Goal: Task Accomplishment & Management: Use online tool/utility

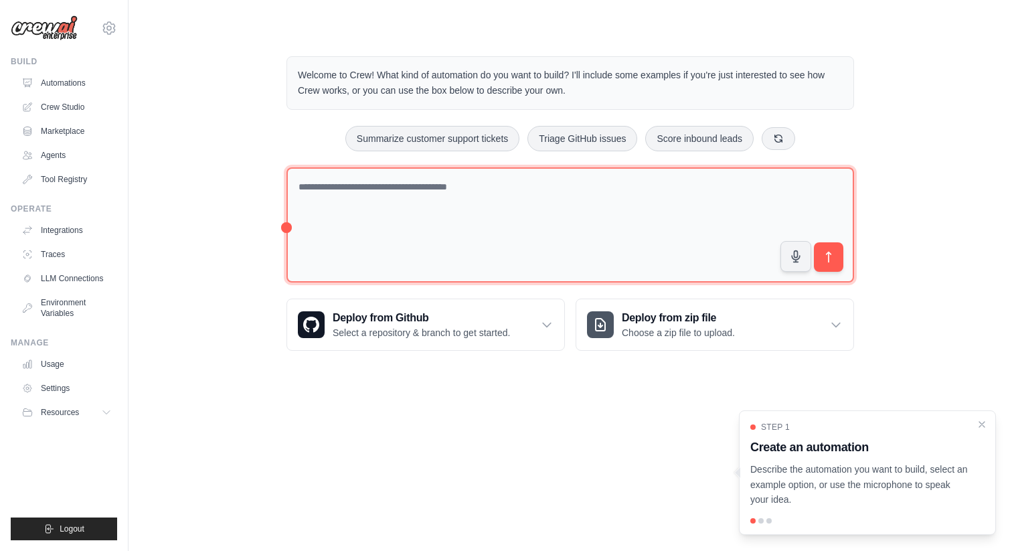
click at [432, 178] on textarea at bounding box center [569, 225] width 567 height 116
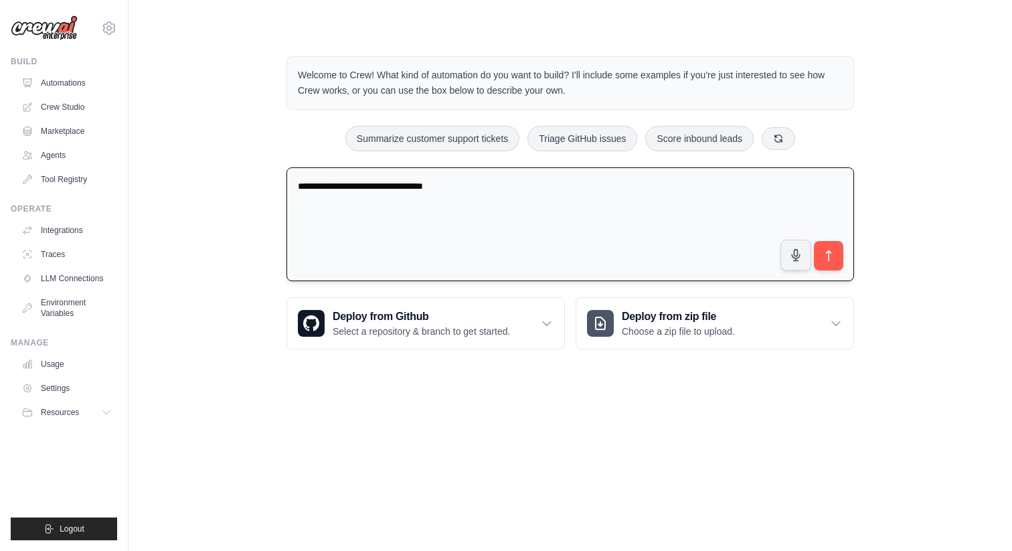
paste textarea "**********"
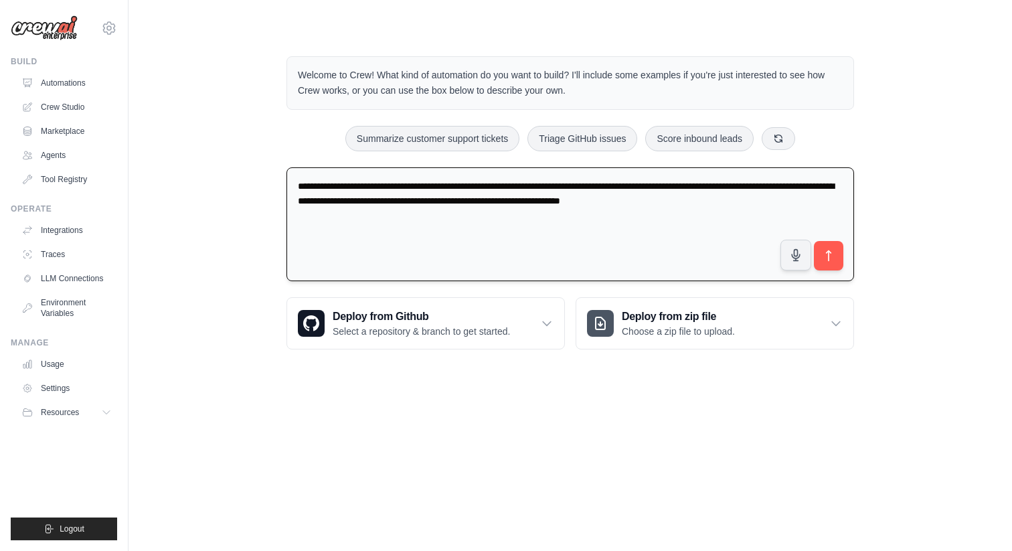
click at [594, 201] on textarea "**********" at bounding box center [569, 224] width 567 height 114
type textarea "**********"
click at [835, 252] on button "submit" at bounding box center [828, 255] width 31 height 31
click at [469, 235] on textarea "**********" at bounding box center [569, 224] width 567 height 114
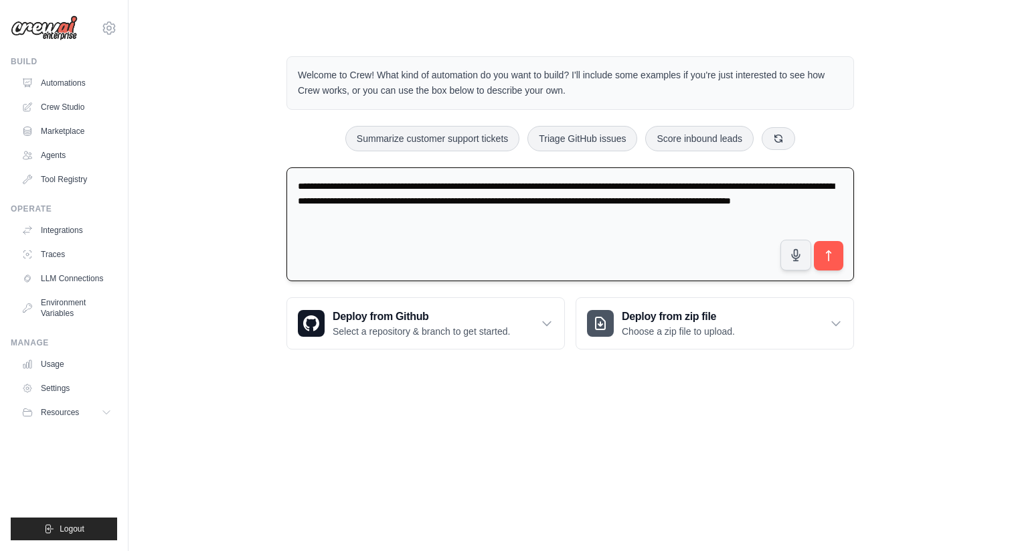
click at [696, 235] on textarea "**********" at bounding box center [569, 224] width 567 height 114
click at [824, 257] on icon "submit" at bounding box center [829, 256] width 14 height 14
click at [457, 221] on textarea "**********" at bounding box center [569, 224] width 567 height 114
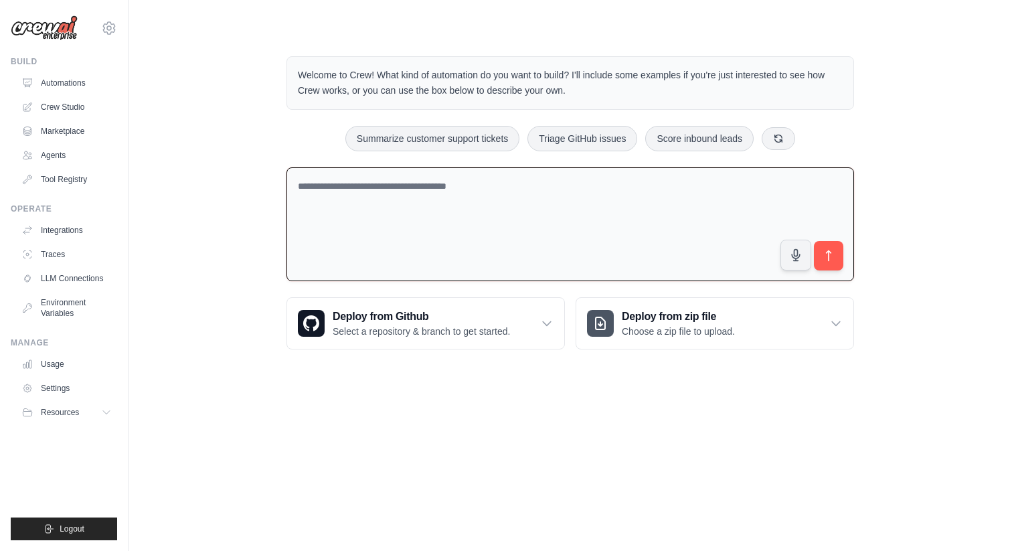
click at [475, 201] on textarea at bounding box center [569, 224] width 567 height 114
paste textarea "**********"
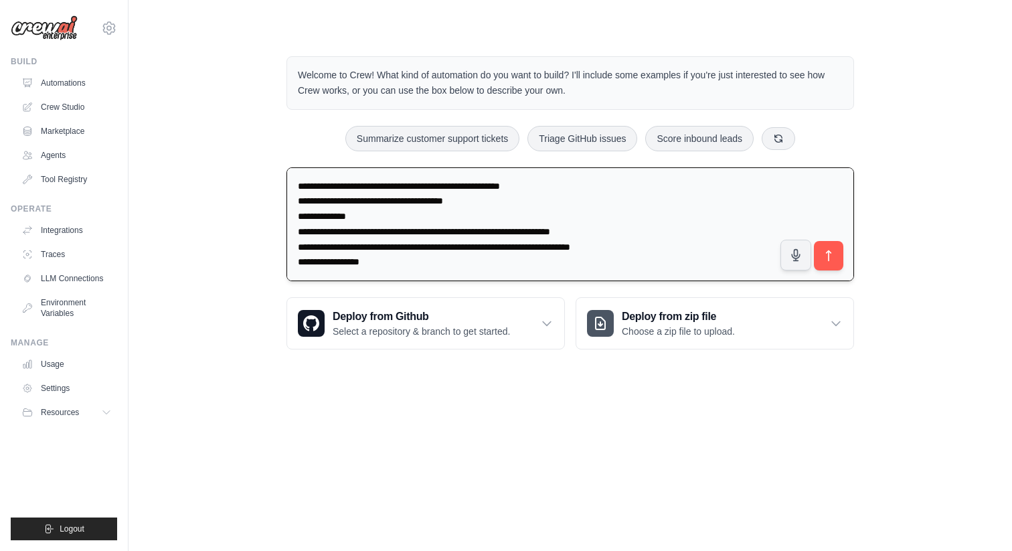
scroll to position [1463, 0]
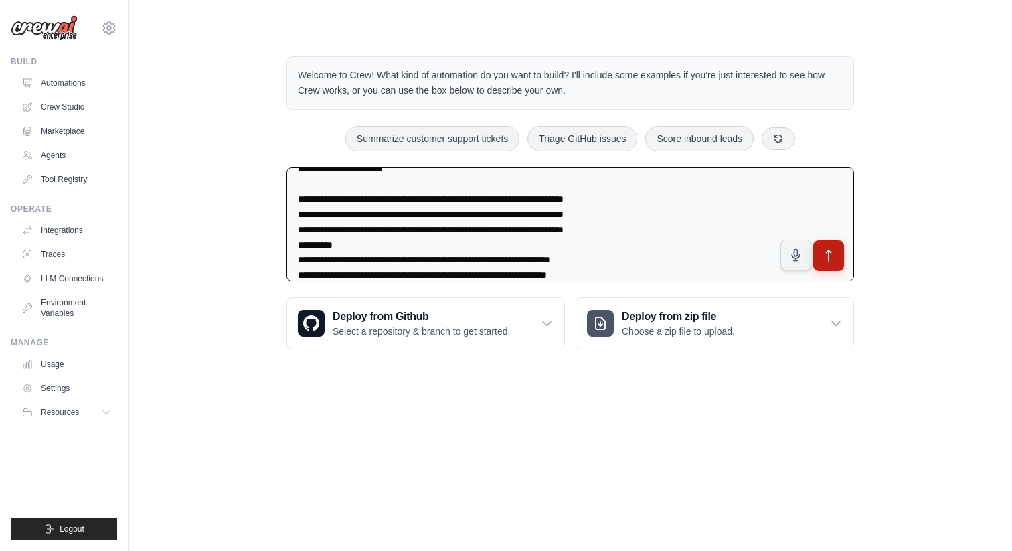
type textarea "**********"
click at [838, 262] on button "submit" at bounding box center [828, 255] width 31 height 31
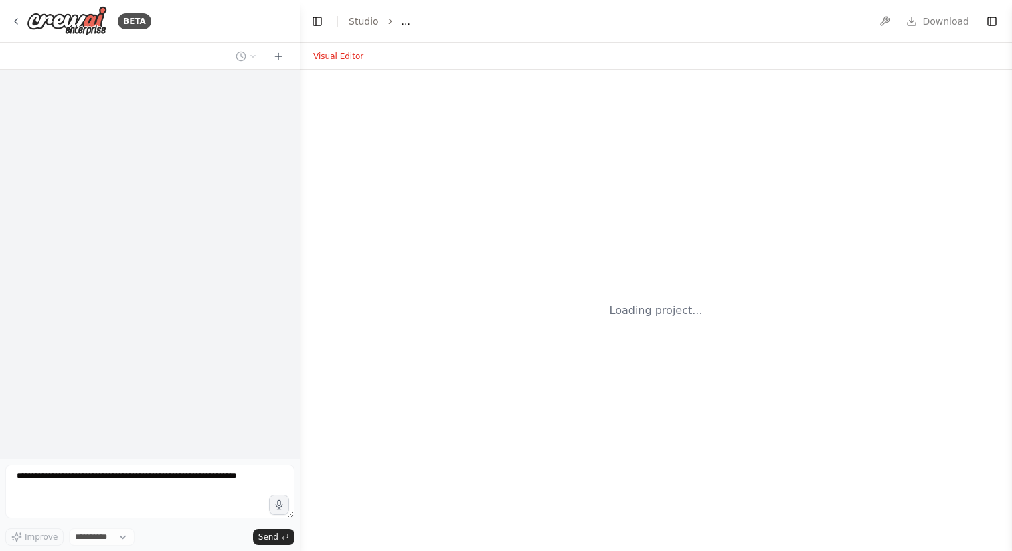
select select "****"
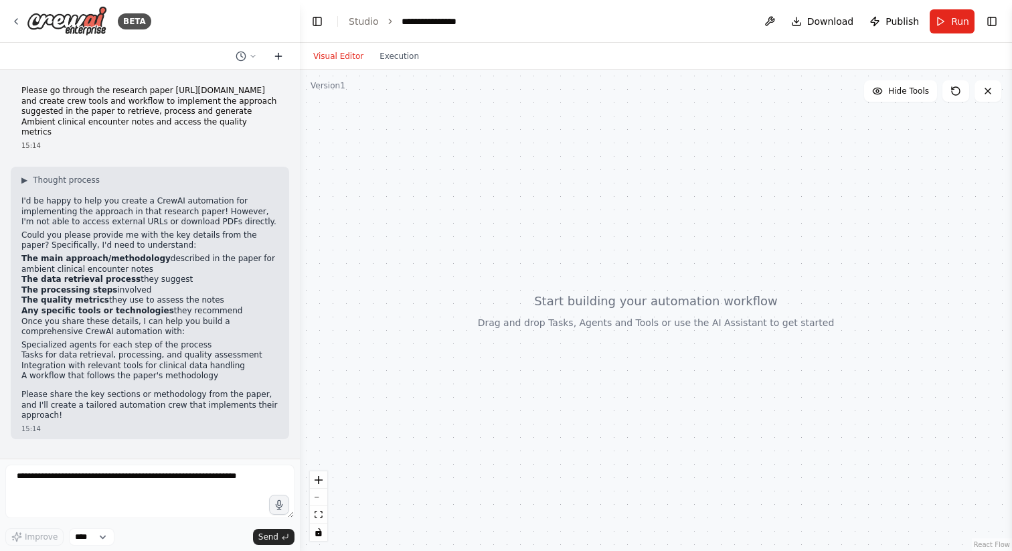
click at [278, 60] on icon at bounding box center [278, 56] width 11 height 11
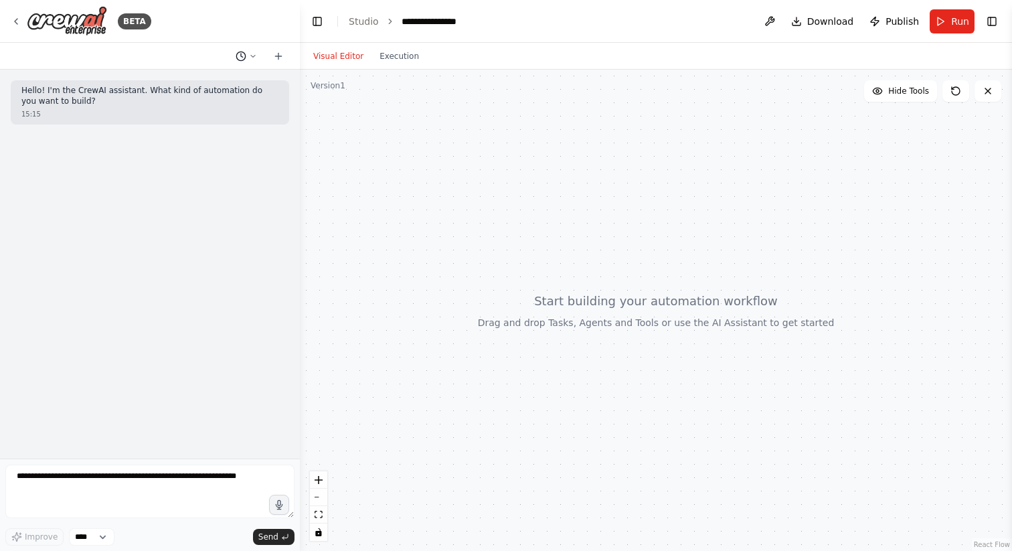
click at [243, 58] on icon at bounding box center [241, 56] width 11 height 11
click at [152, 157] on div at bounding box center [150, 275] width 300 height 551
click at [18, 20] on icon at bounding box center [16, 21] width 11 height 11
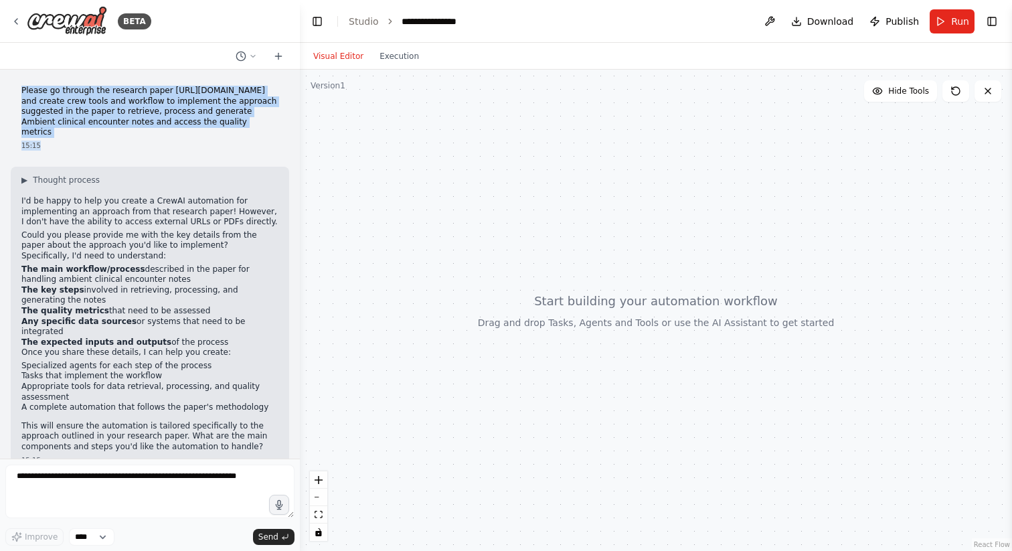
drag, startPoint x: 62, startPoint y: 136, endPoint x: 15, endPoint y: 87, distance: 68.1
click at [15, 86] on div "Please go through the research paper [URL][DOMAIN_NAME] and create crew tools a…" at bounding box center [150, 118] width 278 height 76
click at [21, 86] on p "Please go through the research paper [URL][DOMAIN_NAME] and create crew tools a…" at bounding box center [149, 112] width 257 height 52
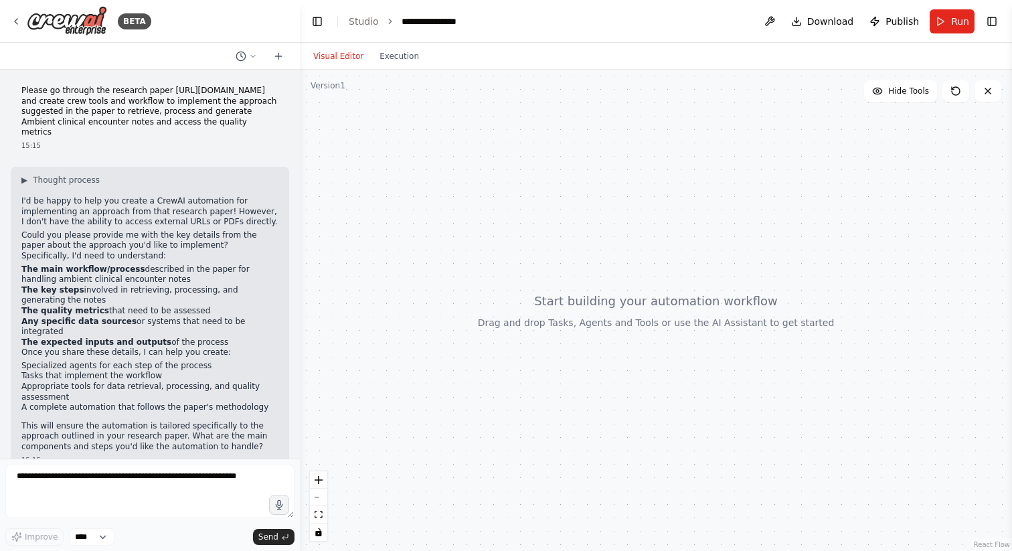
click at [21, 86] on p "Please go through the research paper [URL][DOMAIN_NAME] and create crew tools a…" at bounding box center [149, 112] width 257 height 52
click at [230, 132] on p "Please go through the research paper [URL][DOMAIN_NAME] and create crew tools a…" at bounding box center [149, 112] width 257 height 52
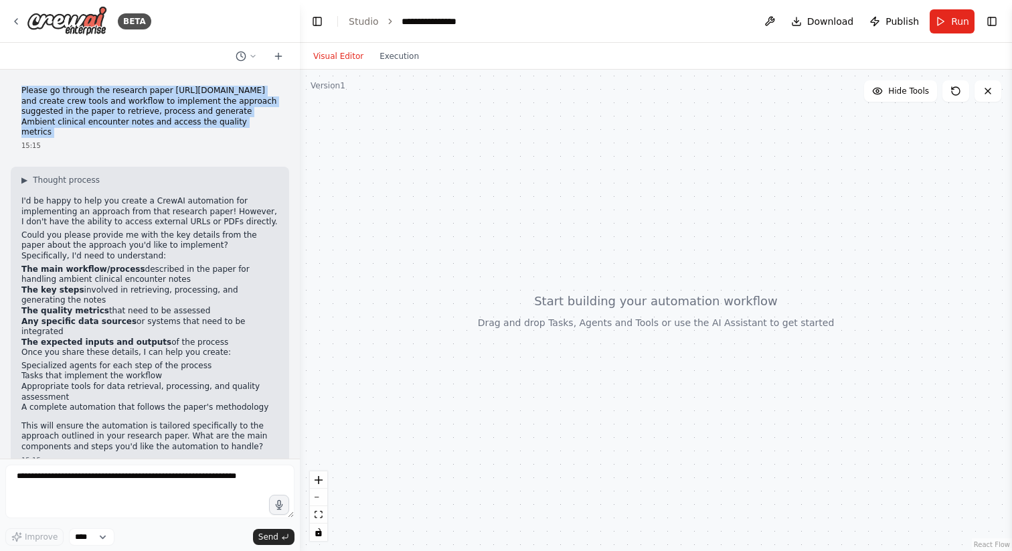
copy p "Please go through the research paper [URL][DOMAIN_NAME] and create crew tools a…"
click at [17, 21] on icon at bounding box center [16, 21] width 11 height 11
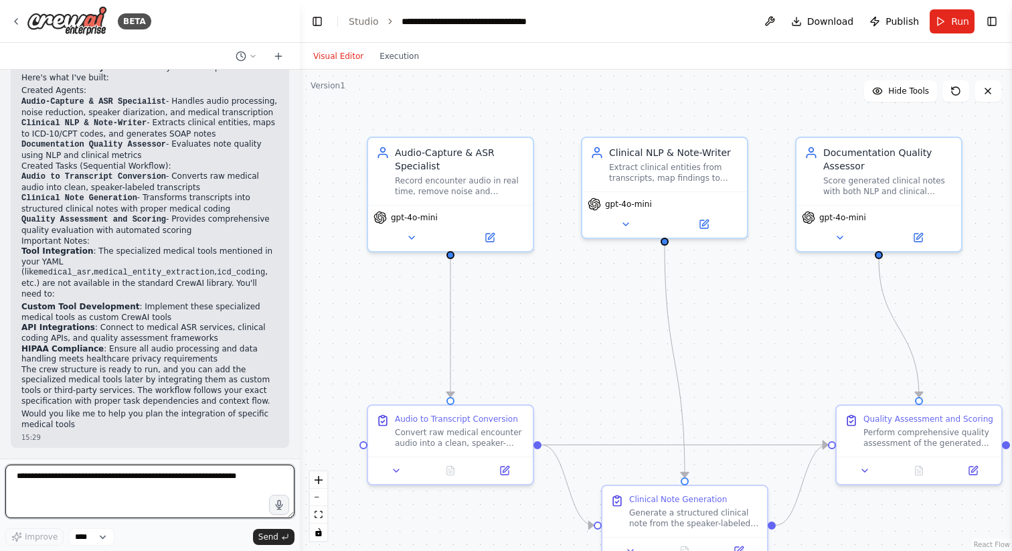
scroll to position [2226, 0]
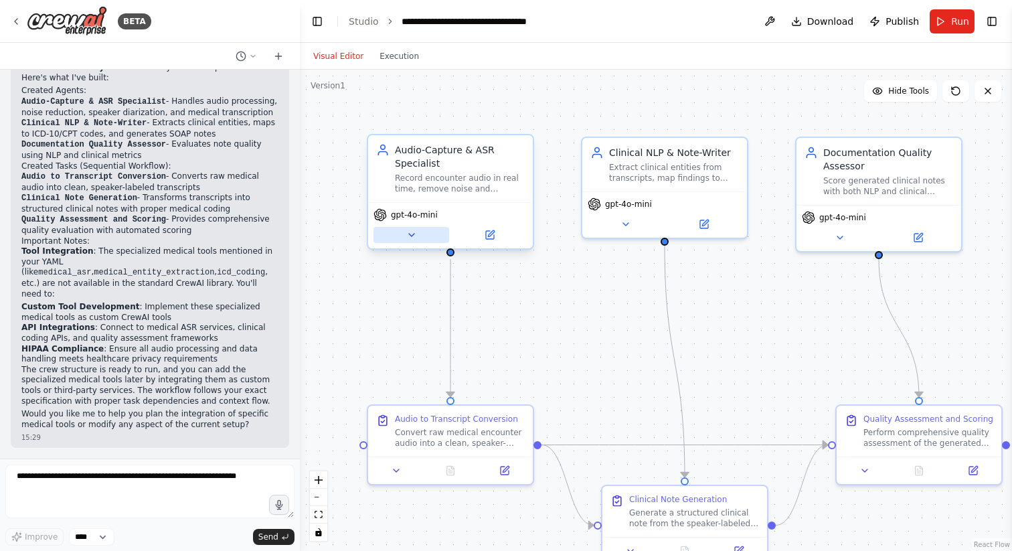
click at [417, 238] on button at bounding box center [411, 235] width 76 height 16
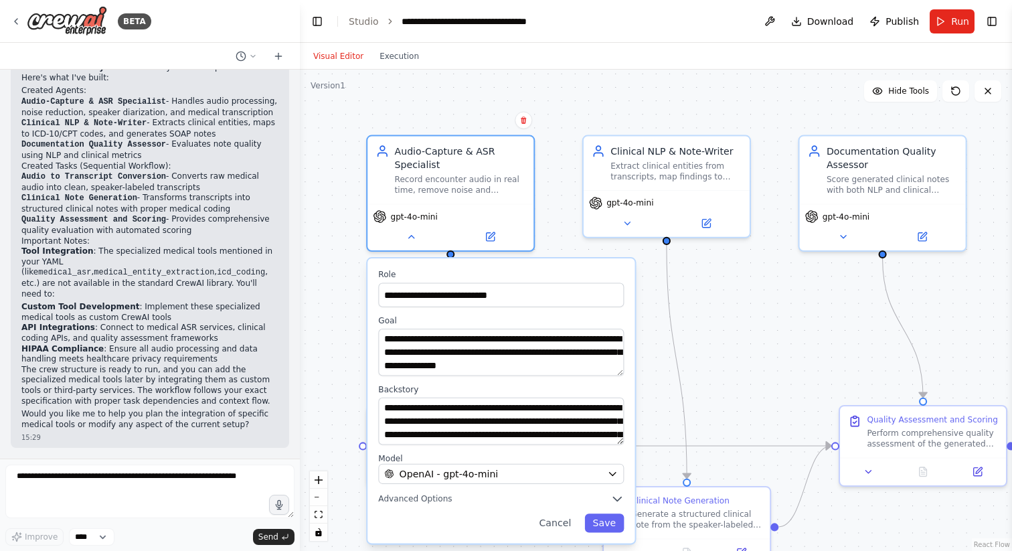
click at [773, 293] on div ".deletable-edge-delete-btn { width: 20px; height: 20px; border: 0px solid #ffff…" at bounding box center [656, 310] width 712 height 481
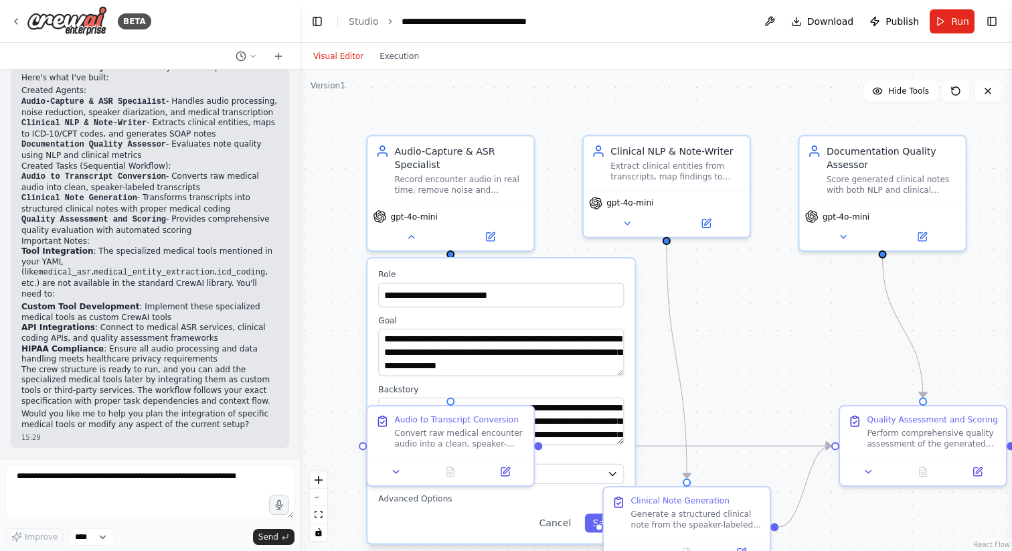
click at [577, 100] on div ".deletable-edge-delete-btn { width: 20px; height: 20px; border: 0px solid #ffff…" at bounding box center [656, 310] width 712 height 481
click at [572, 108] on div ".deletable-edge-delete-btn { width: 20px; height: 20px; border: 0px solid #ffff…" at bounding box center [656, 310] width 712 height 481
click at [757, 314] on div ".deletable-edge-delete-btn { width: 20px; height: 20px; border: 0px solid #ffff…" at bounding box center [656, 310] width 712 height 481
click at [412, 238] on icon at bounding box center [410, 234] width 11 height 11
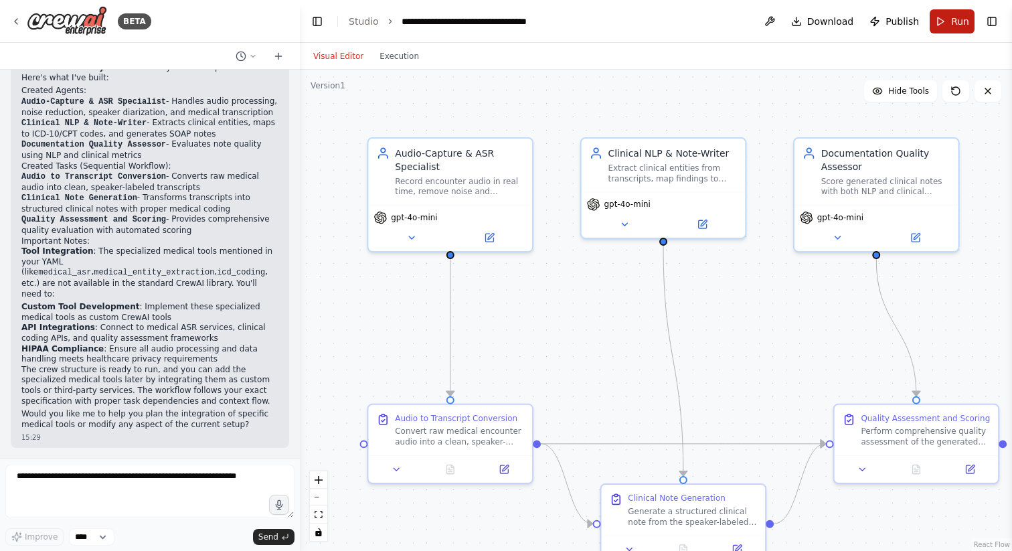
click at [957, 24] on span "Run" at bounding box center [960, 21] width 18 height 13
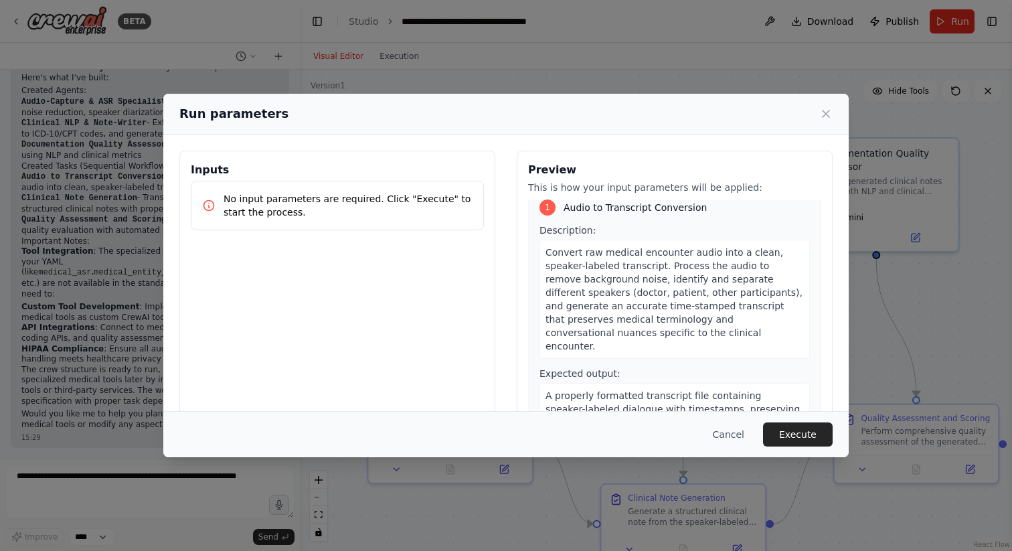
scroll to position [0, 0]
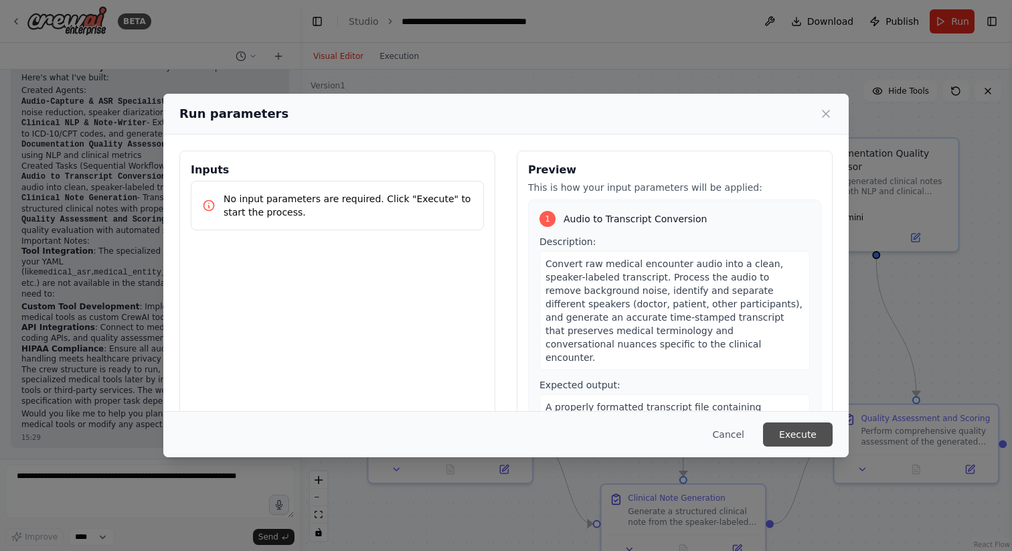
click at [795, 433] on button "Execute" at bounding box center [798, 434] width 70 height 24
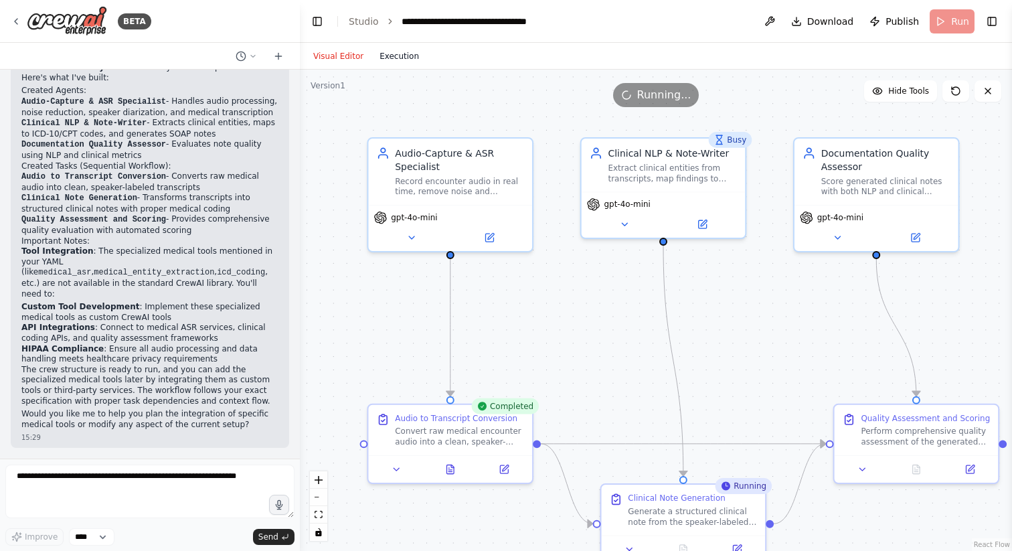
click at [406, 60] on button "Execution" at bounding box center [399, 56] width 56 height 16
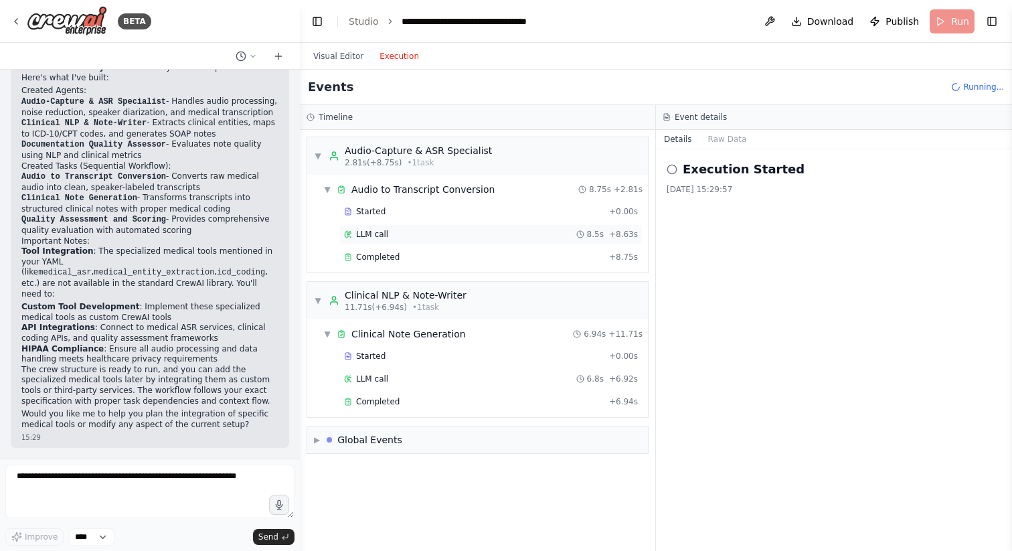
click at [403, 235] on div "LLM call 8.5s + 8.63s" at bounding box center [491, 234] width 294 height 11
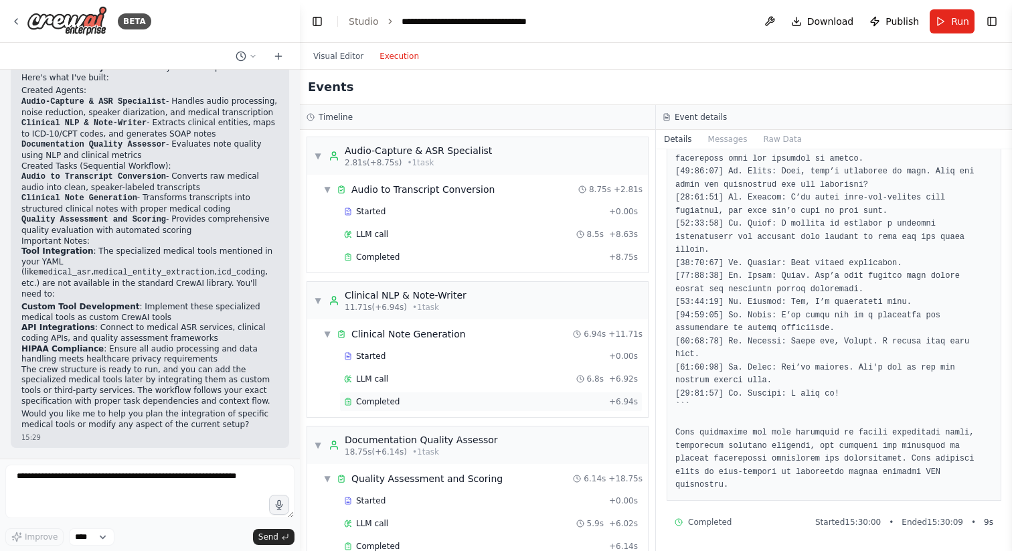
scroll to position [27, 0]
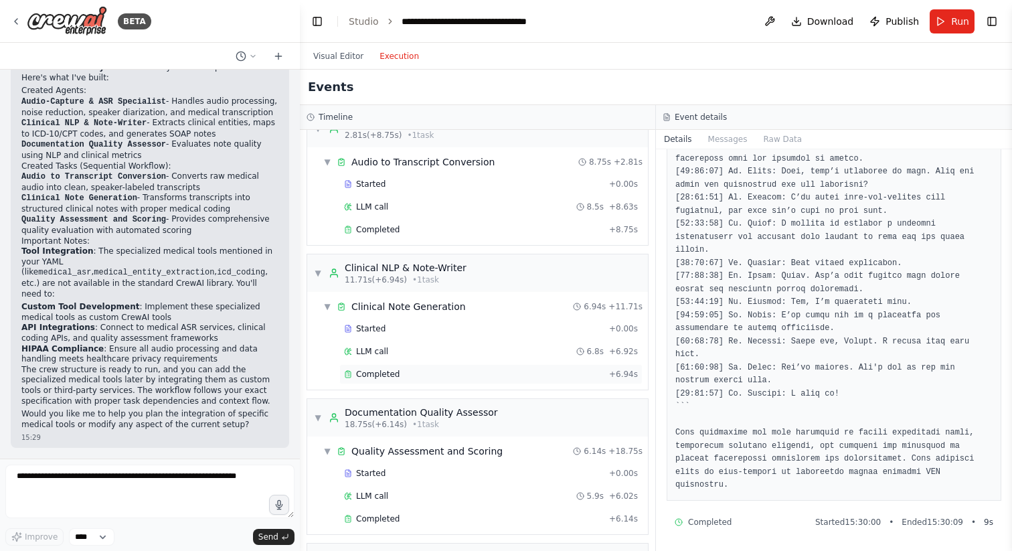
click at [481, 377] on div "Completed" at bounding box center [474, 374] width 260 height 11
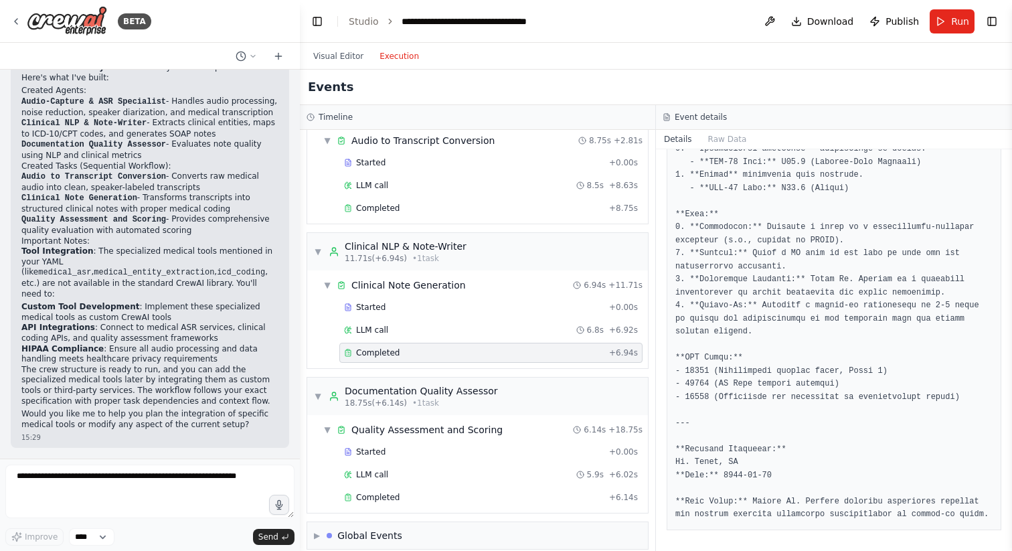
scroll to position [62, 0]
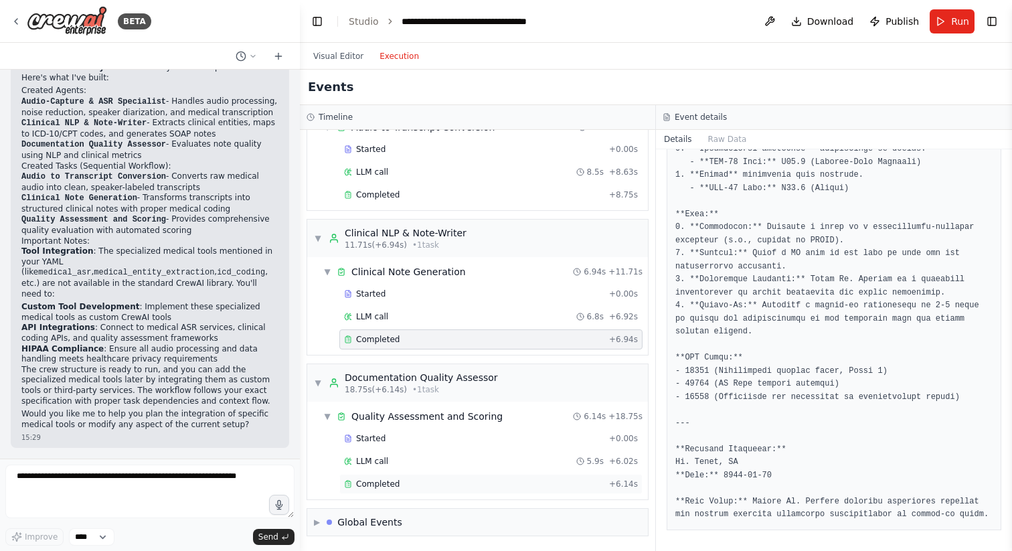
click at [476, 488] on div "Completed" at bounding box center [474, 483] width 260 height 11
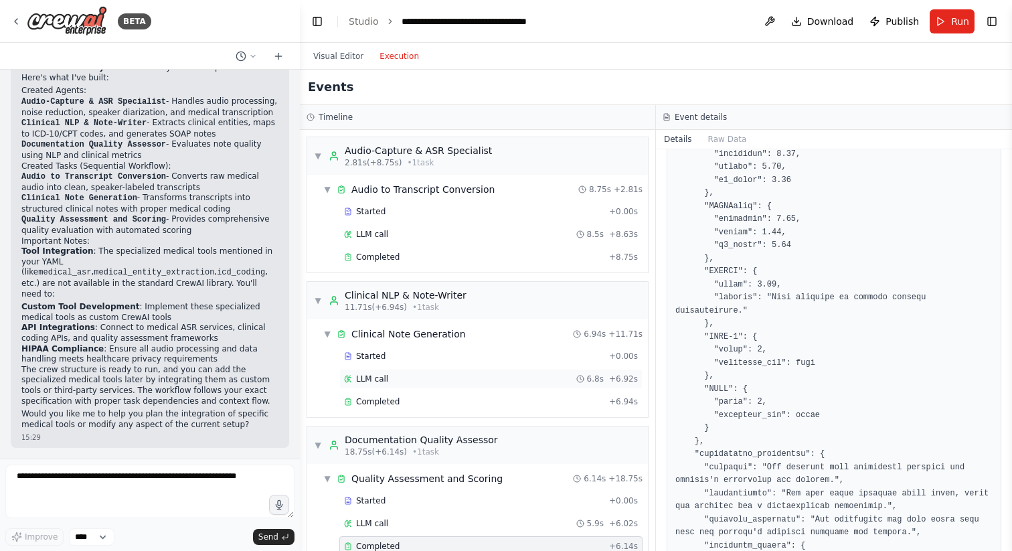
scroll to position [28, 0]
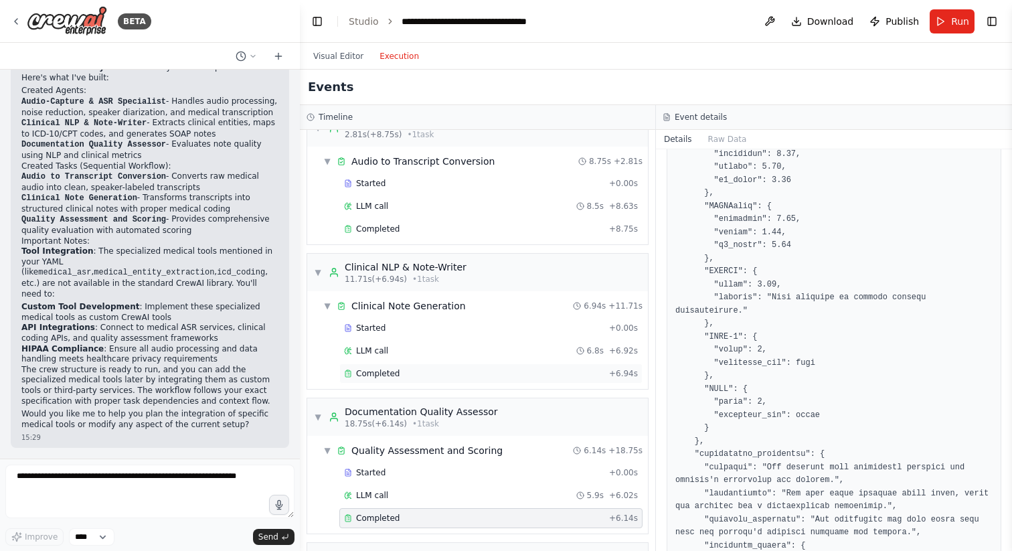
click at [486, 377] on div "Completed" at bounding box center [474, 373] width 260 height 11
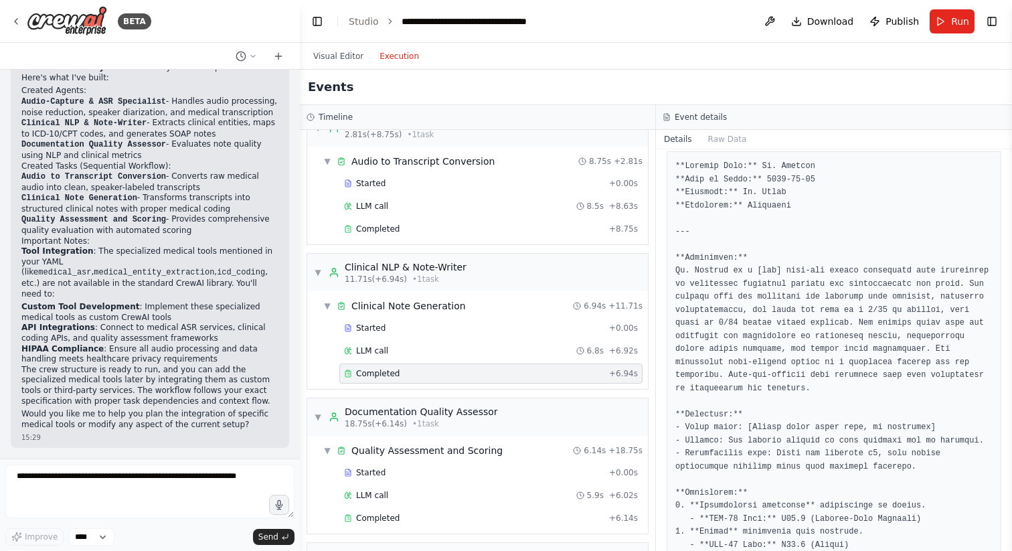
scroll to position [0, 0]
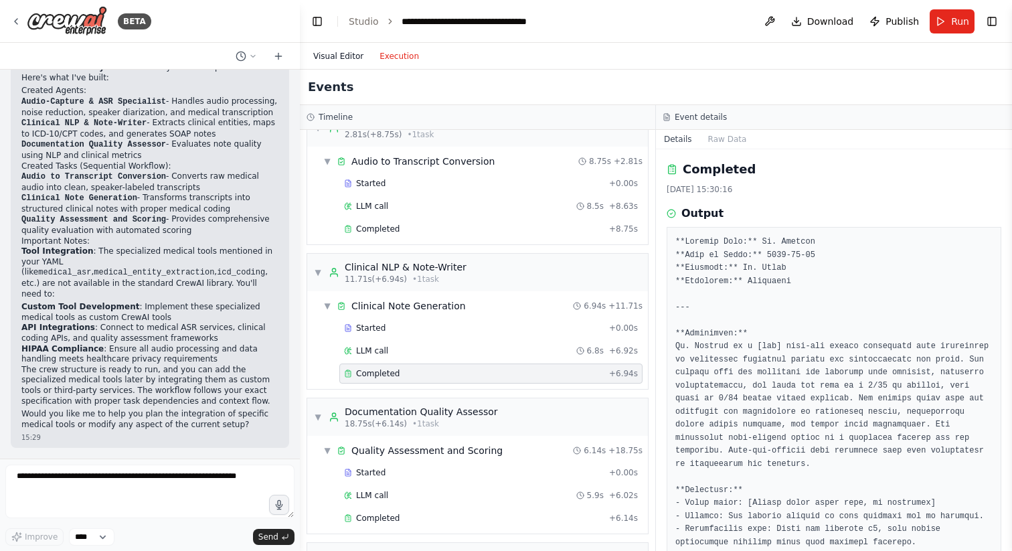
click at [344, 53] on button "Visual Editor" at bounding box center [338, 56] width 66 height 16
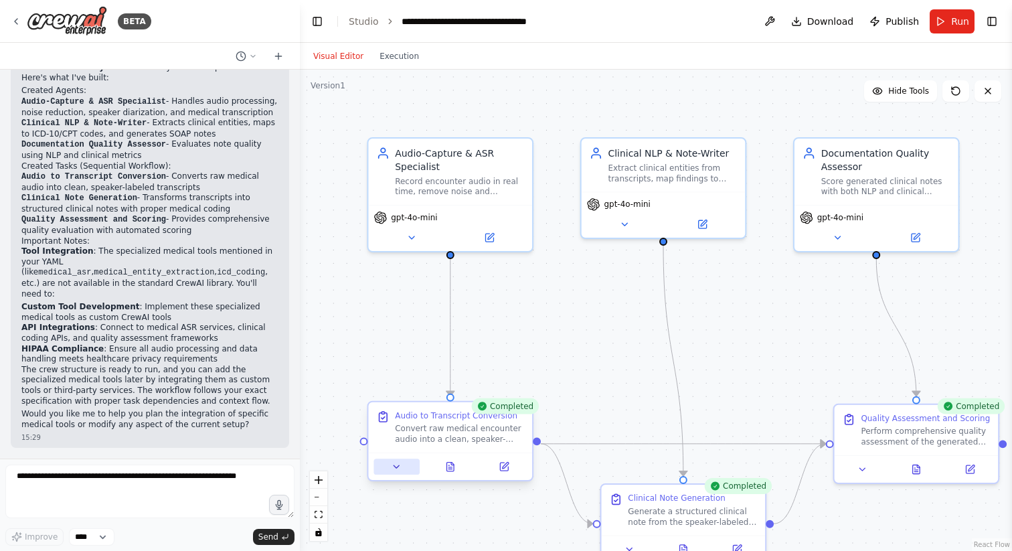
click at [393, 466] on icon at bounding box center [396, 466] width 11 height 11
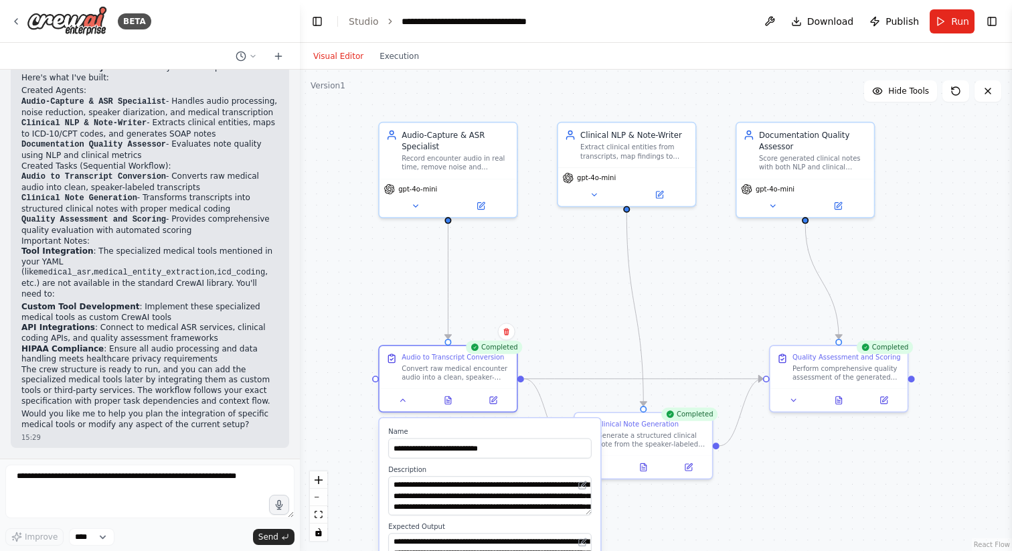
drag, startPoint x: 490, startPoint y: 363, endPoint x: 525, endPoint y: 171, distance: 195.8
click at [525, 171] on div ".deletable-edge-delete-btn { width: 20px; height: 20px; border: 0px solid #ffff…" at bounding box center [656, 310] width 712 height 481
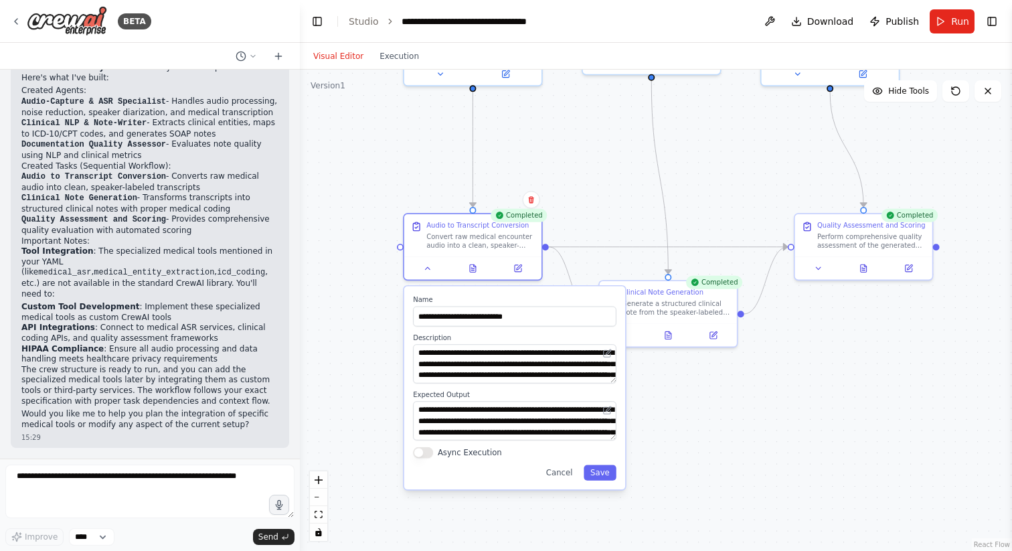
drag, startPoint x: 525, startPoint y: 171, endPoint x: 525, endPoint y: 134, distance: 36.8
click at [525, 134] on div ".deletable-edge-delete-btn { width: 20px; height: 20px; border: 0px solid #ffff…" at bounding box center [656, 310] width 712 height 481
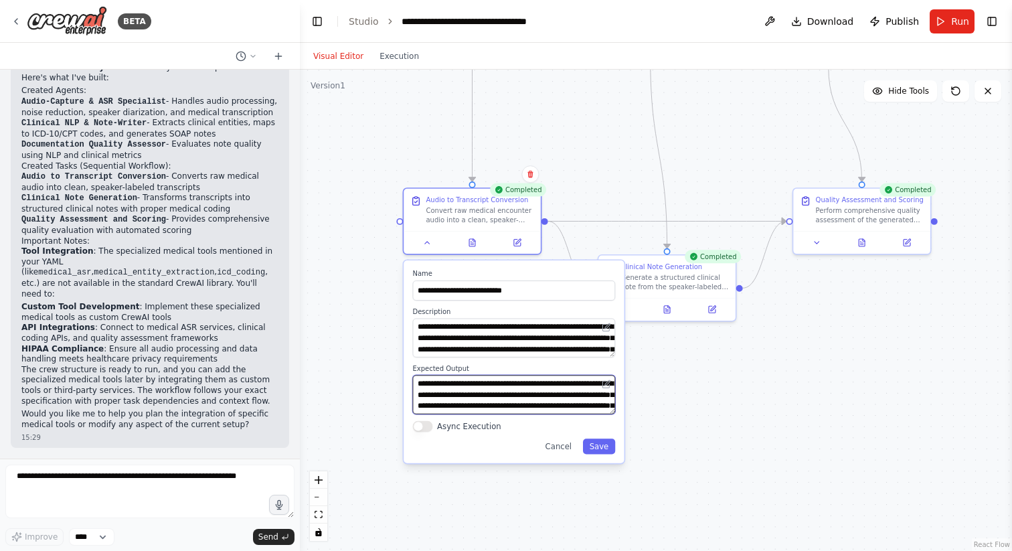
click at [475, 388] on textarea "**********" at bounding box center [514, 394] width 203 height 39
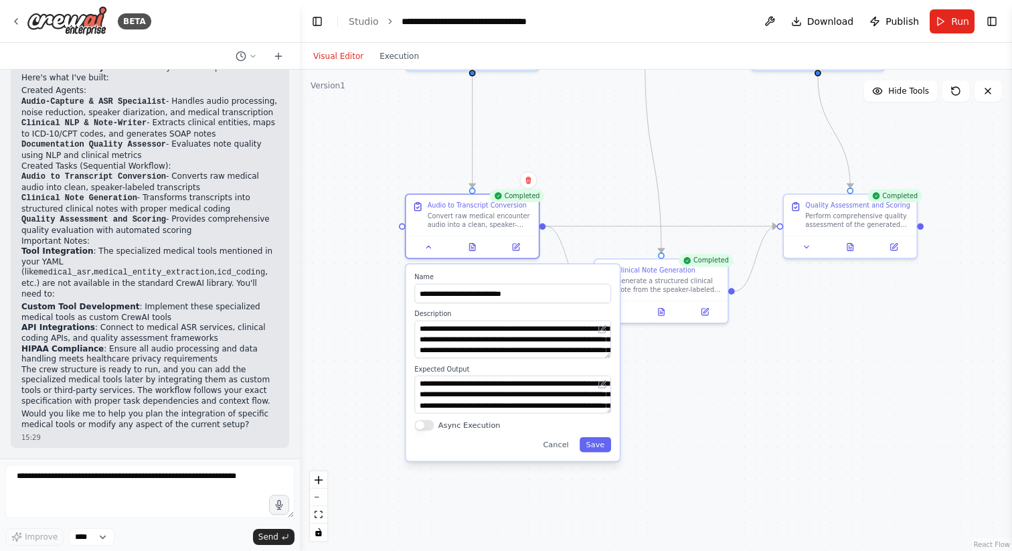
click at [686, 382] on div ".deletable-edge-delete-btn { width: 20px; height: 20px; border: 0px solid #ffff…" at bounding box center [656, 310] width 712 height 481
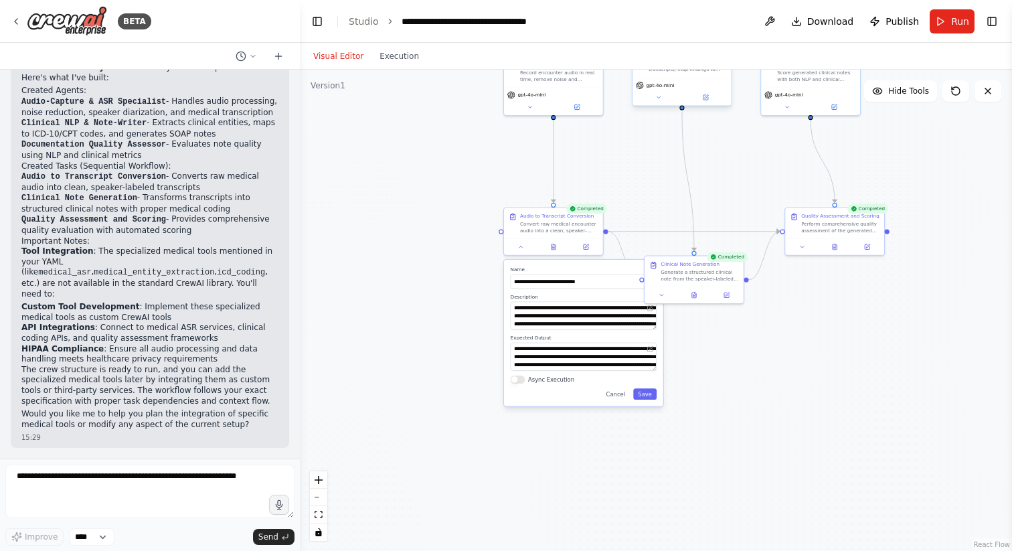
click at [658, 104] on div "gpt-4o-mini" at bounding box center [681, 91] width 99 height 27
click at [662, 97] on button at bounding box center [659, 96] width 46 height 9
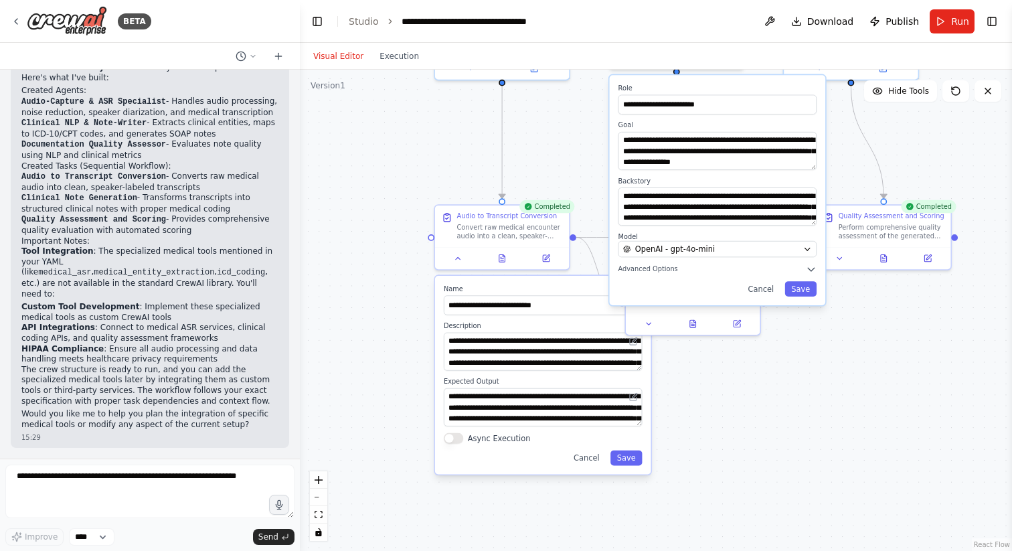
click at [824, 348] on div ".deletable-edge-delete-btn { width: 20px; height: 20px; border: 0px solid #ffff…" at bounding box center [656, 310] width 712 height 481
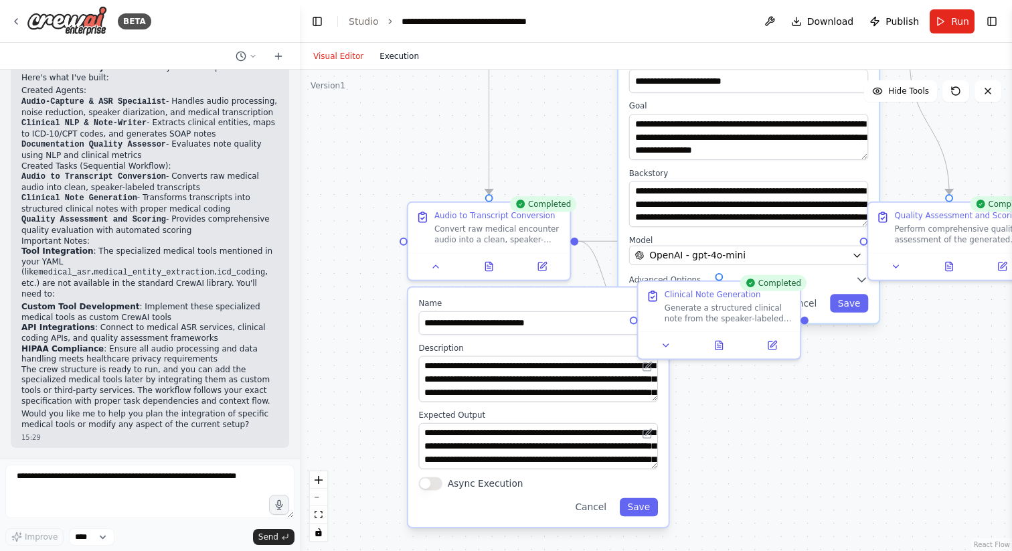
click at [416, 54] on button "Execution" at bounding box center [399, 56] width 56 height 16
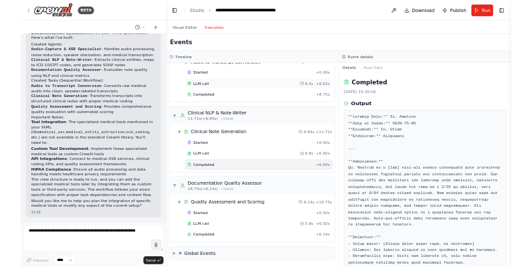
scroll to position [62, 0]
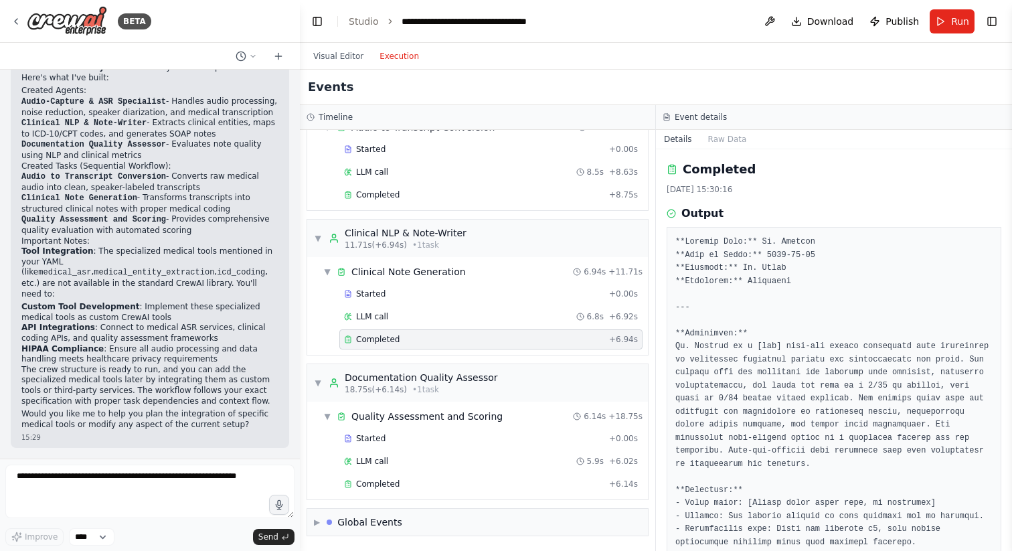
click at [383, 341] on span "Completed" at bounding box center [377, 339] width 43 height 11
click at [402, 480] on div "Completed" at bounding box center [474, 483] width 260 height 11
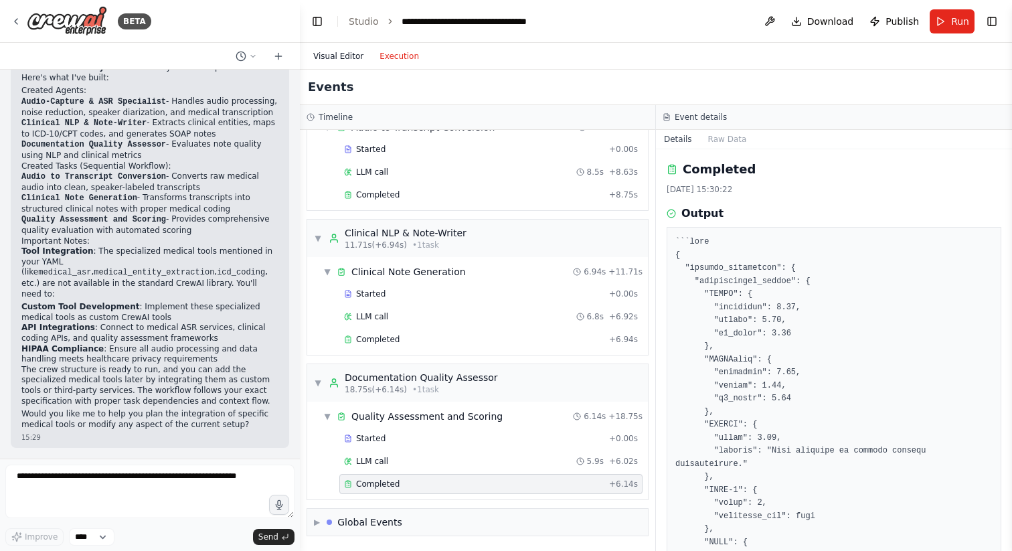
click at [345, 58] on button "Visual Editor" at bounding box center [338, 56] width 66 height 16
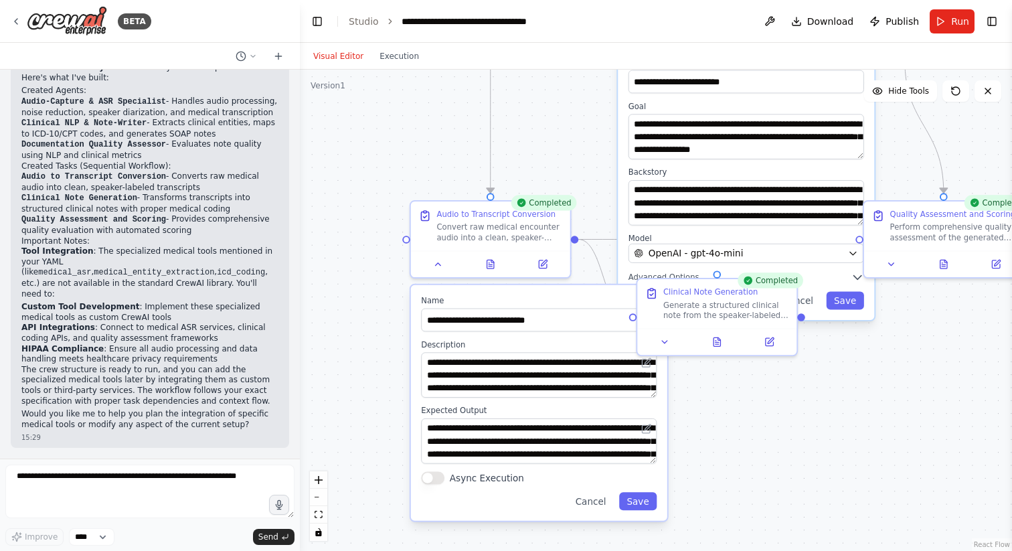
click at [596, 137] on div ".deletable-edge-delete-btn { width: 20px; height: 20px; border: 0px solid #ffff…" at bounding box center [656, 310] width 712 height 481
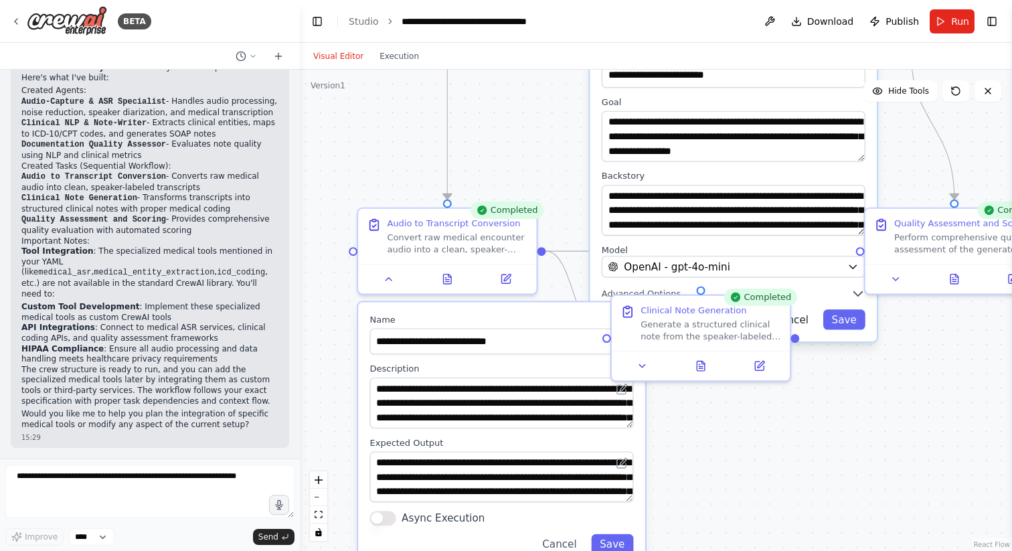
click at [804, 323] on button "Cancel" at bounding box center [791, 319] width 52 height 20
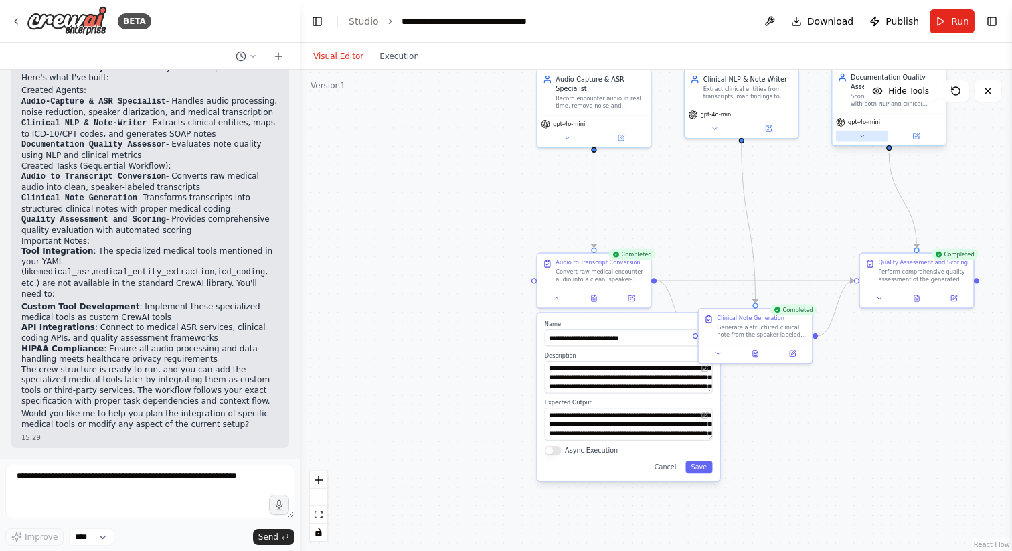
click at [861, 135] on icon at bounding box center [862, 136] width 4 height 2
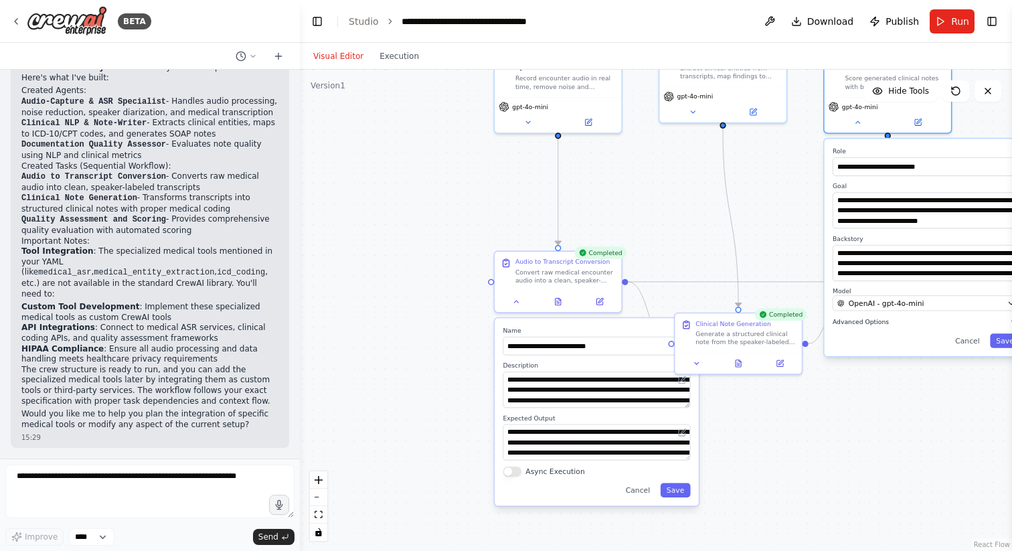
click at [871, 327] on button "Advanced Options" at bounding box center [925, 322] width 187 height 10
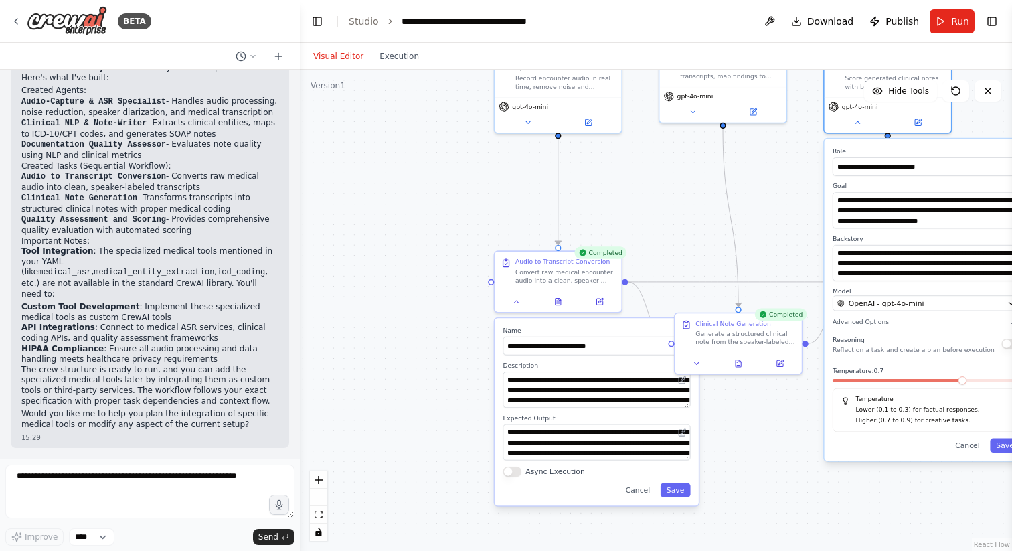
click at [816, 397] on div ".deletable-edge-delete-btn { width: 20px; height: 20px; border: 0px solid #ffff…" at bounding box center [656, 310] width 712 height 481
click at [830, 22] on span "Download" at bounding box center [830, 21] width 47 height 13
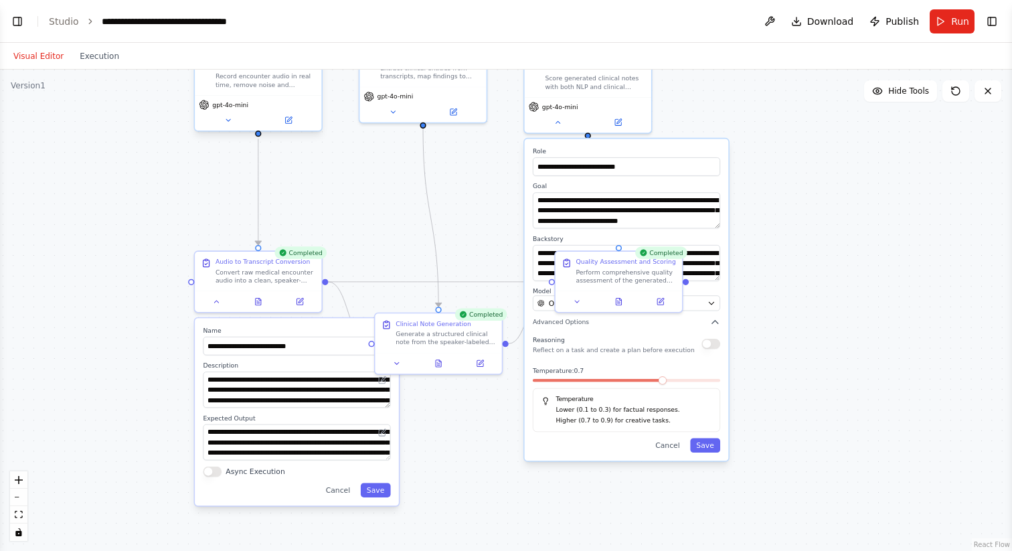
scroll to position [2226, 0]
click at [789, 260] on div ".deletable-edge-delete-btn { width: 20px; height: 20px; border: 0px solid #ffff…" at bounding box center [506, 310] width 1012 height 481
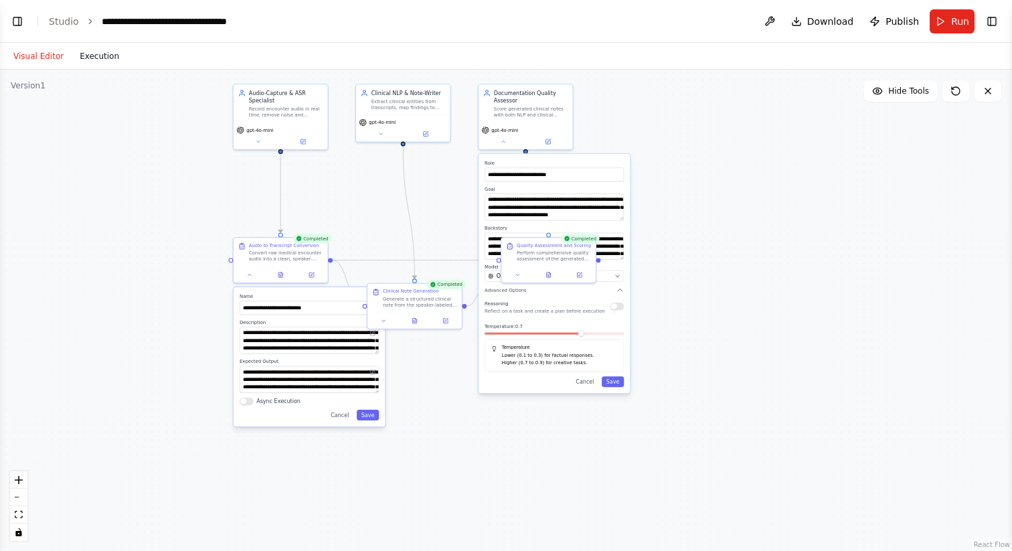
click at [86, 58] on button "Execution" at bounding box center [100, 56] width 56 height 16
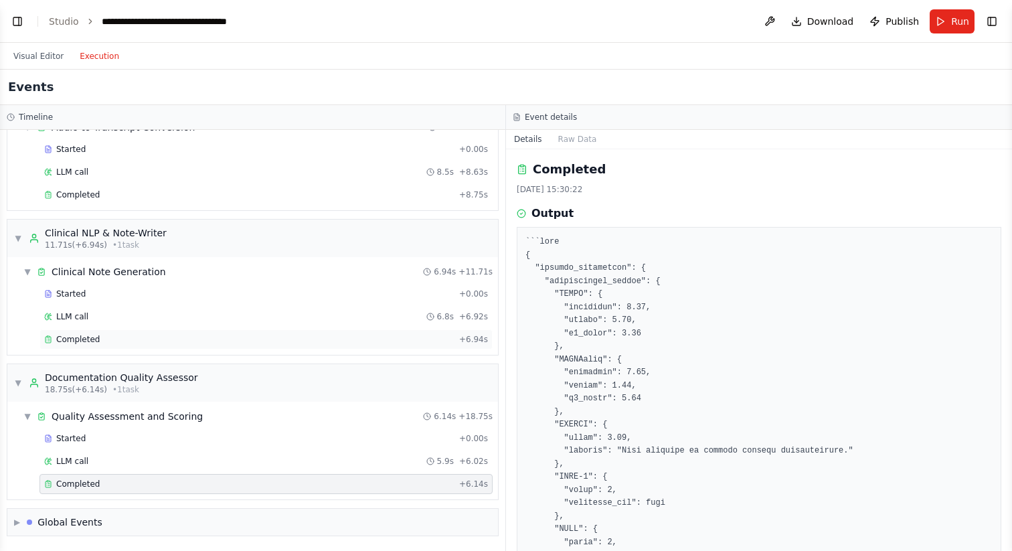
scroll to position [0, 0]
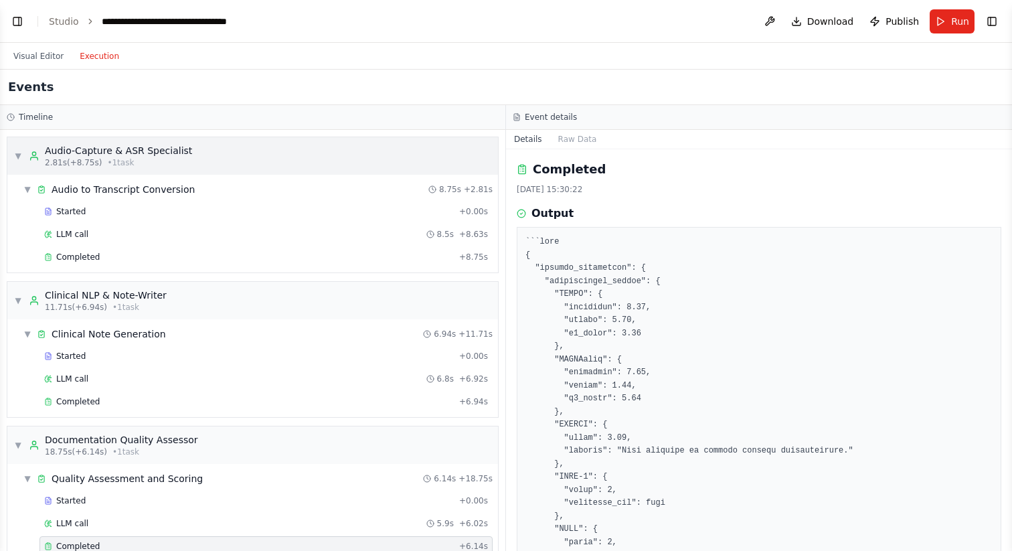
click at [70, 158] on span "2.81s (+8.75s)" at bounding box center [73, 162] width 57 height 11
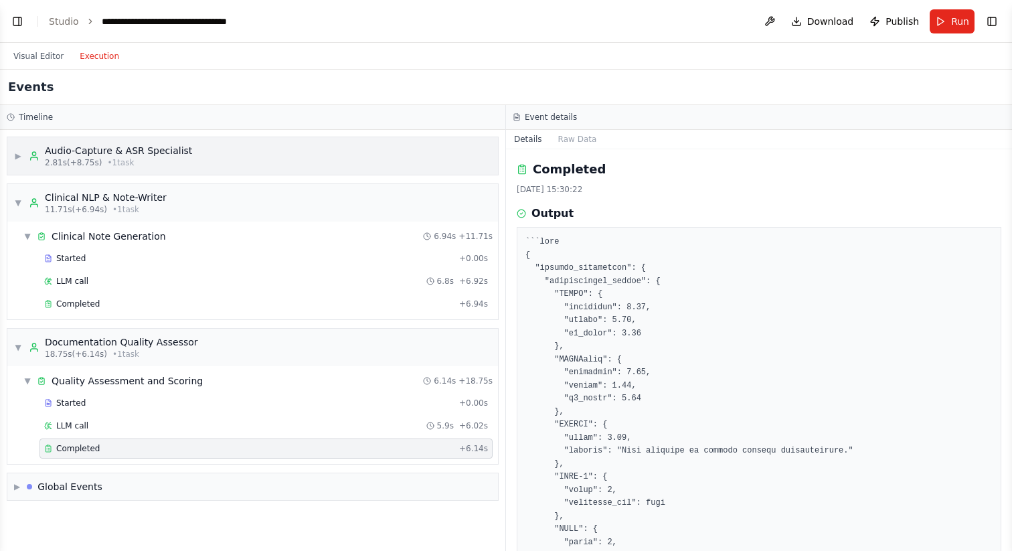
click at [70, 158] on span "2.81s (+8.75s)" at bounding box center [73, 162] width 57 height 11
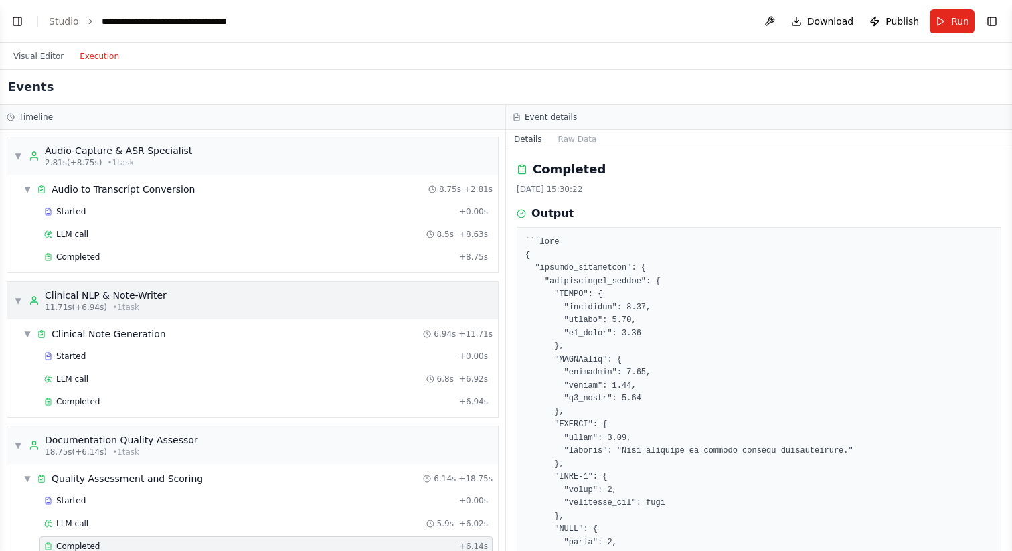
click at [96, 292] on div "Clinical NLP & Note-Writer" at bounding box center [106, 294] width 122 height 13
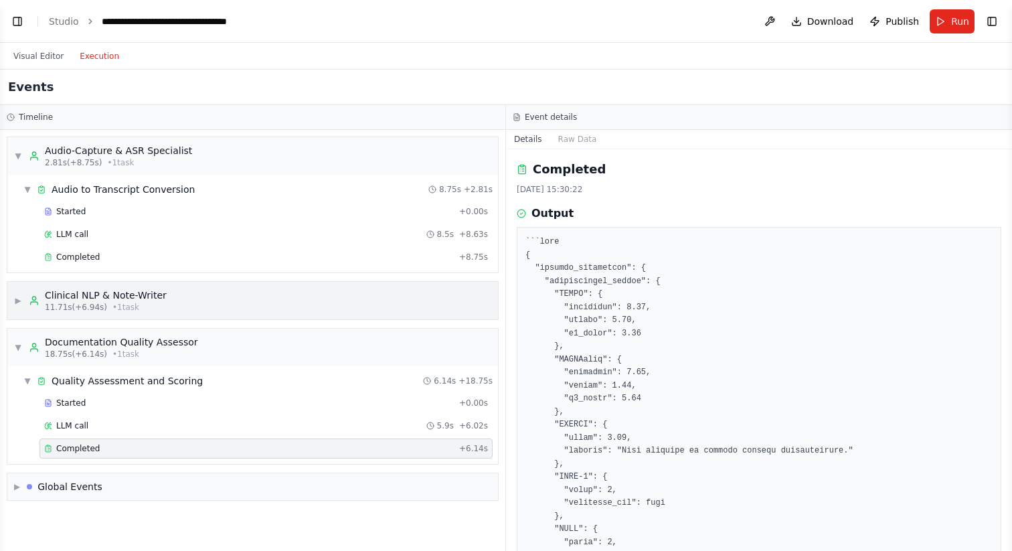
click at [96, 292] on div "Clinical NLP & Note-Writer" at bounding box center [106, 294] width 122 height 13
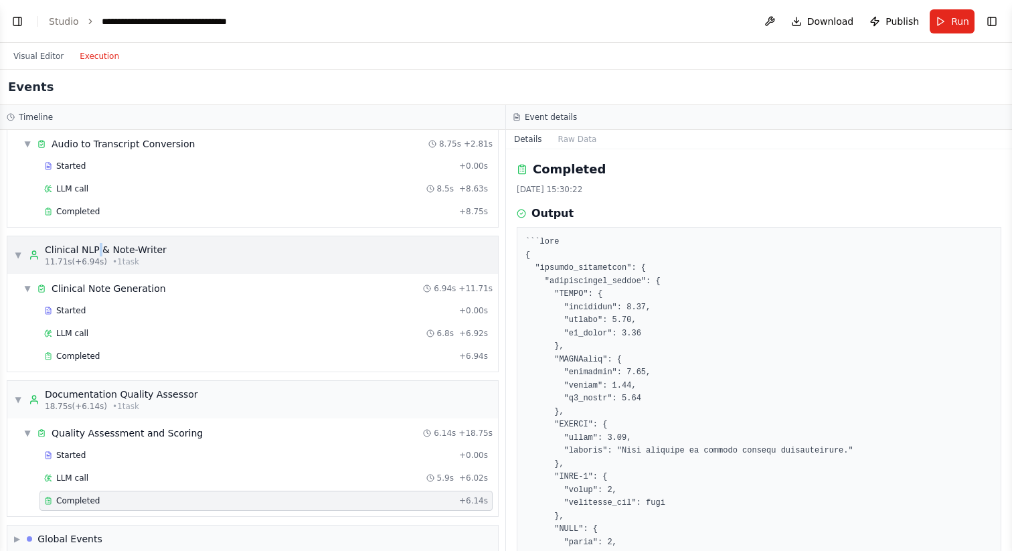
scroll to position [62, 0]
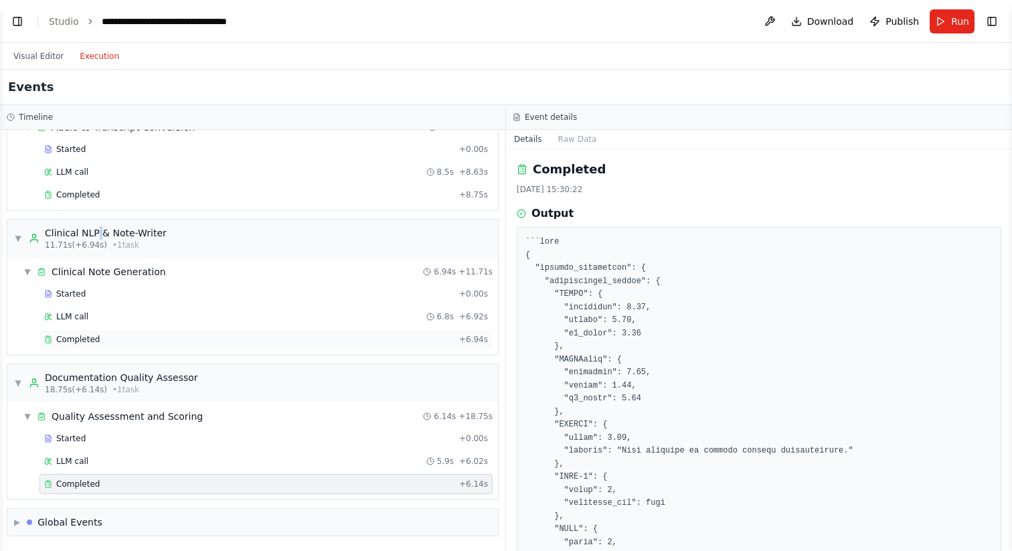
click at [105, 338] on div "Completed" at bounding box center [249, 339] width 410 height 11
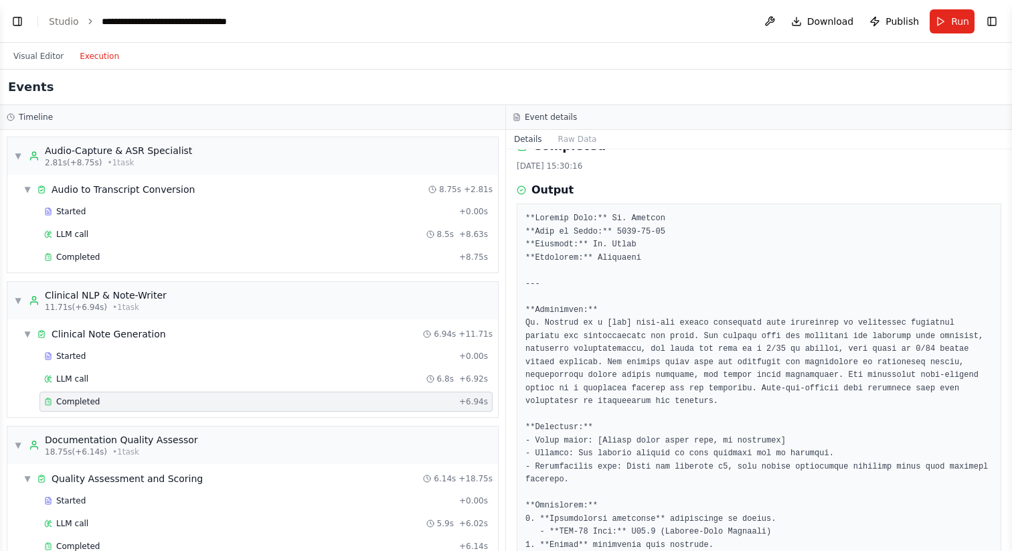
scroll to position [34, 0]
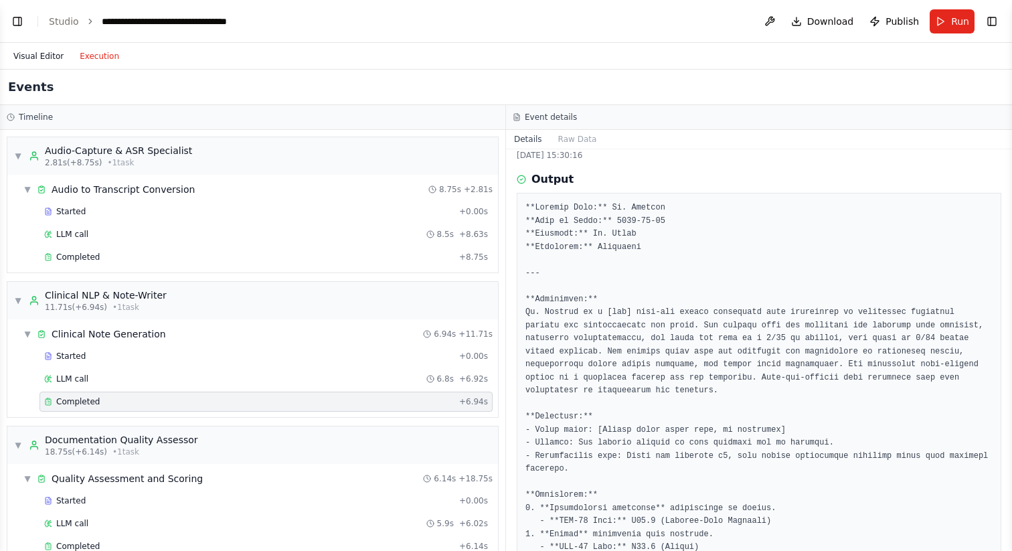
click at [48, 56] on button "Visual Editor" at bounding box center [38, 56] width 66 height 16
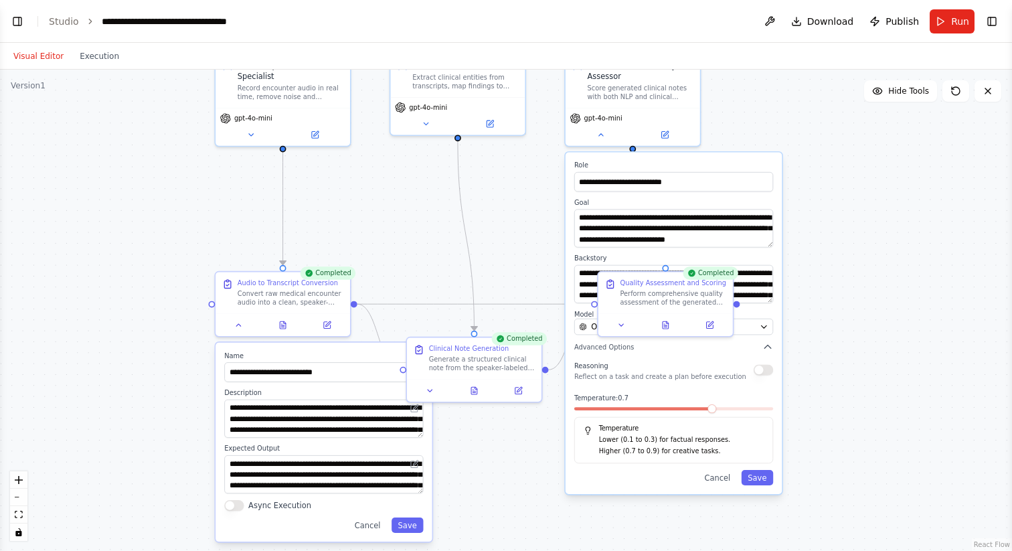
click at [843, 284] on div ".deletable-edge-delete-btn { width: 20px; height: 20px; border: 0px solid #ffff…" at bounding box center [506, 310] width 1012 height 481
click at [601, 143] on div "gpt-4o-mini" at bounding box center [632, 124] width 134 height 37
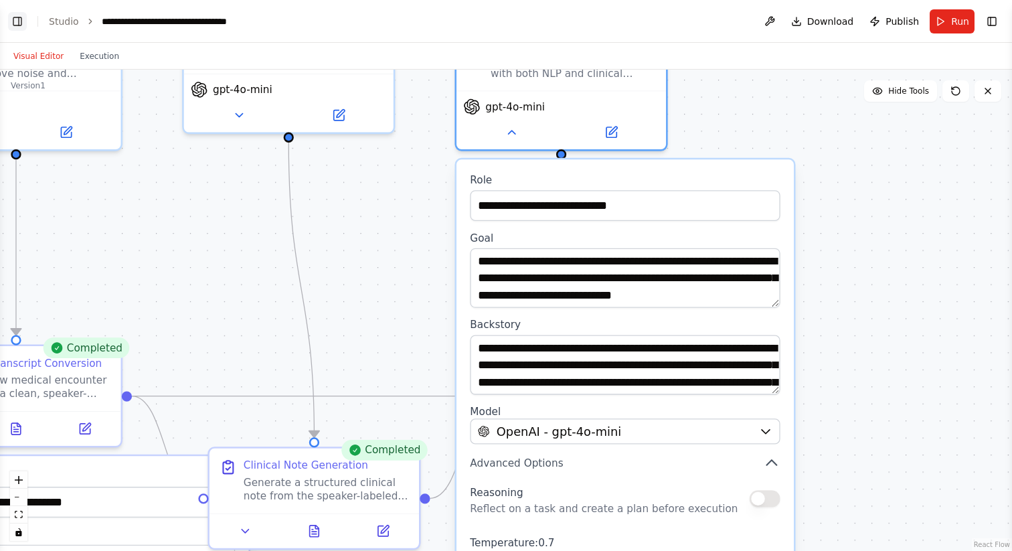
click at [19, 21] on button "Toggle Left Sidebar" at bounding box center [17, 21] width 19 height 19
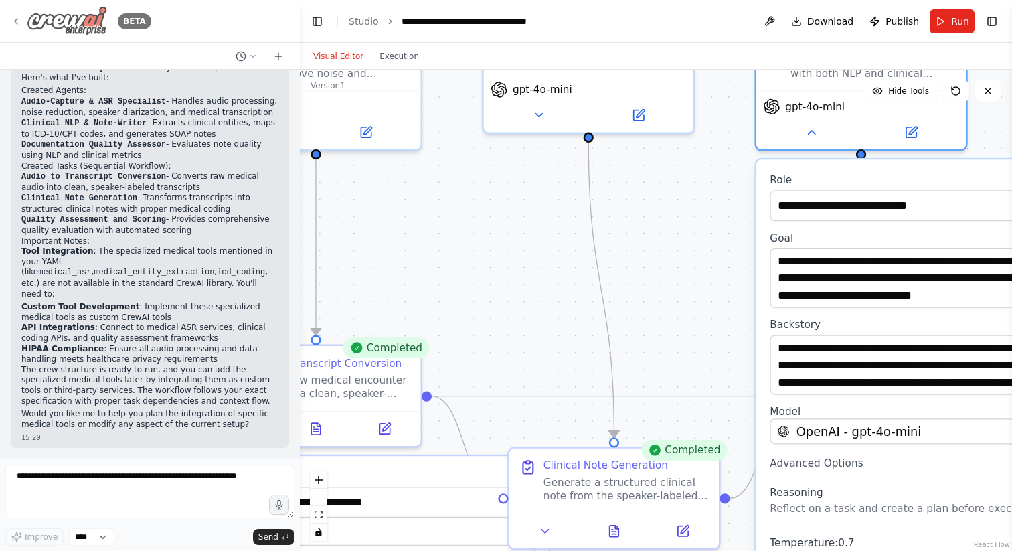
click at [17, 18] on icon at bounding box center [16, 21] width 11 height 11
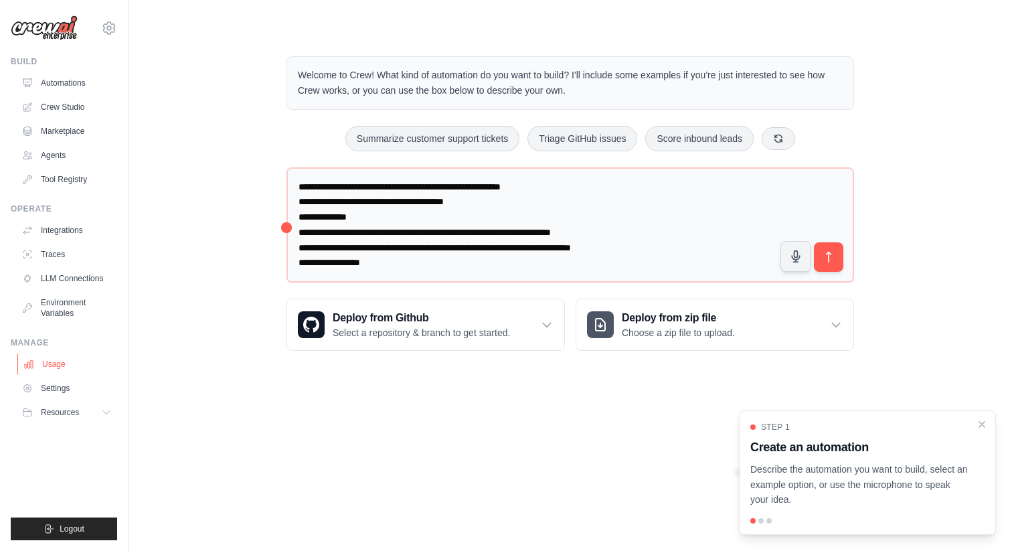
click at [60, 361] on link "Usage" at bounding box center [67, 363] width 101 height 21
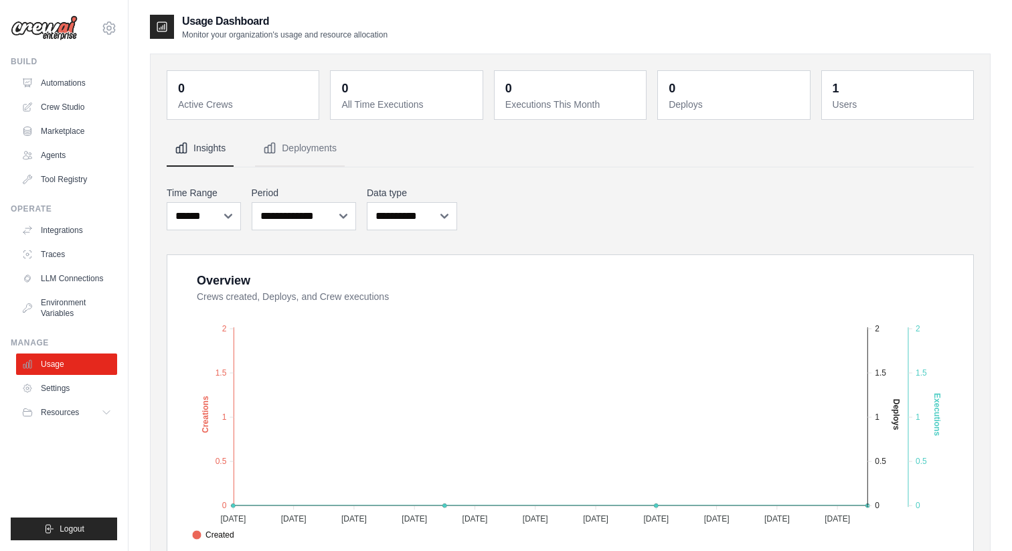
click at [60, 27] on img at bounding box center [44, 27] width 67 height 25
click at [37, 27] on img at bounding box center [44, 27] width 67 height 25
click at [82, 110] on link "Crew Studio" at bounding box center [67, 106] width 101 height 21
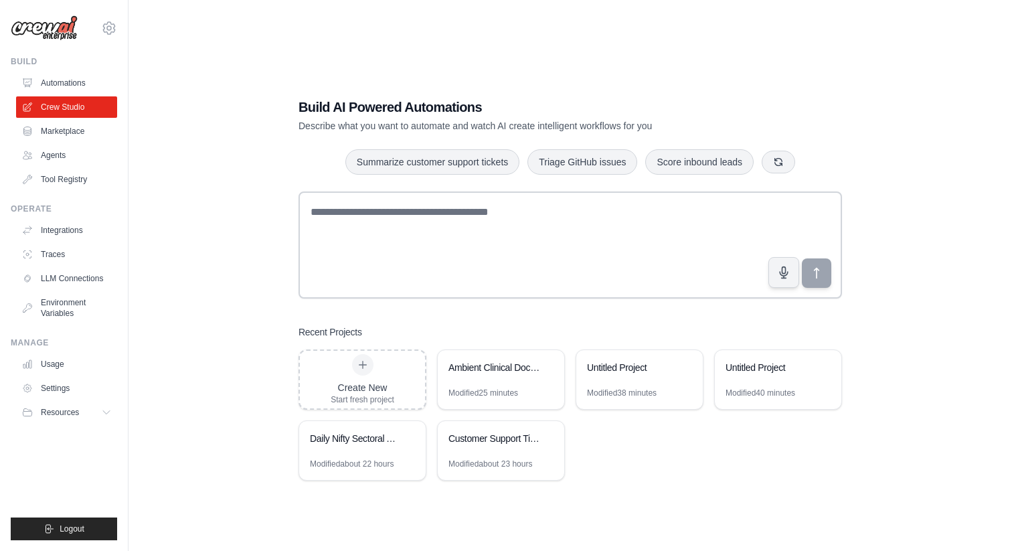
click at [48, 27] on img at bounding box center [44, 27] width 67 height 25
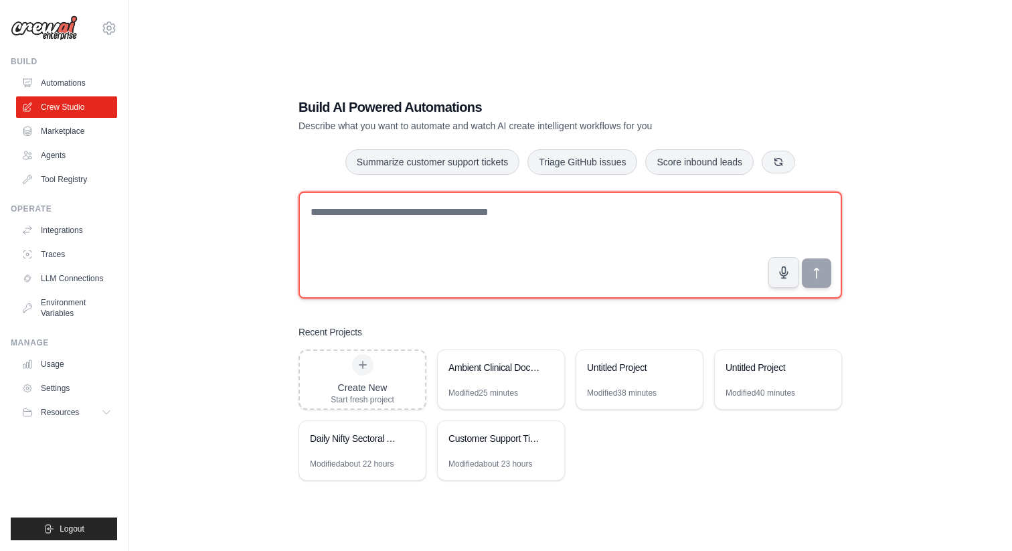
click at [347, 217] on textarea at bounding box center [569, 244] width 543 height 107
paste textarea "**********"
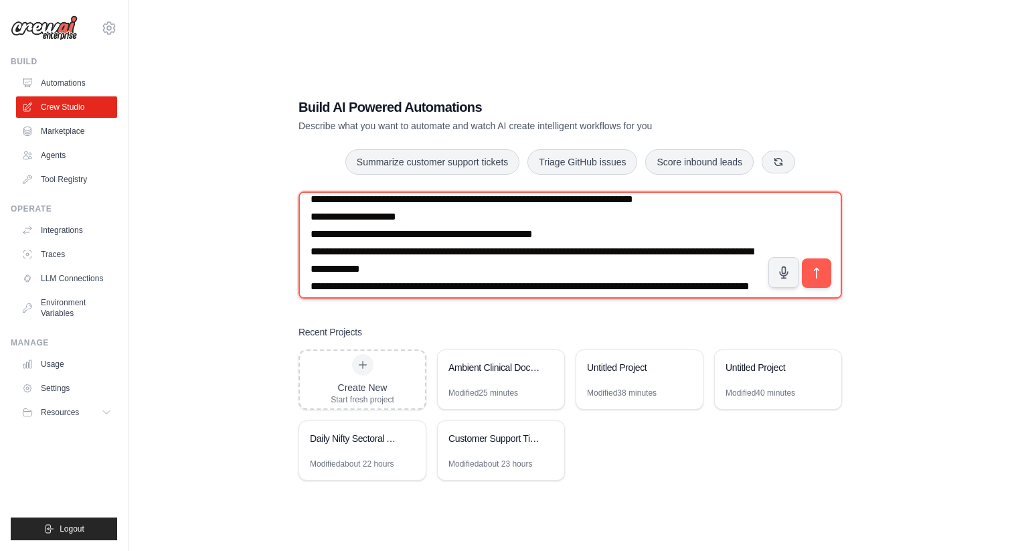
scroll to position [86, 0]
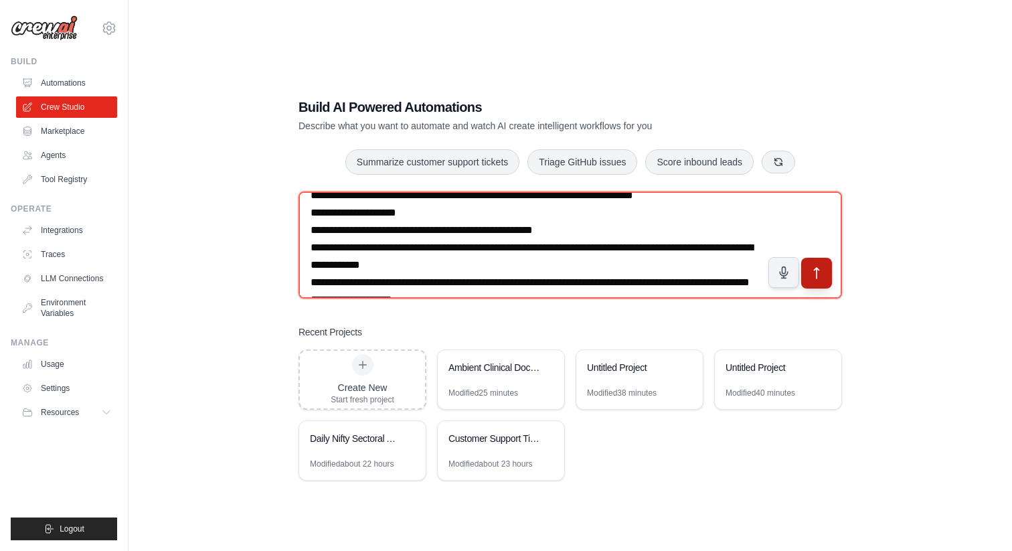
type textarea "**********"
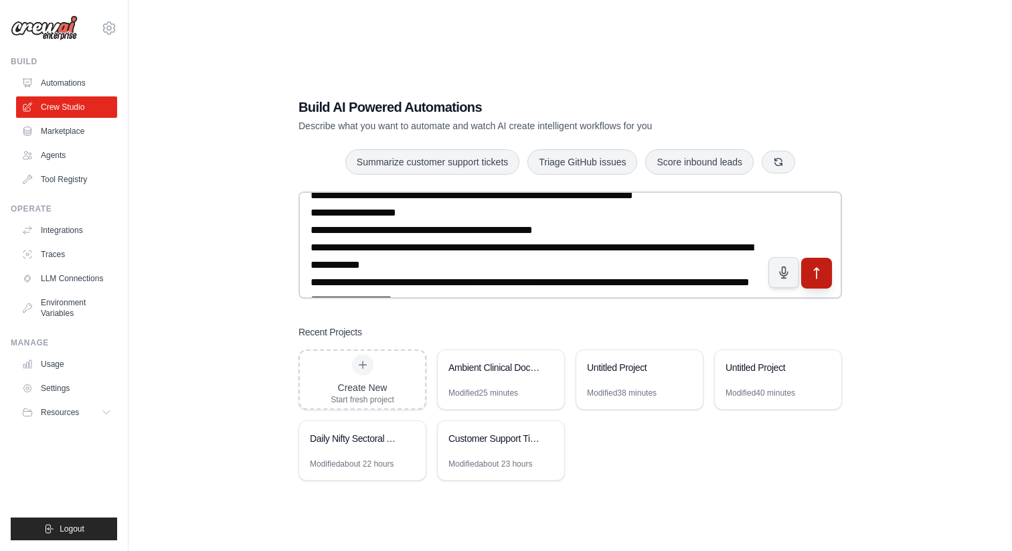
click at [815, 272] on icon "submit" at bounding box center [817, 273] width 14 height 14
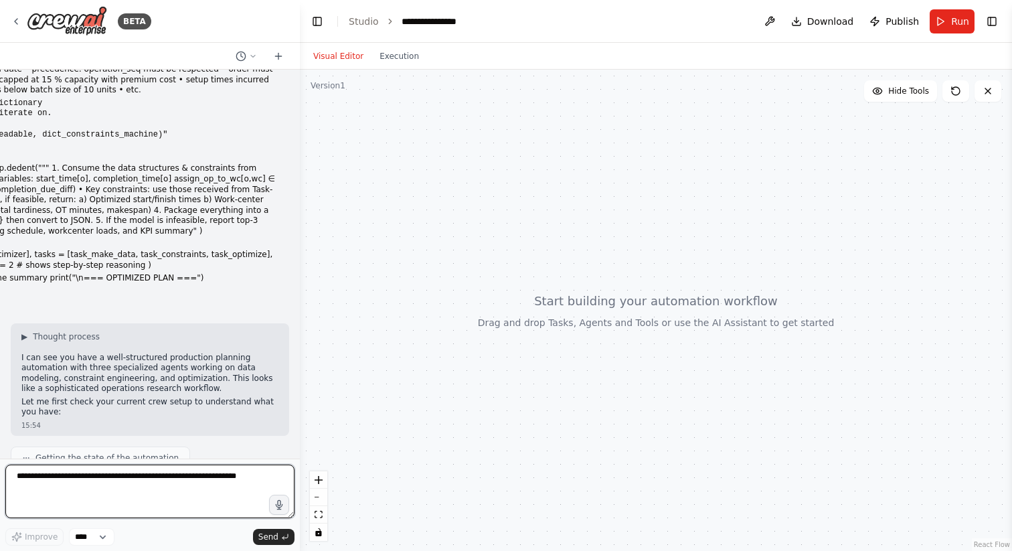
scroll to position [511, 0]
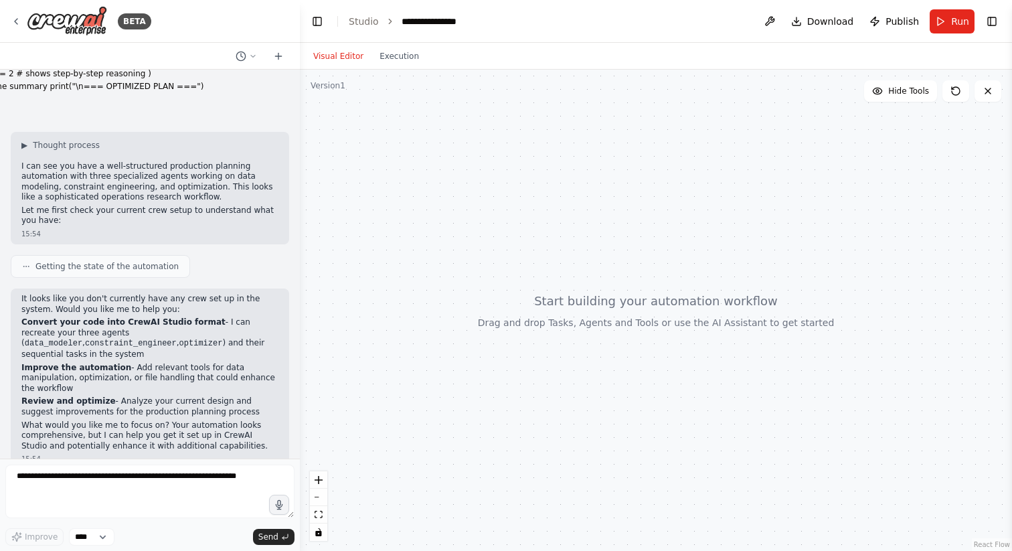
click at [78, 317] on strong "Convert your code into CrewAI Studio format" at bounding box center [123, 321] width 204 height 9
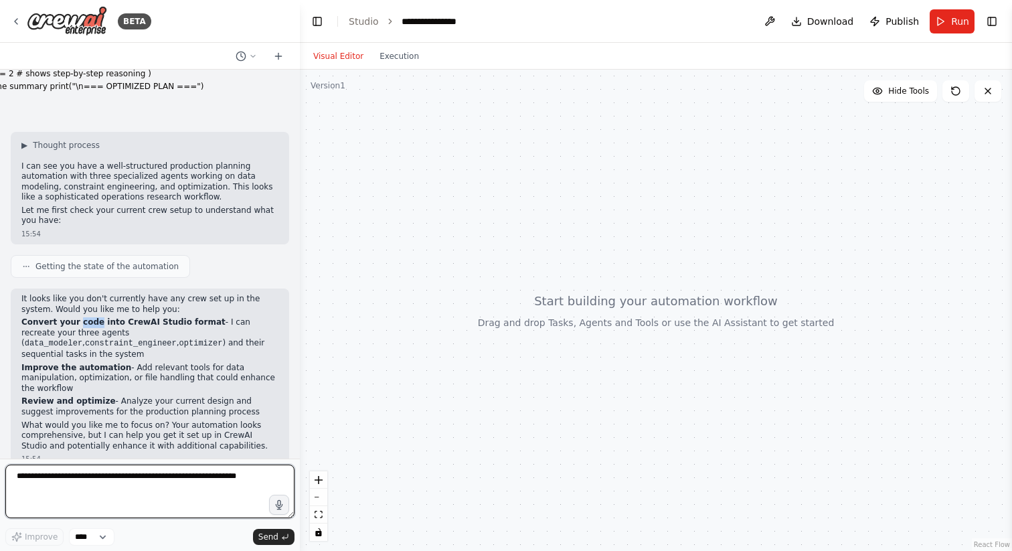
click at [88, 488] on textarea at bounding box center [149, 491] width 289 height 54
type textarea "***"
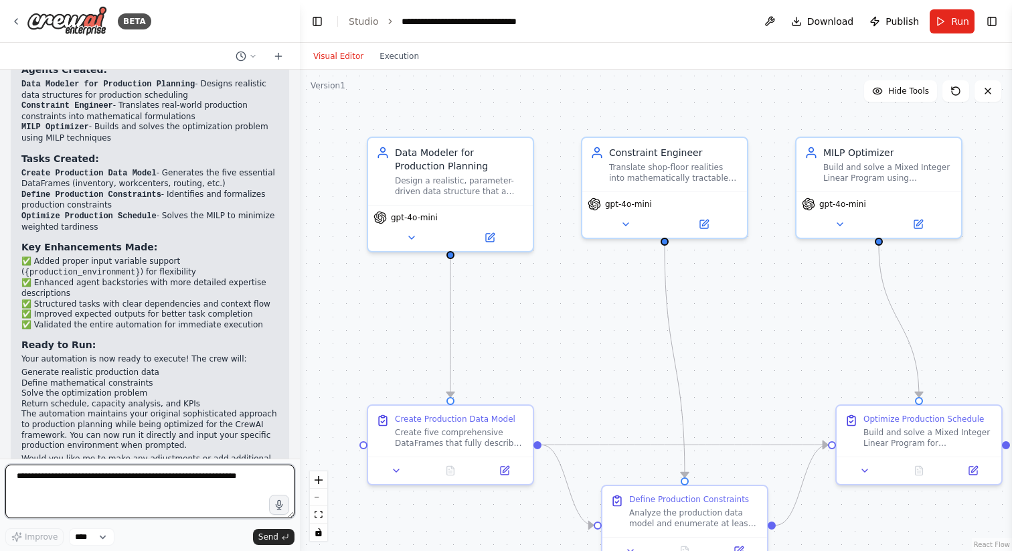
scroll to position [1928, 0]
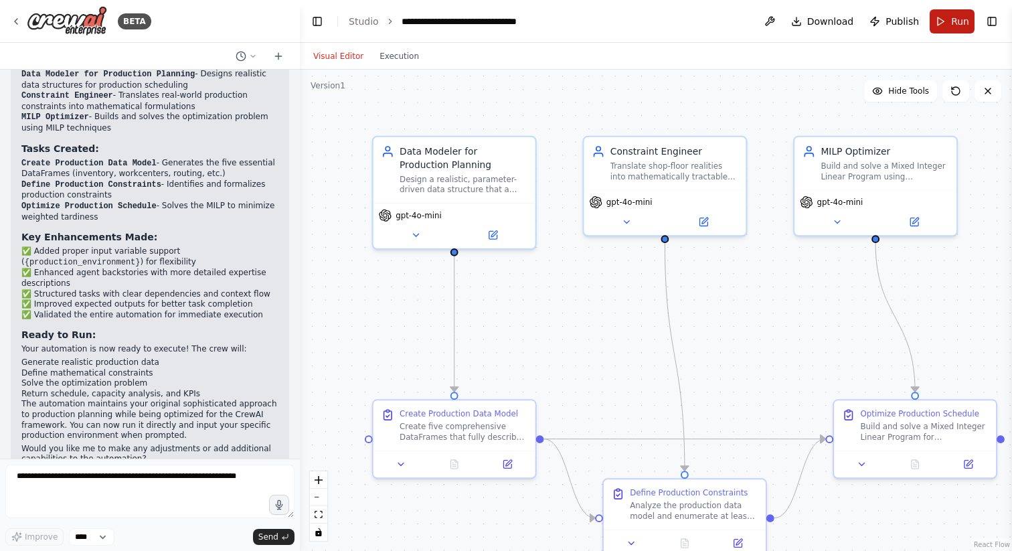
click at [950, 19] on button "Run" at bounding box center [951, 21] width 45 height 24
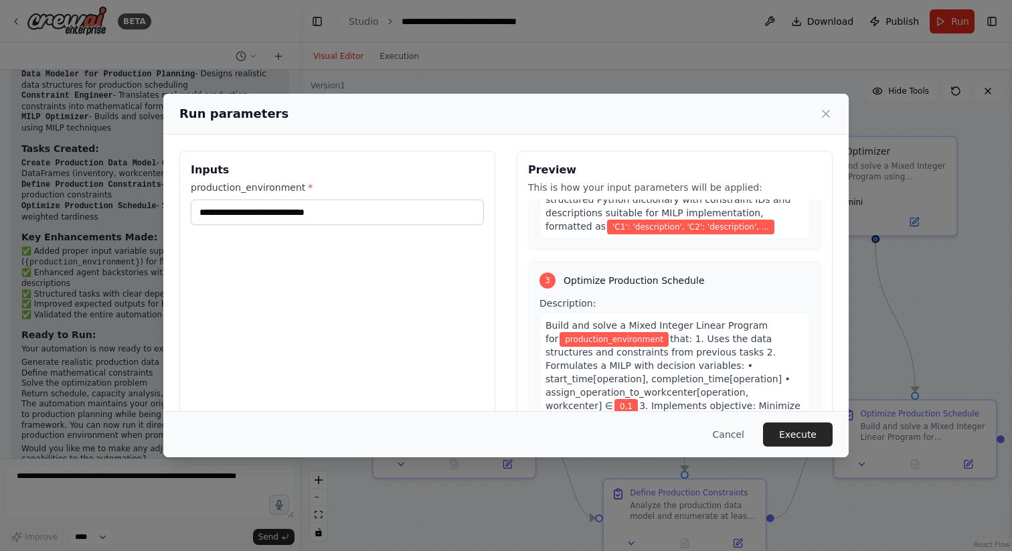
scroll to position [711, 0]
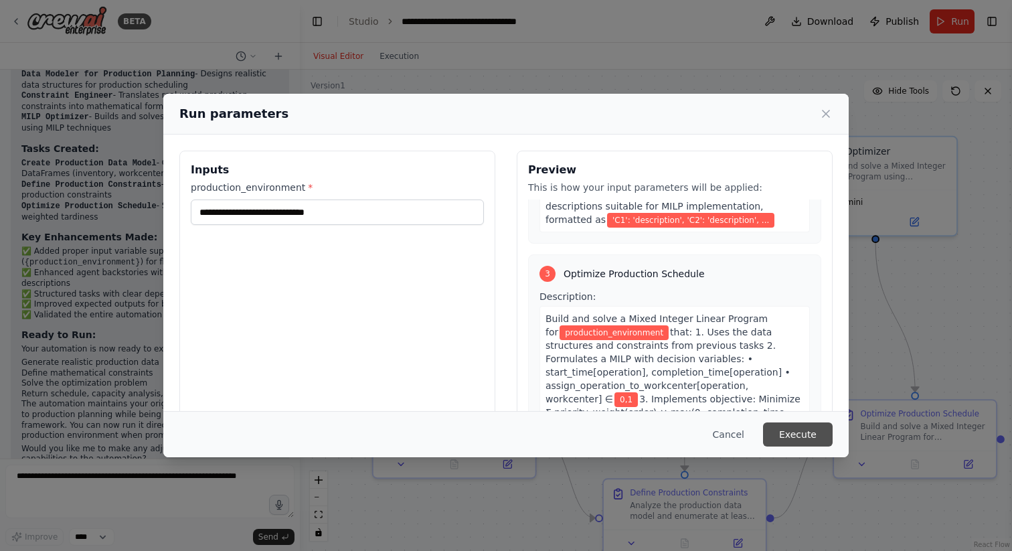
click at [802, 439] on button "Execute" at bounding box center [798, 434] width 70 height 24
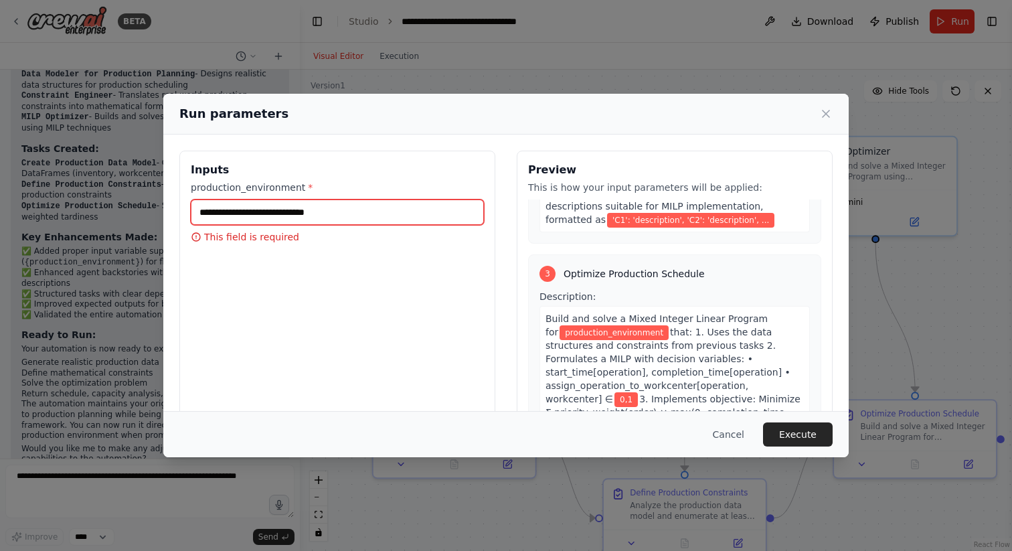
click at [337, 213] on input "production_environment *" at bounding box center [337, 211] width 293 height 25
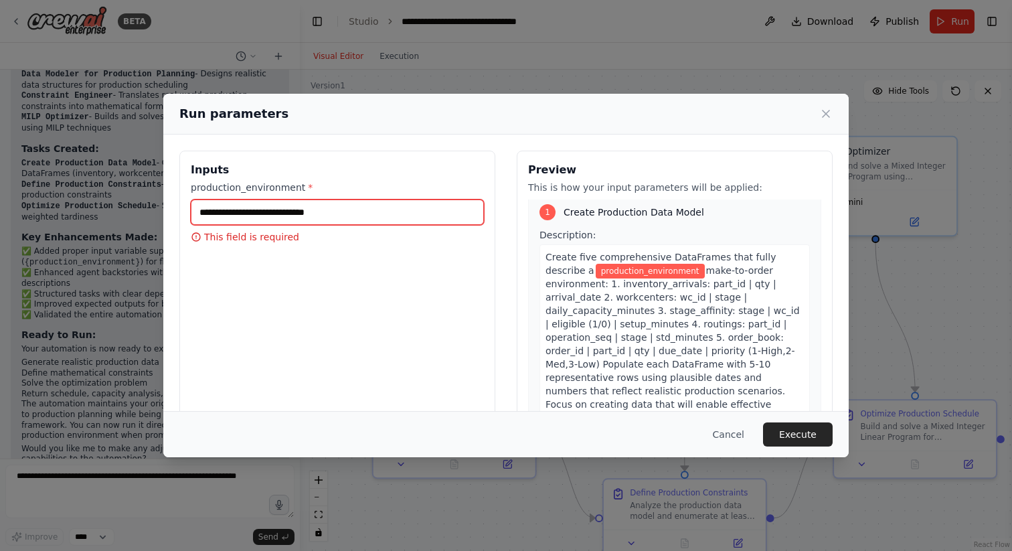
scroll to position [6, 0]
click at [371, 208] on input "production_environment *" at bounding box center [337, 211] width 293 height 25
click at [379, 212] on input "production_environment *" at bounding box center [337, 211] width 293 height 25
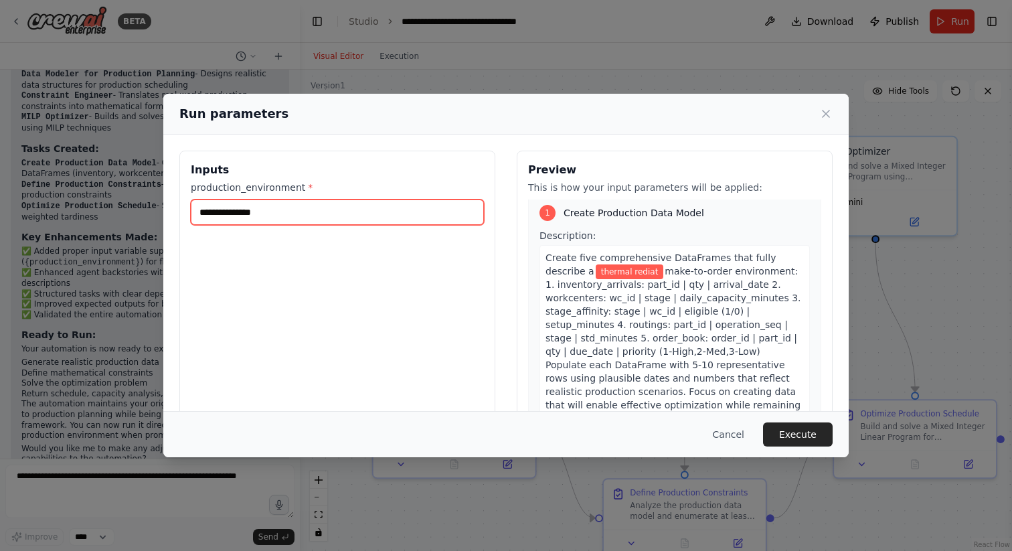
type input "**********"
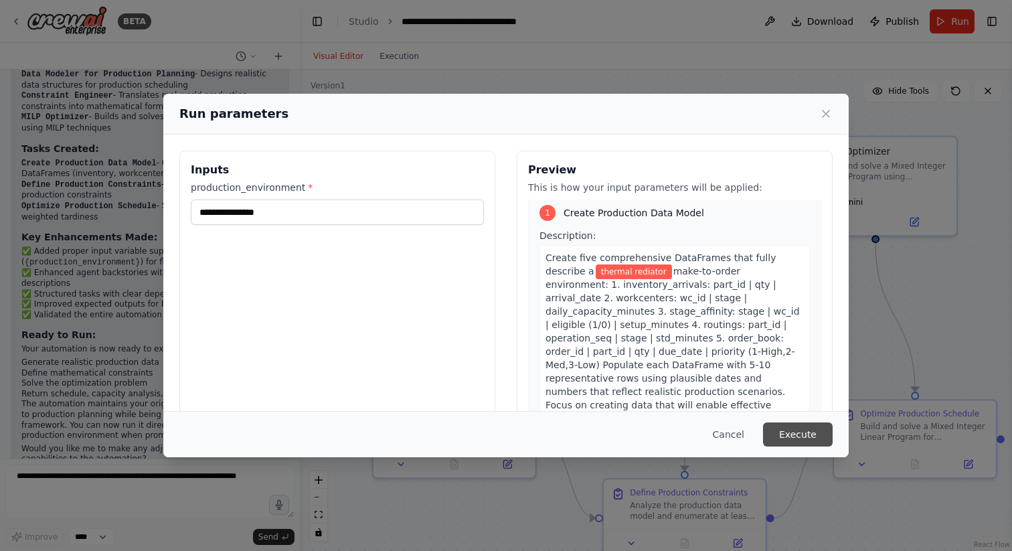
click at [817, 436] on button "Execute" at bounding box center [798, 434] width 70 height 24
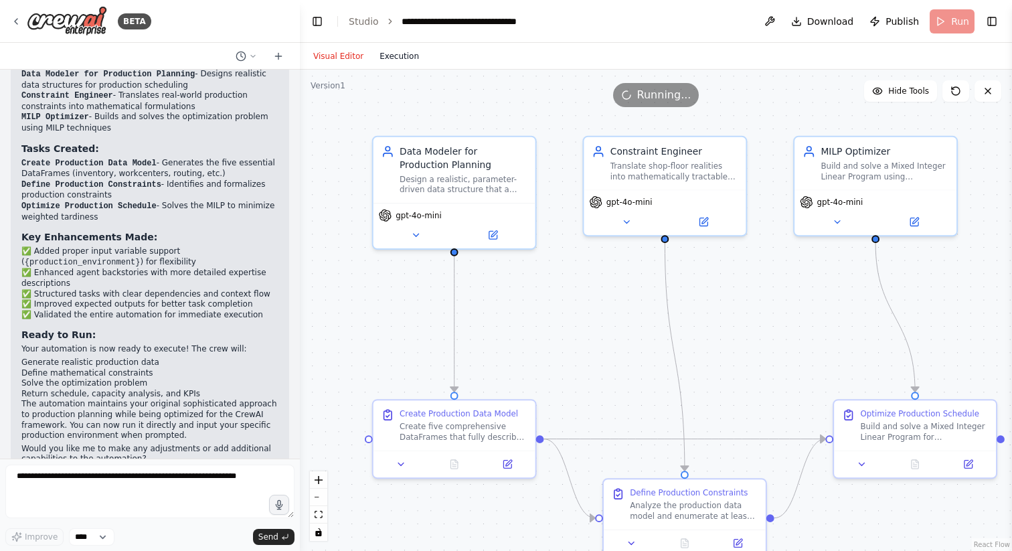
click at [408, 55] on button "Execution" at bounding box center [399, 56] width 56 height 16
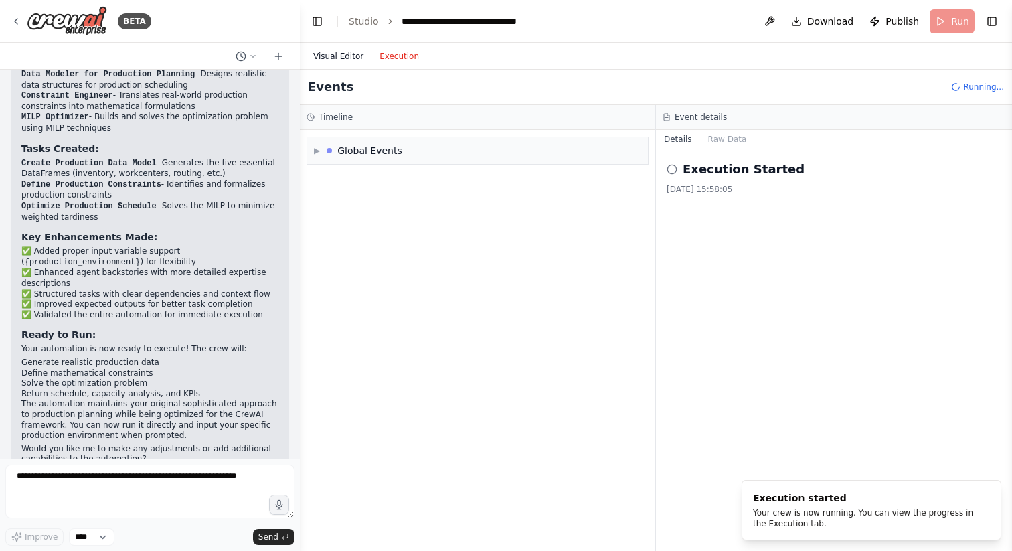
click at [347, 57] on button "Visual Editor" at bounding box center [338, 56] width 66 height 16
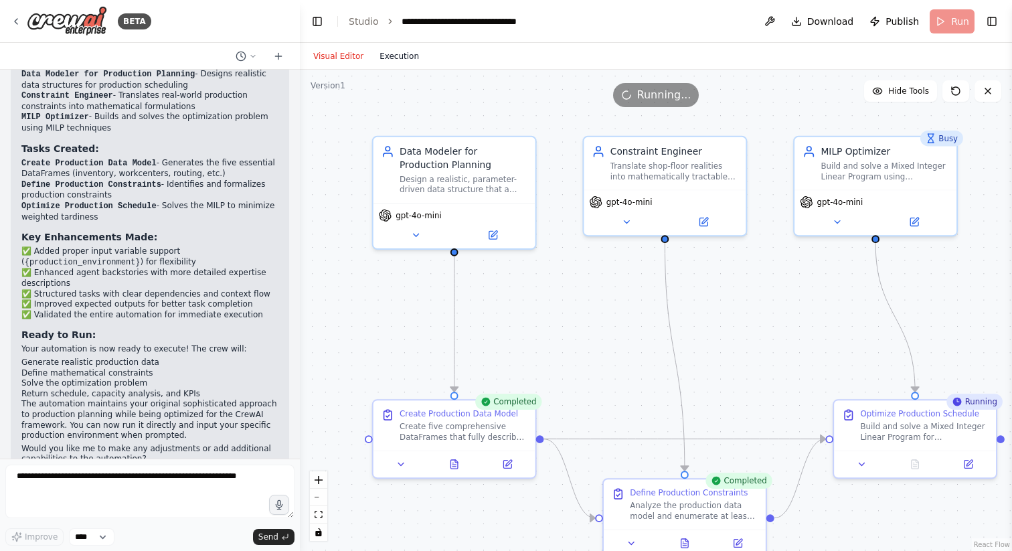
click at [398, 54] on button "Execution" at bounding box center [399, 56] width 56 height 16
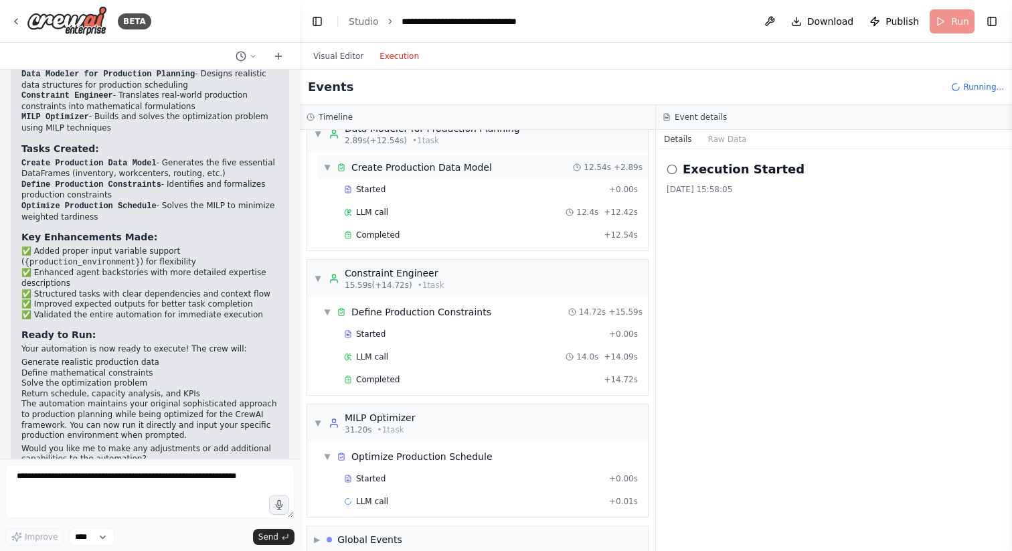
scroll to position [29, 0]
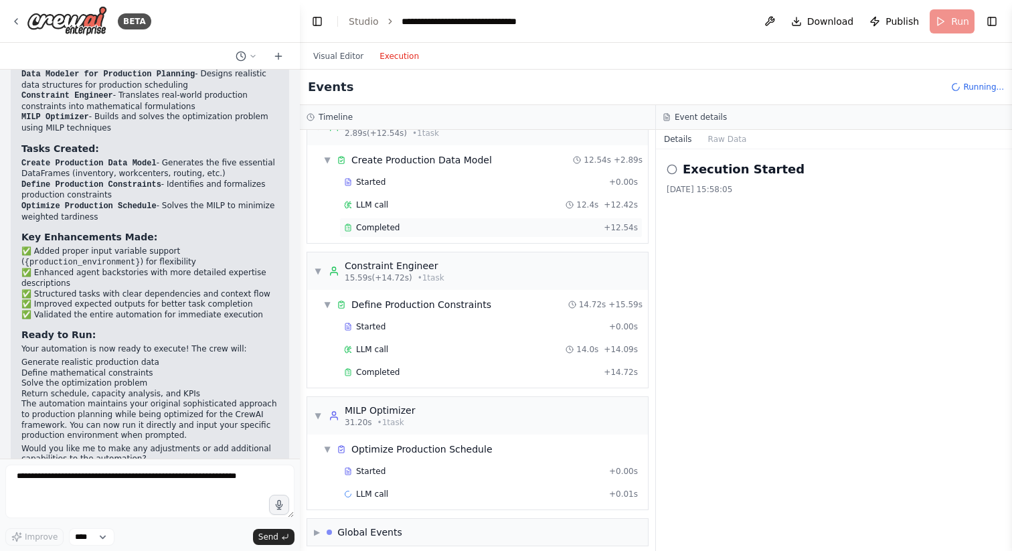
click at [395, 224] on span "Completed" at bounding box center [377, 227] width 43 height 11
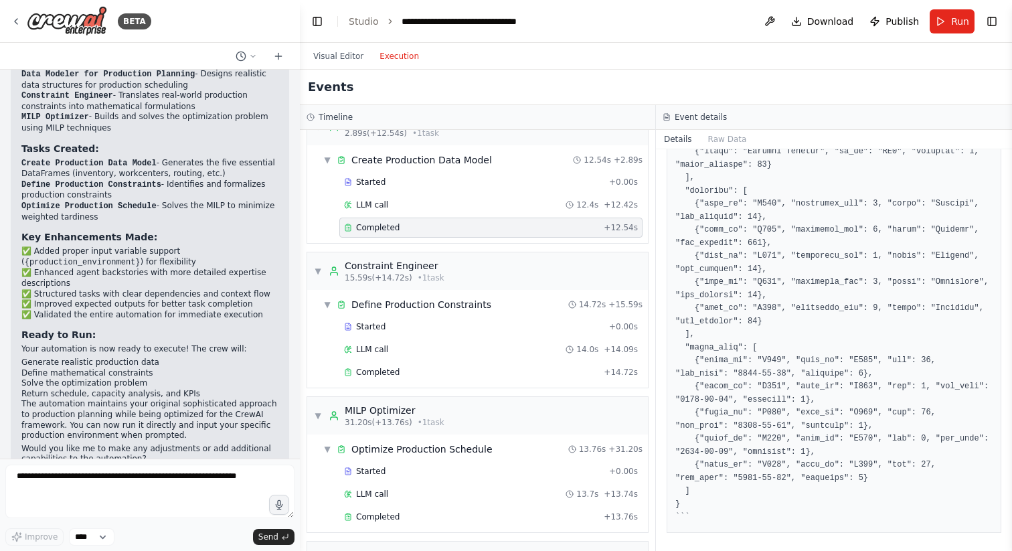
scroll to position [484, 0]
click at [455, 371] on div "Completed" at bounding box center [471, 372] width 254 height 11
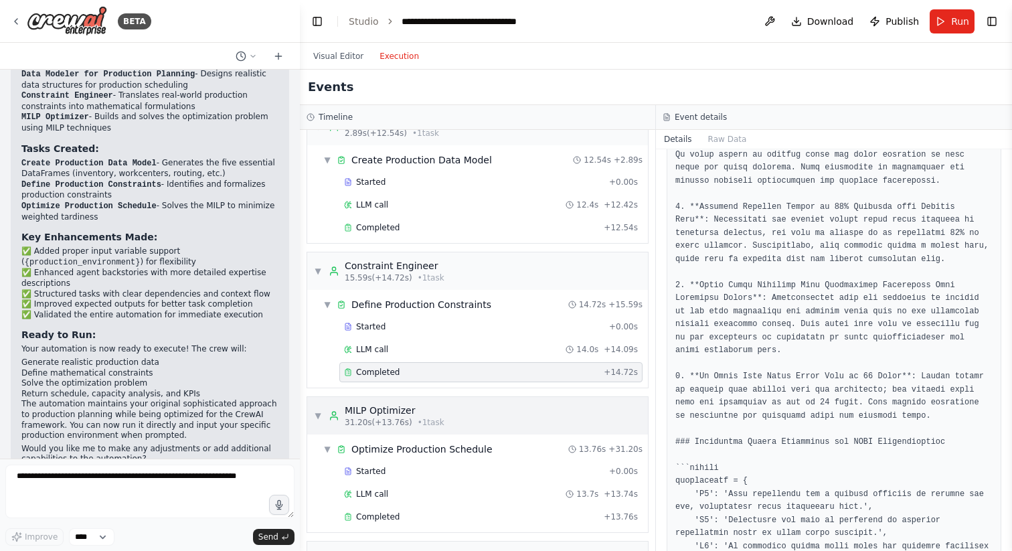
scroll to position [62, 0]
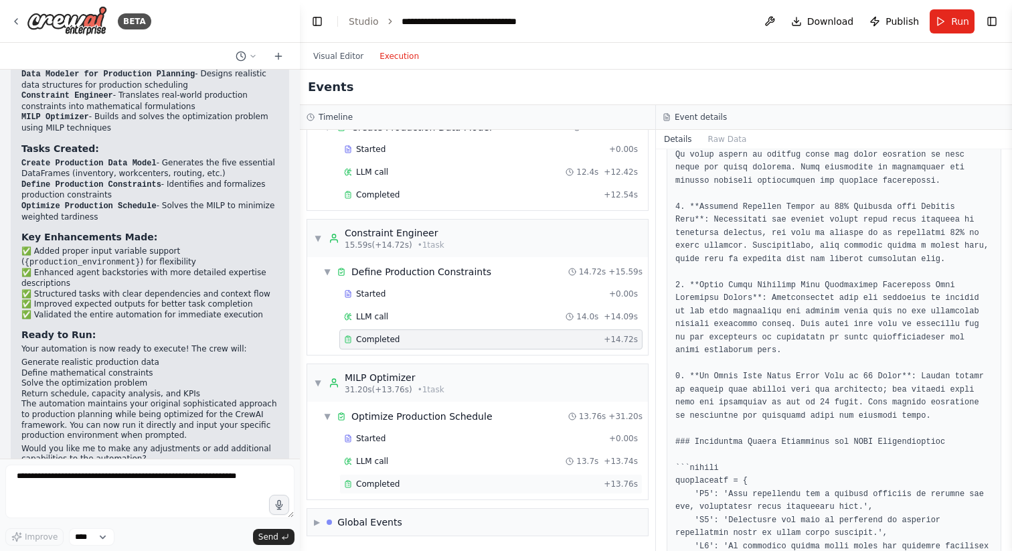
click at [480, 482] on div "Completed" at bounding box center [471, 483] width 254 height 11
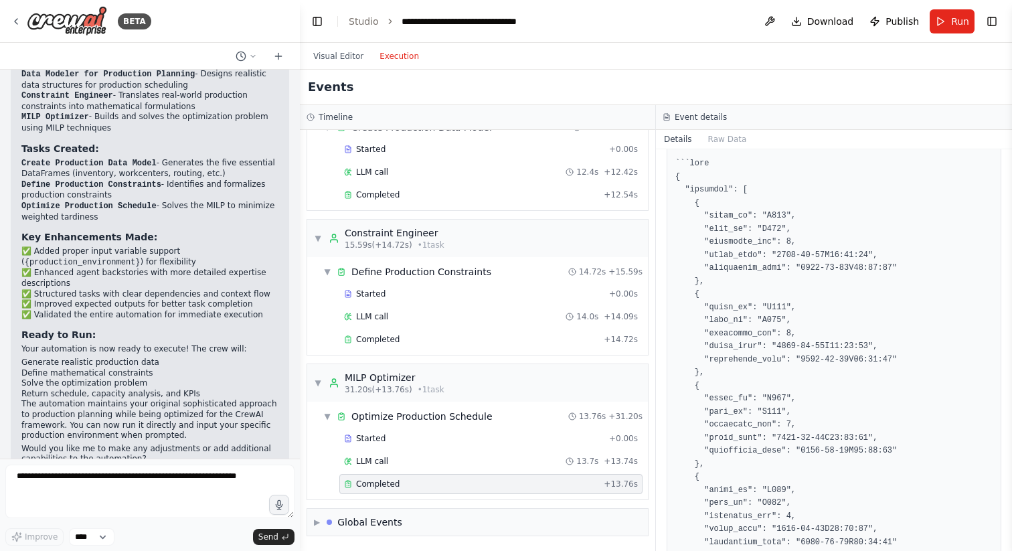
scroll to position [82, 0]
click at [468, 459] on div "LLM call 13.7s + 13.74s" at bounding box center [491, 461] width 294 height 11
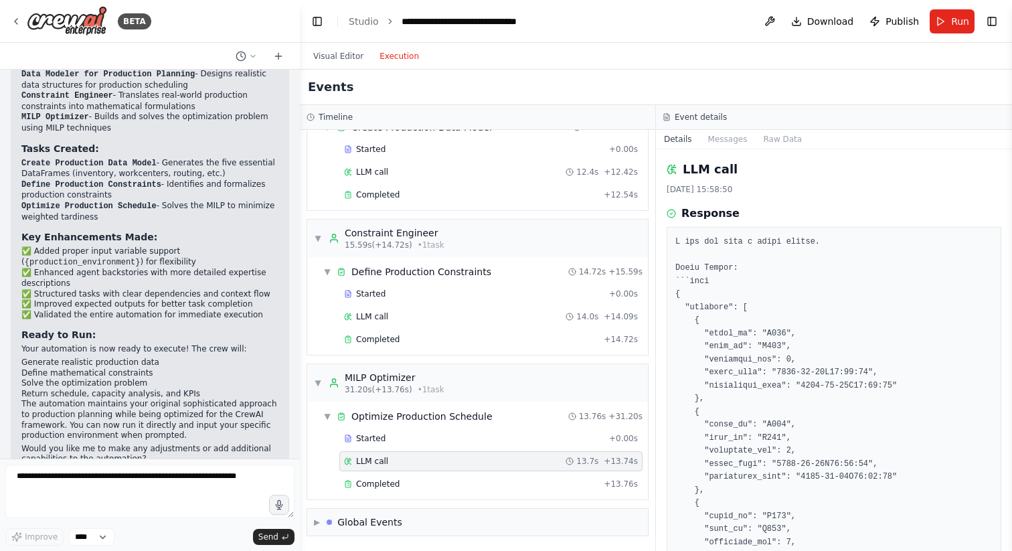
scroll to position [13, 0]
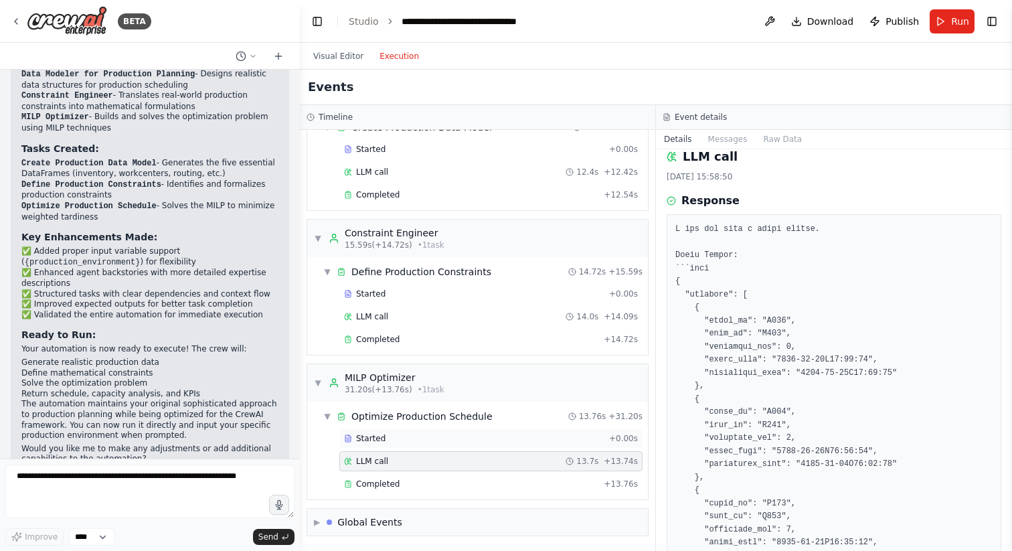
click at [393, 432] on div "Started + 0.00s" at bounding box center [490, 438] width 303 height 20
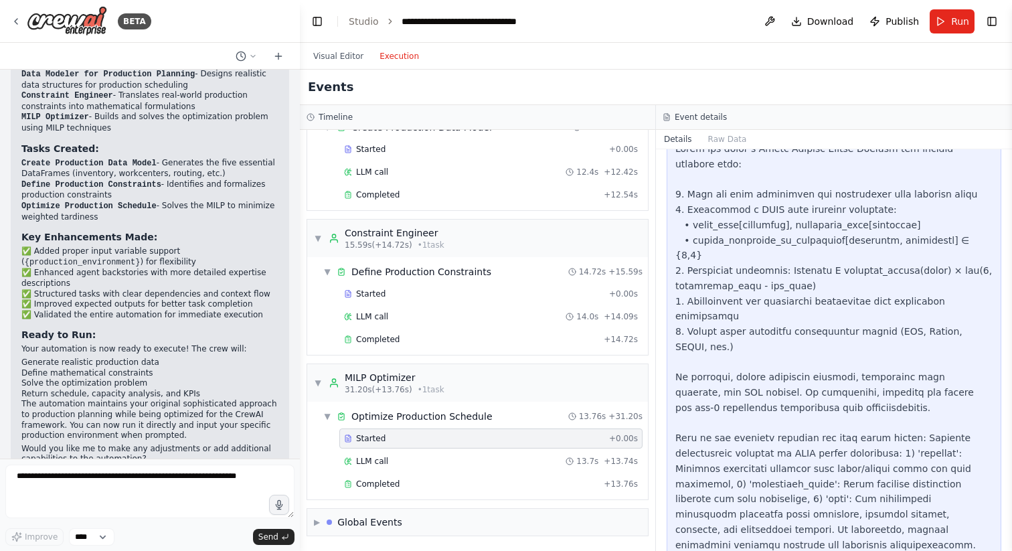
scroll to position [96, 0]
click at [442, 480] on div "Completed" at bounding box center [471, 483] width 254 height 11
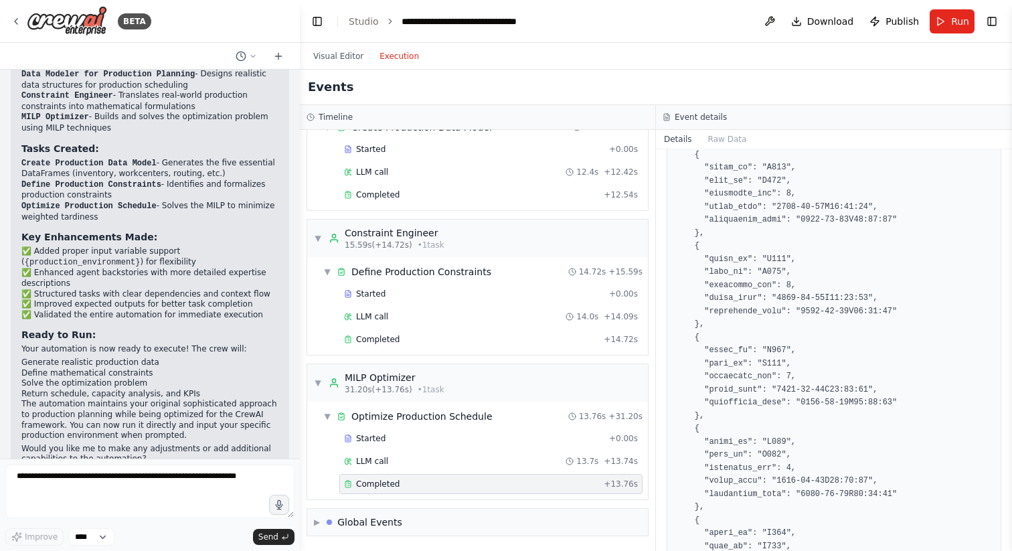
scroll to position [0, 0]
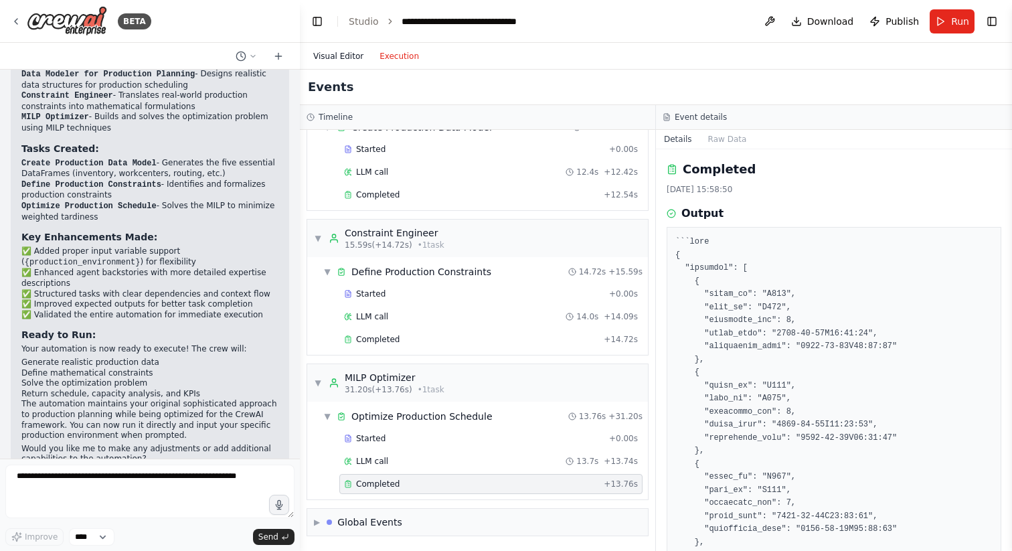
click at [349, 51] on button "Visual Editor" at bounding box center [338, 56] width 66 height 16
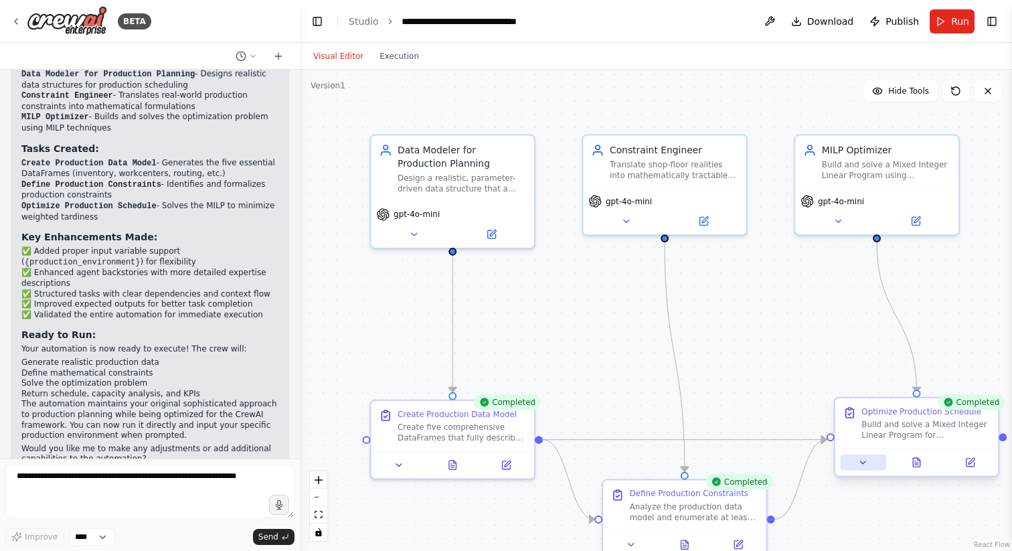
click at [867, 462] on icon at bounding box center [863, 462] width 11 height 11
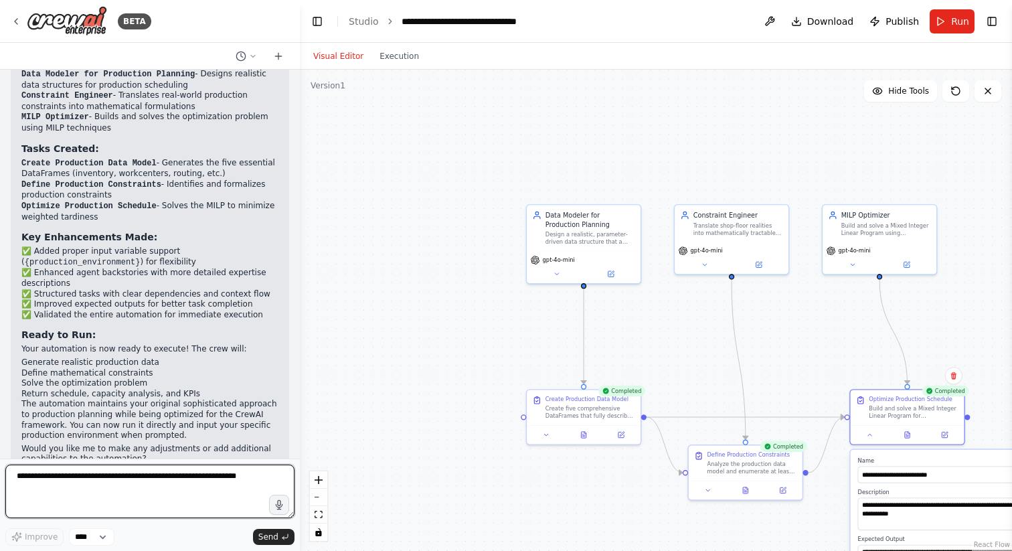
click at [93, 467] on textarea at bounding box center [149, 491] width 289 height 54
type textarea "**********"
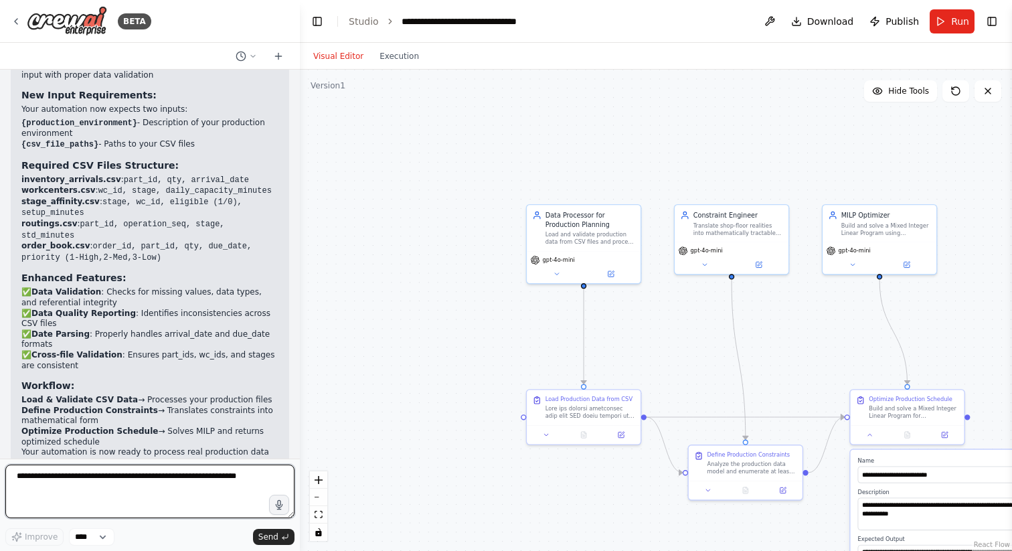
scroll to position [3680, 0]
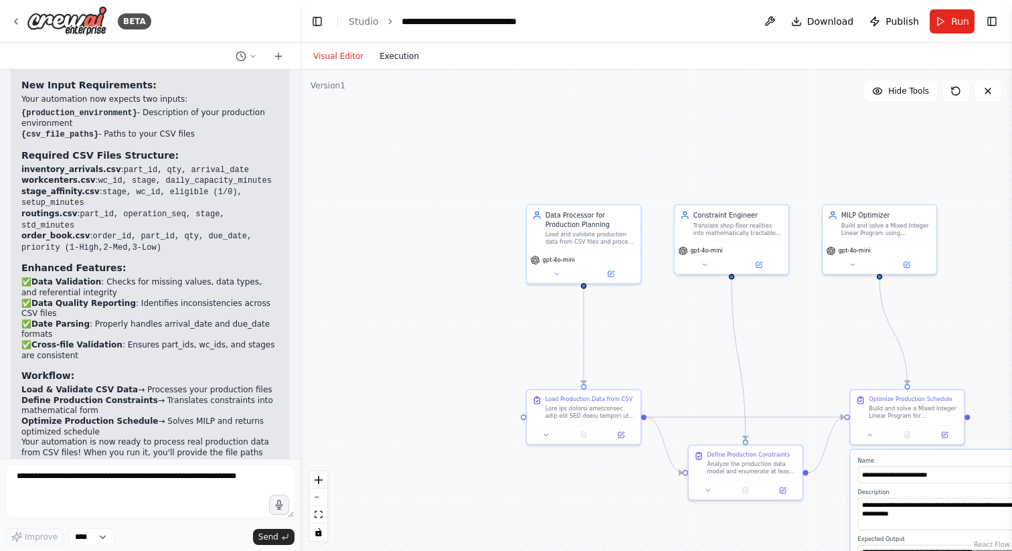
click at [404, 62] on button "Execution" at bounding box center [399, 56] width 56 height 16
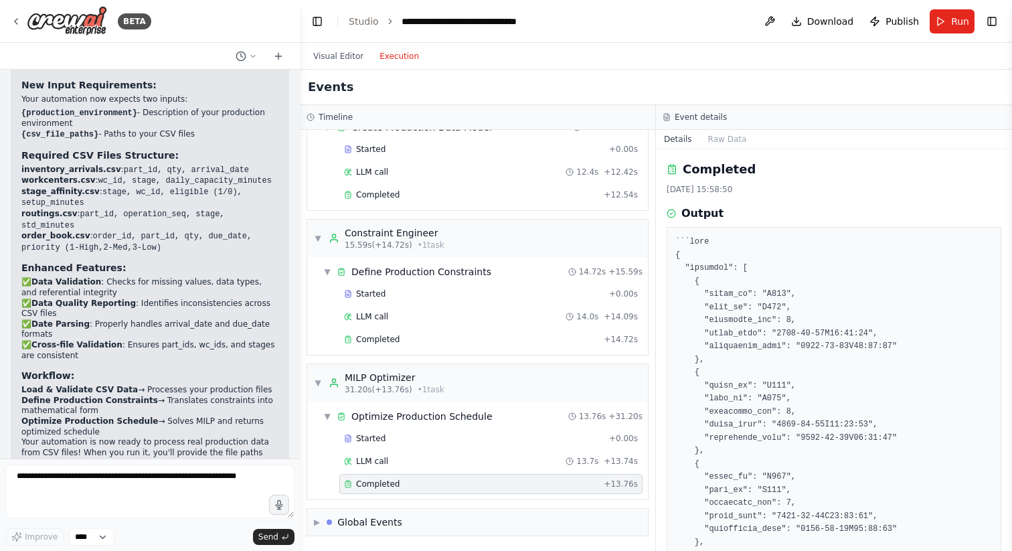
click at [348, 66] on div "Visual Editor Execution" at bounding box center [366, 56] width 122 height 27
click at [352, 59] on button "Visual Editor" at bounding box center [338, 56] width 66 height 16
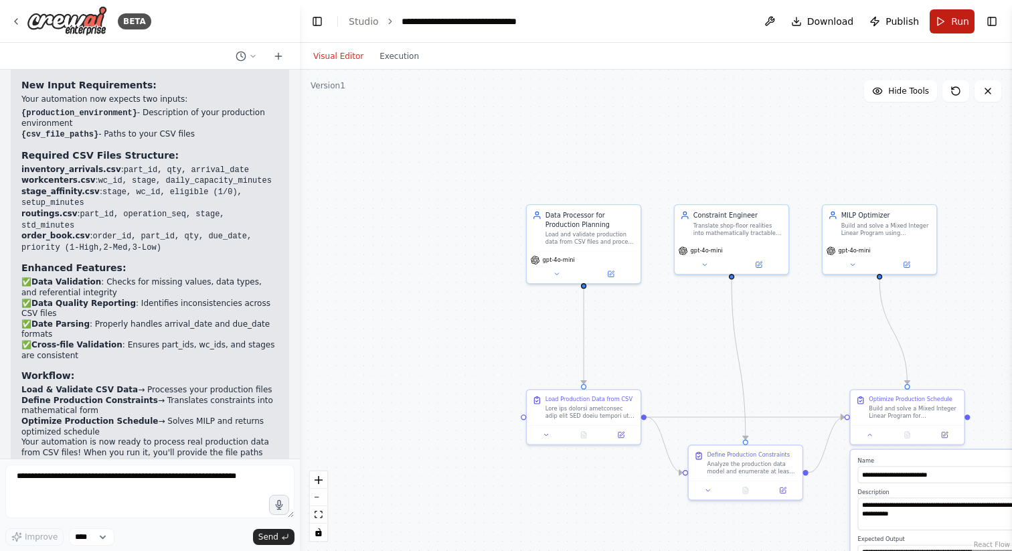
click at [947, 23] on button "Run" at bounding box center [951, 21] width 45 height 24
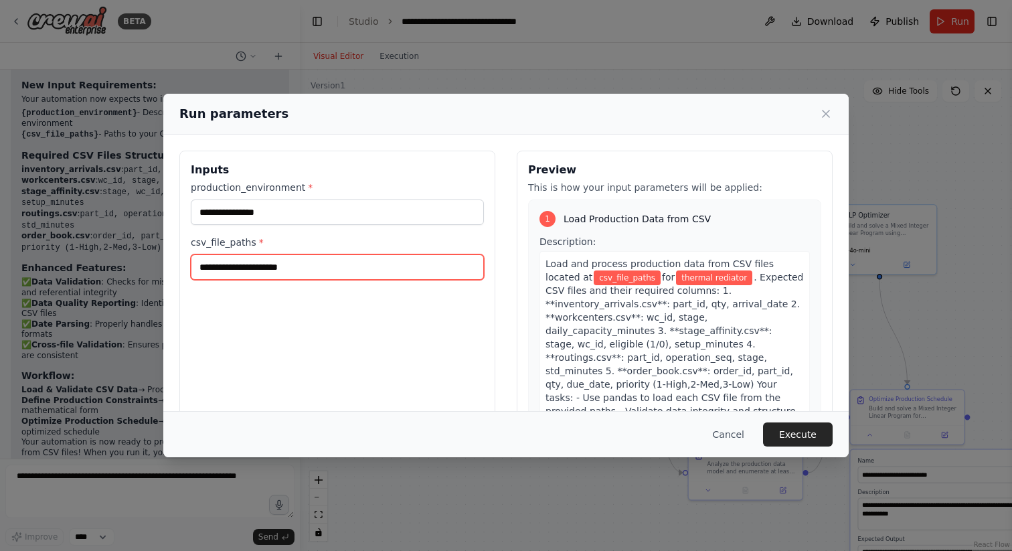
click at [302, 265] on input "csv_file_paths *" at bounding box center [337, 266] width 293 height 25
click at [310, 264] on input "csv_file_paths *" at bounding box center [337, 266] width 293 height 25
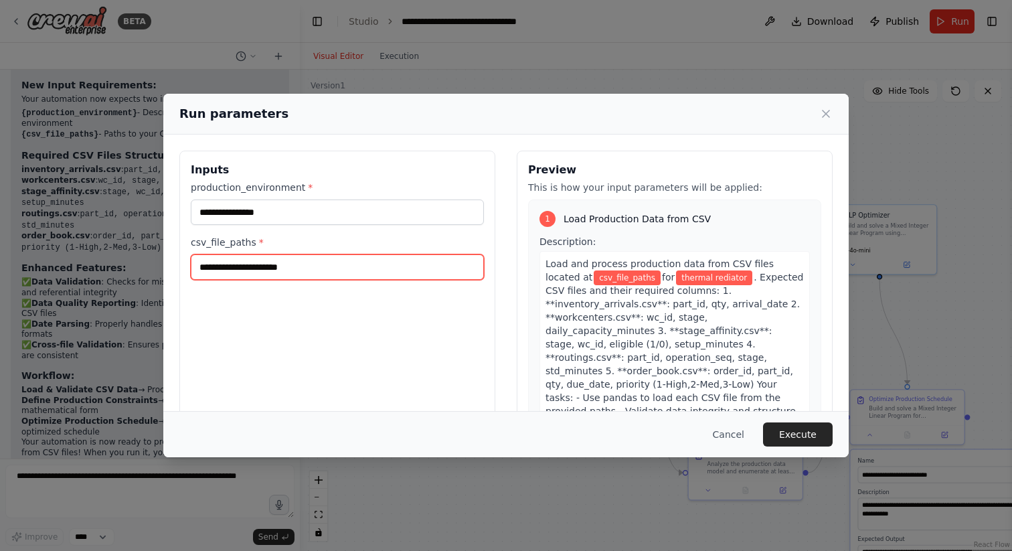
paste input "**********"
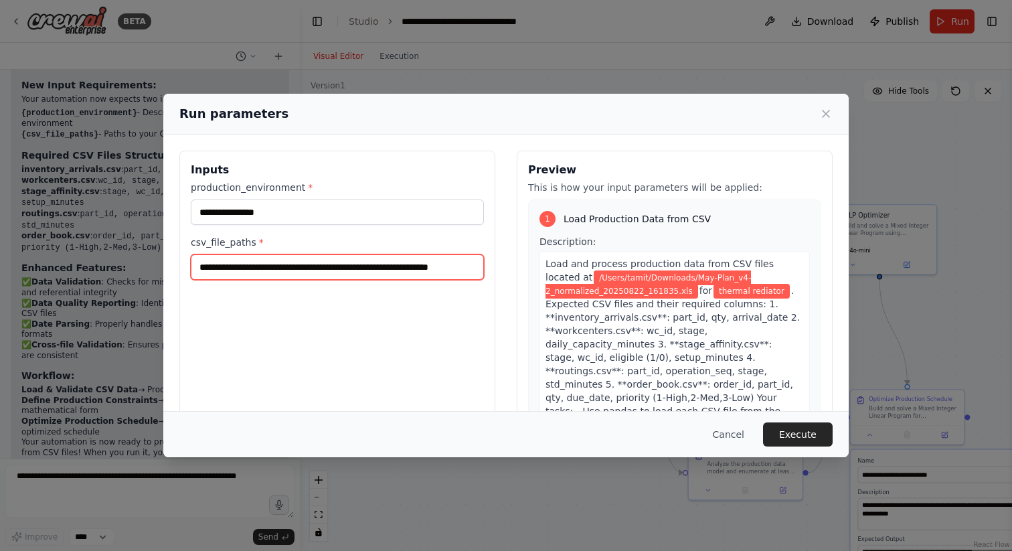
scroll to position [0, 55]
type input "**********"
click at [438, 262] on input "**********" at bounding box center [337, 266] width 293 height 25
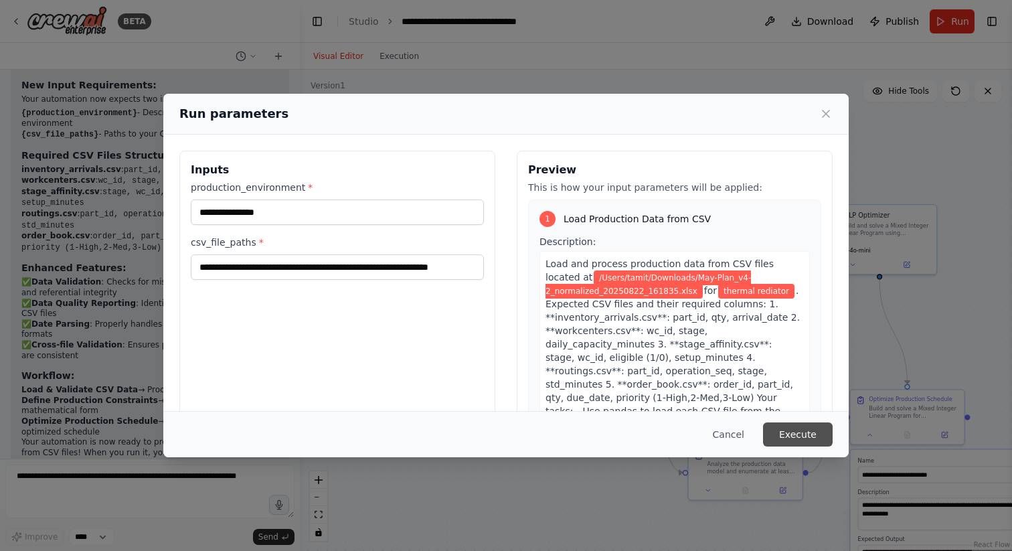
click at [800, 434] on button "Execute" at bounding box center [798, 434] width 70 height 24
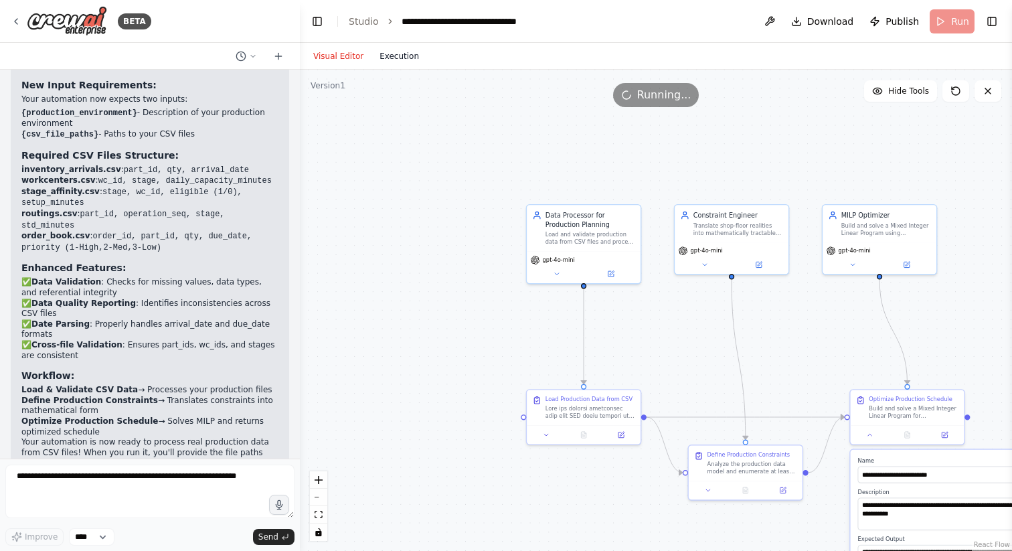
click at [407, 55] on button "Execution" at bounding box center [399, 56] width 56 height 16
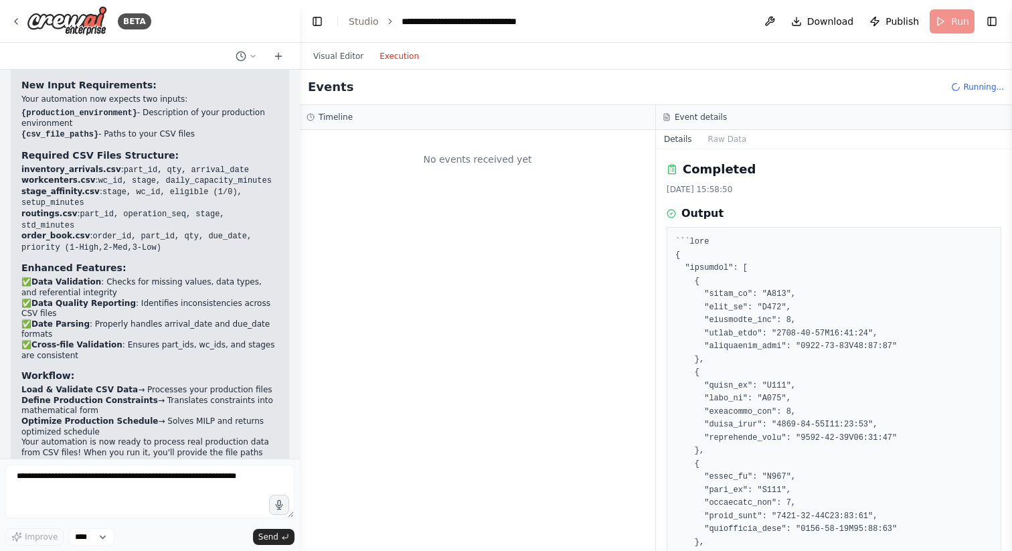
scroll to position [0, 0]
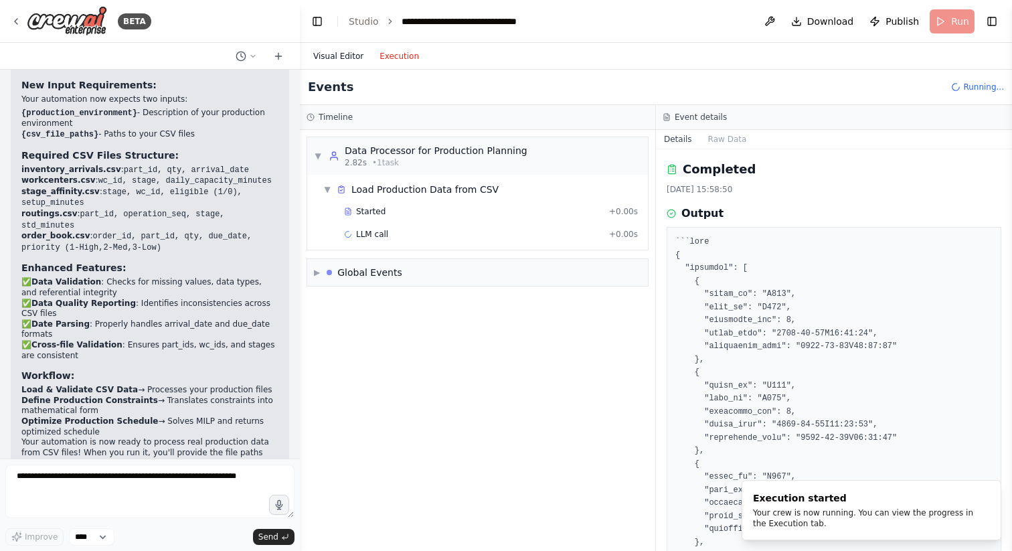
click at [332, 58] on button "Visual Editor" at bounding box center [338, 56] width 66 height 16
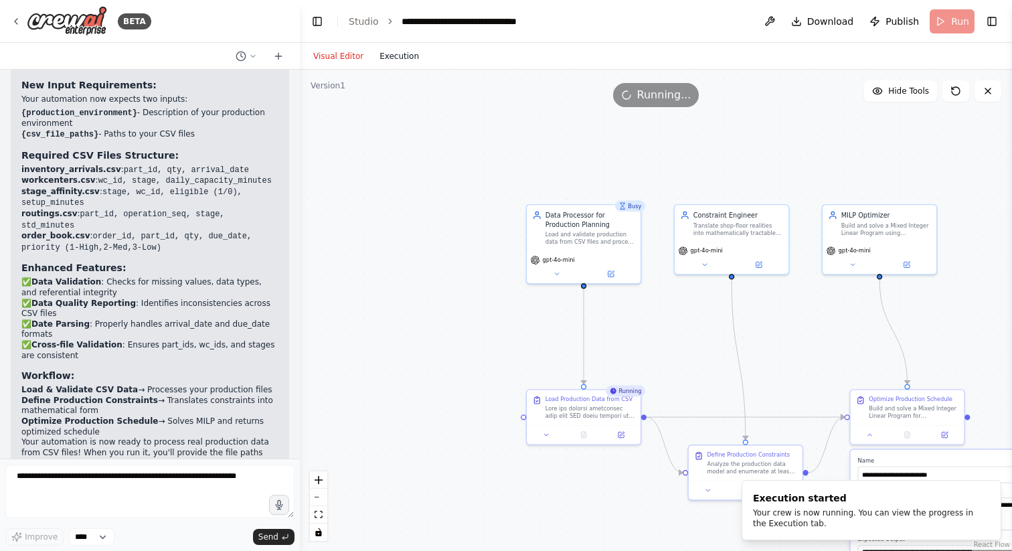
click at [403, 62] on button "Execution" at bounding box center [399, 56] width 56 height 16
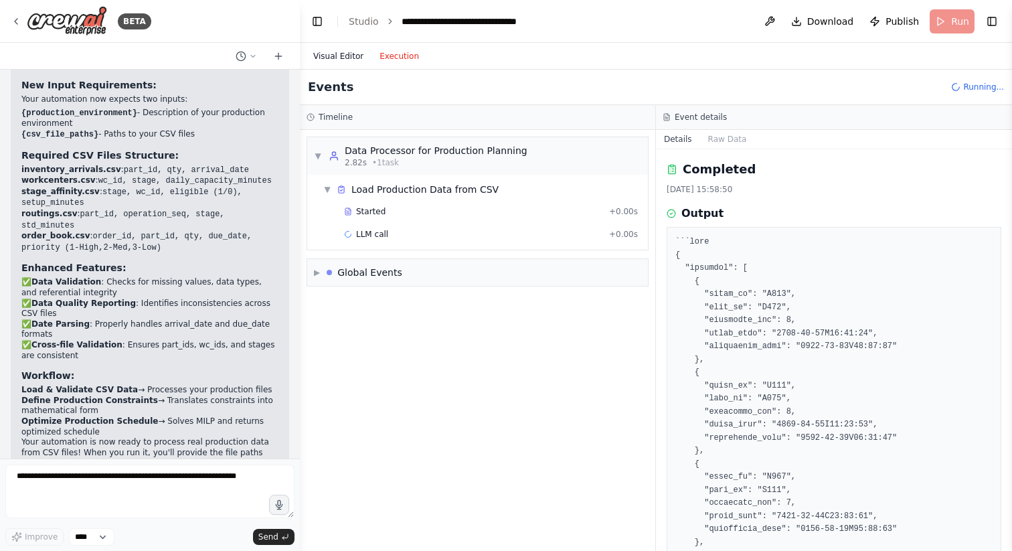
click at [339, 58] on button "Visual Editor" at bounding box center [338, 56] width 66 height 16
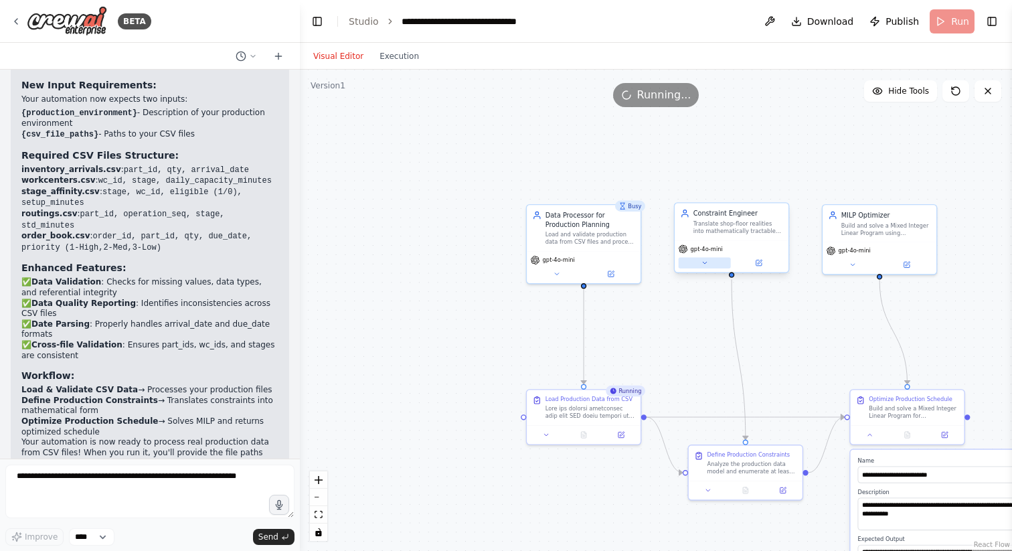
click at [709, 264] on button at bounding box center [705, 262] width 52 height 11
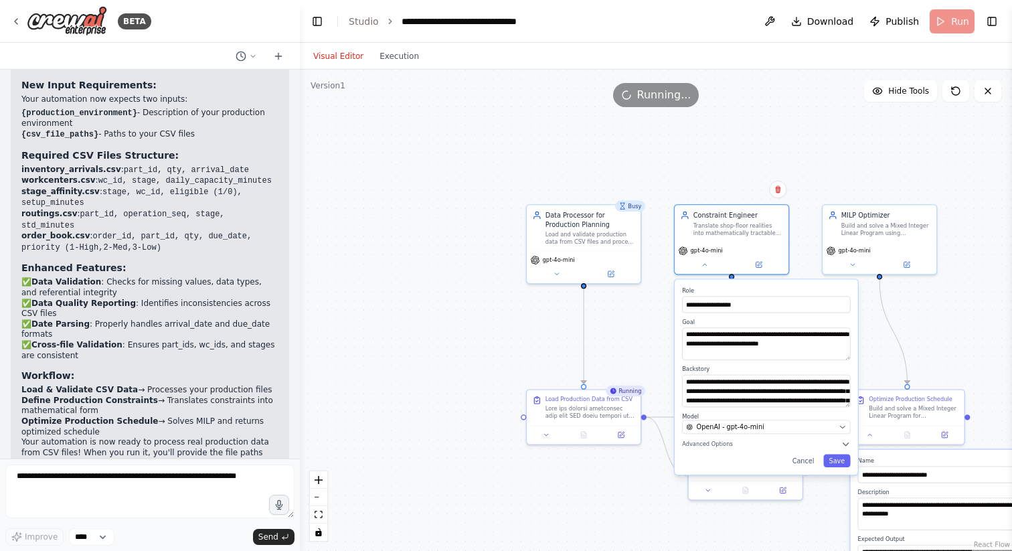
click at [414, 64] on div "Visual Editor Execution" at bounding box center [366, 56] width 122 height 27
click at [412, 60] on button "Execution" at bounding box center [399, 56] width 56 height 16
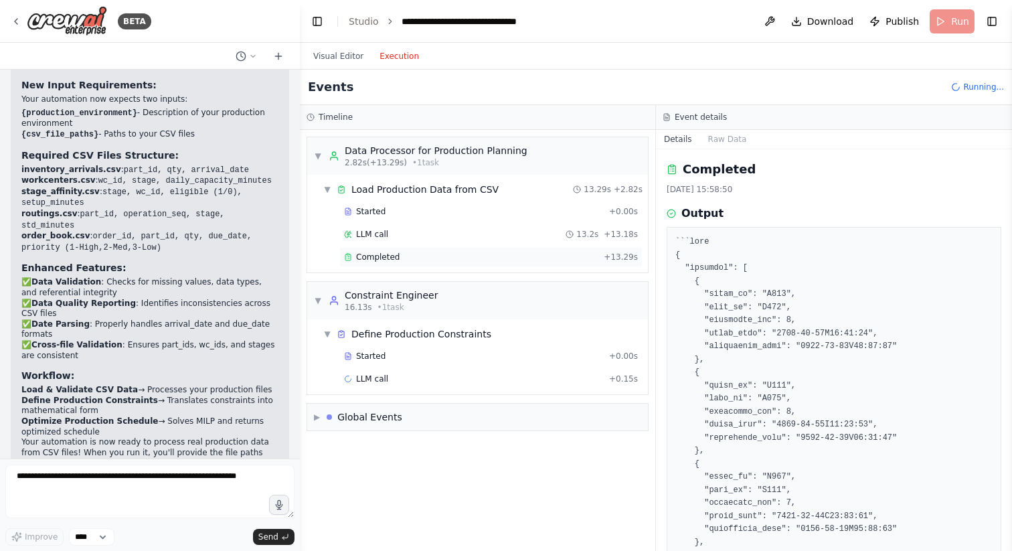
click at [411, 259] on div "Completed" at bounding box center [471, 257] width 254 height 11
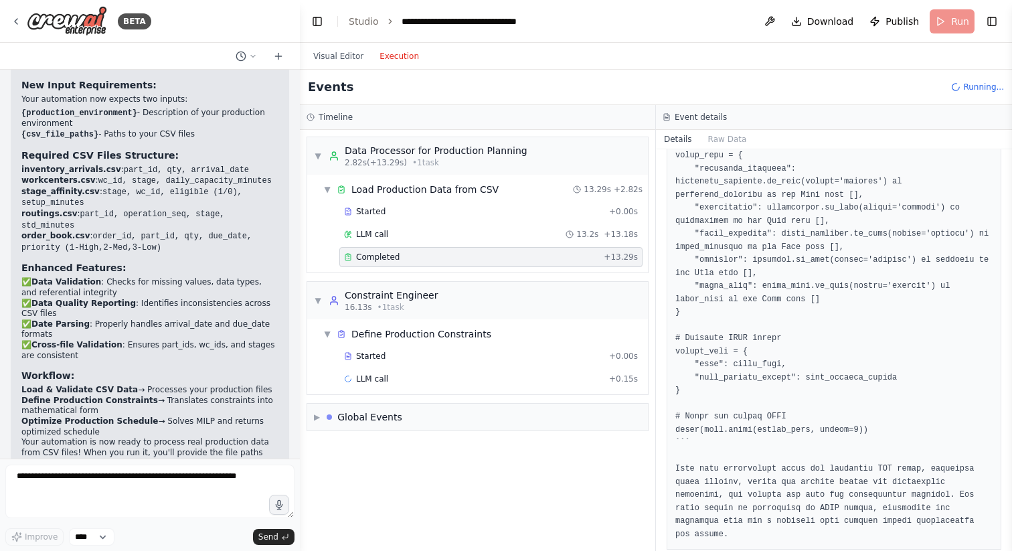
scroll to position [1281, 0]
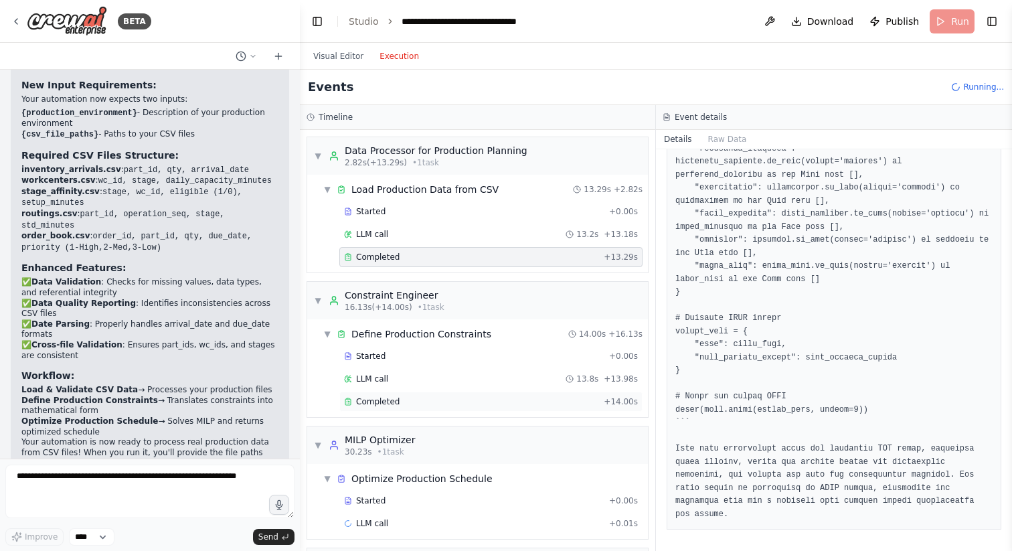
click at [438, 406] on div "Completed" at bounding box center [471, 401] width 254 height 11
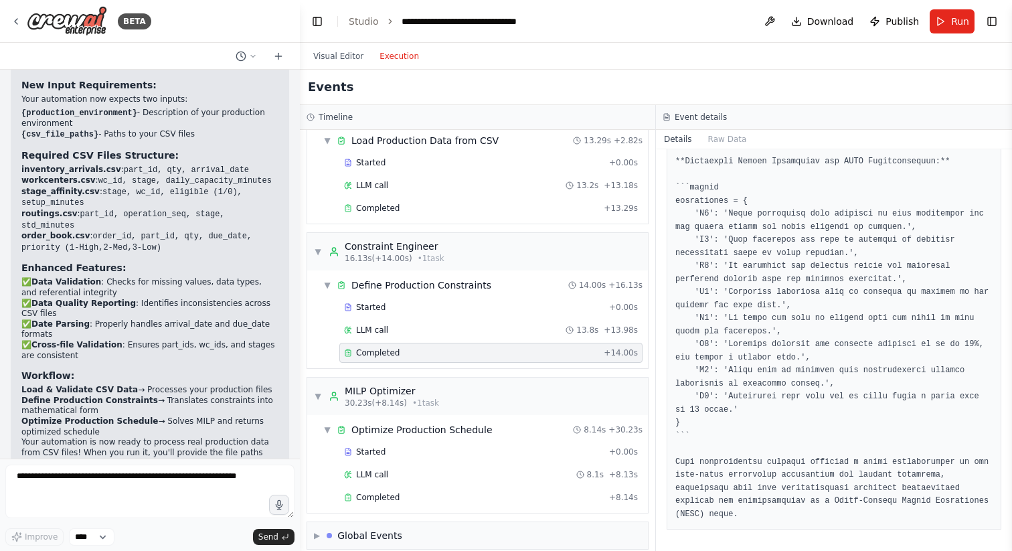
scroll to position [62, 0]
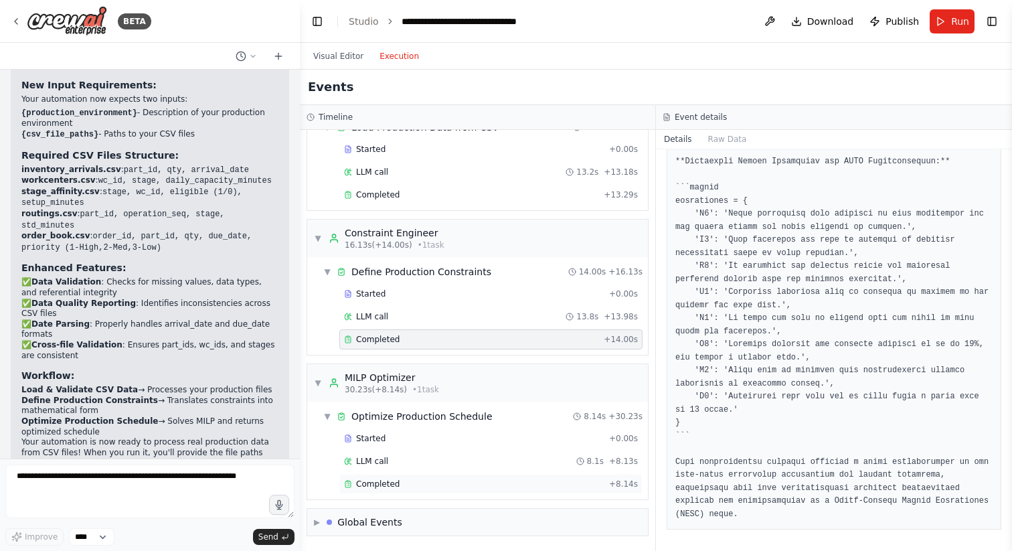
click at [432, 480] on div "Completed" at bounding box center [474, 483] width 260 height 11
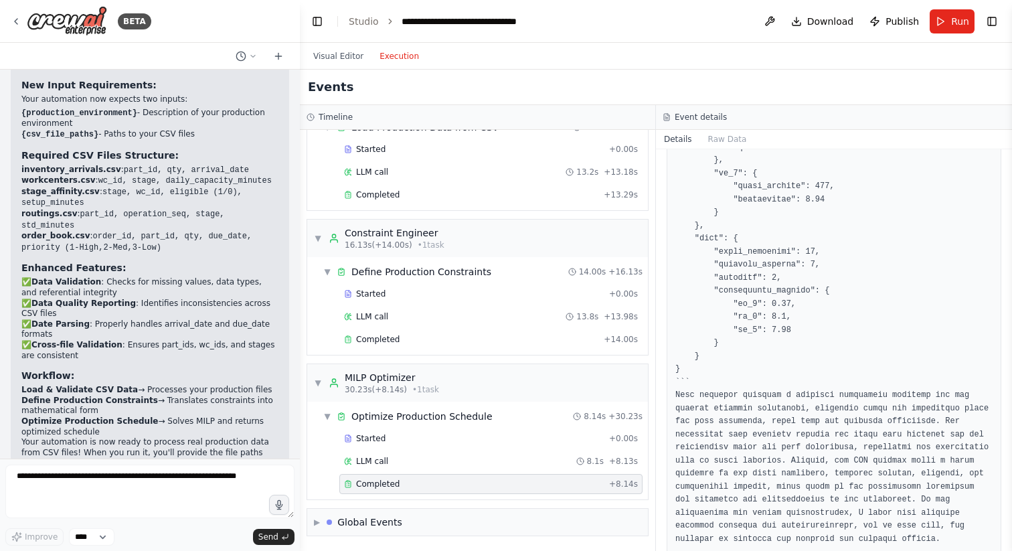
scroll to position [541, 0]
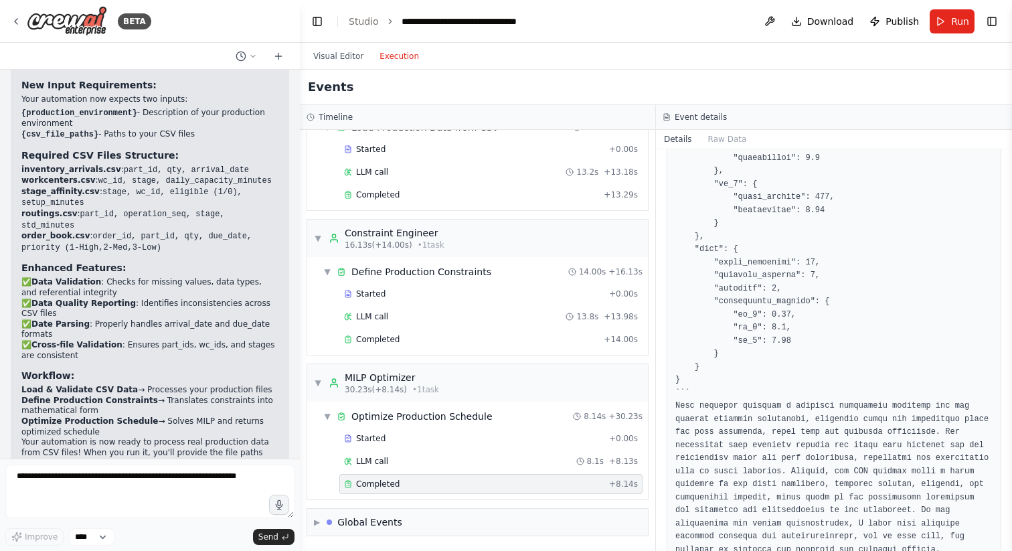
click at [421, 482] on div "Completed" at bounding box center [474, 483] width 260 height 11
click at [317, 524] on span "▶" at bounding box center [317, 522] width 6 height 11
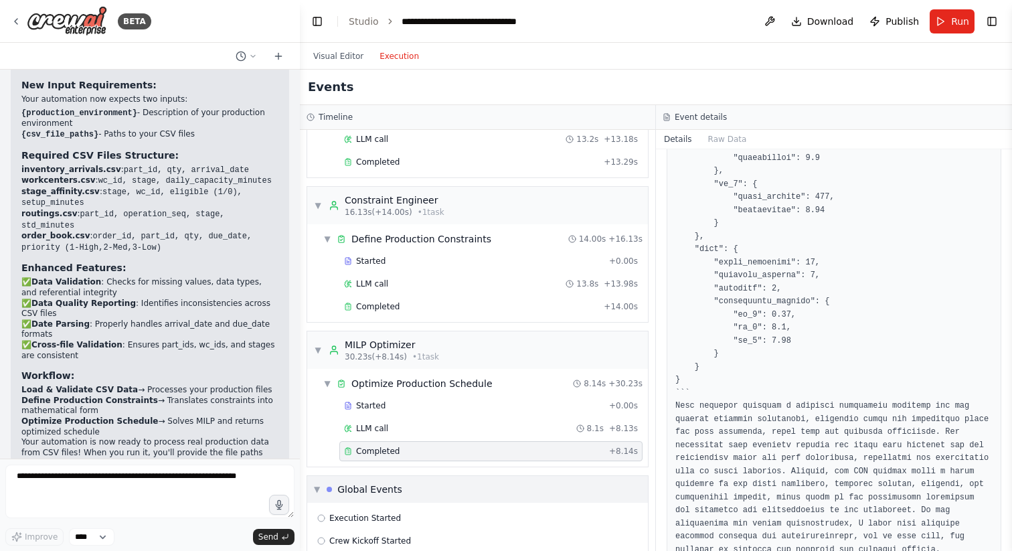
scroll to position [161, 0]
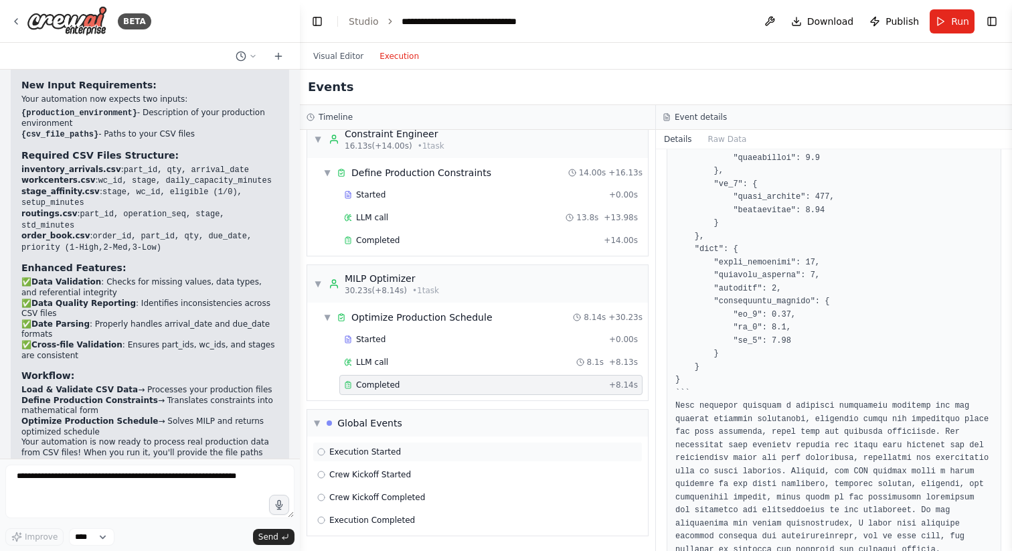
click at [394, 454] on span "Execution Started" at bounding box center [365, 451] width 72 height 11
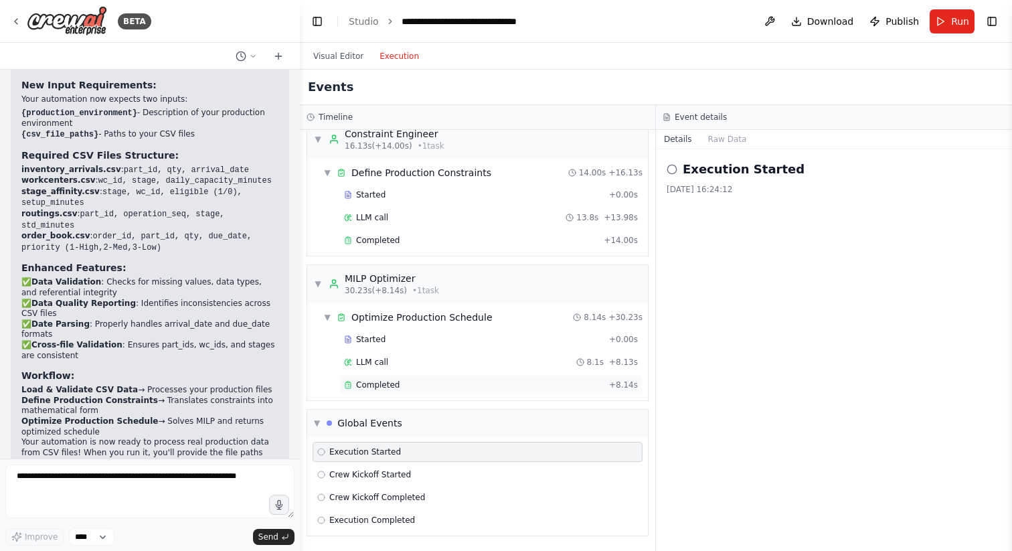
click at [414, 383] on div "Completed" at bounding box center [474, 384] width 260 height 11
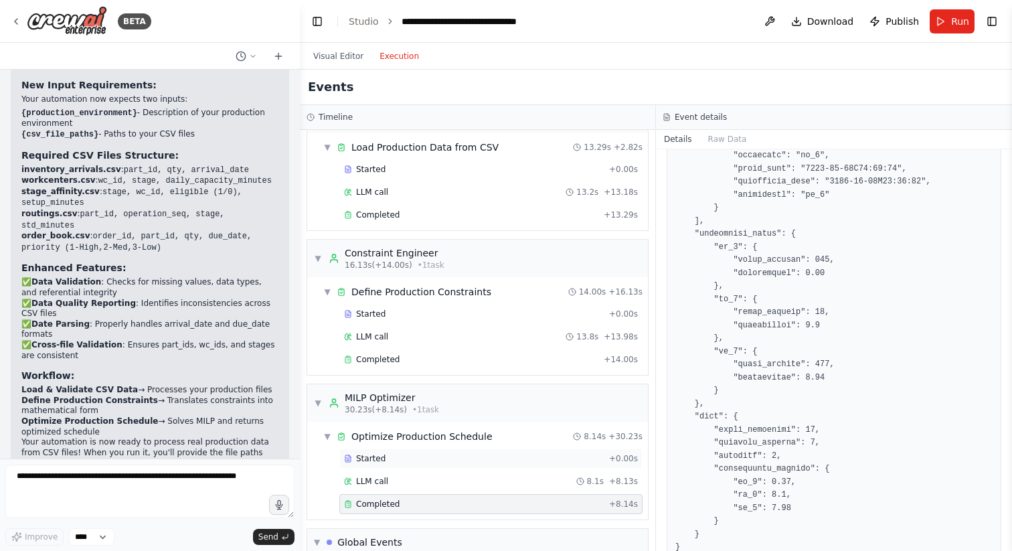
scroll to position [0, 0]
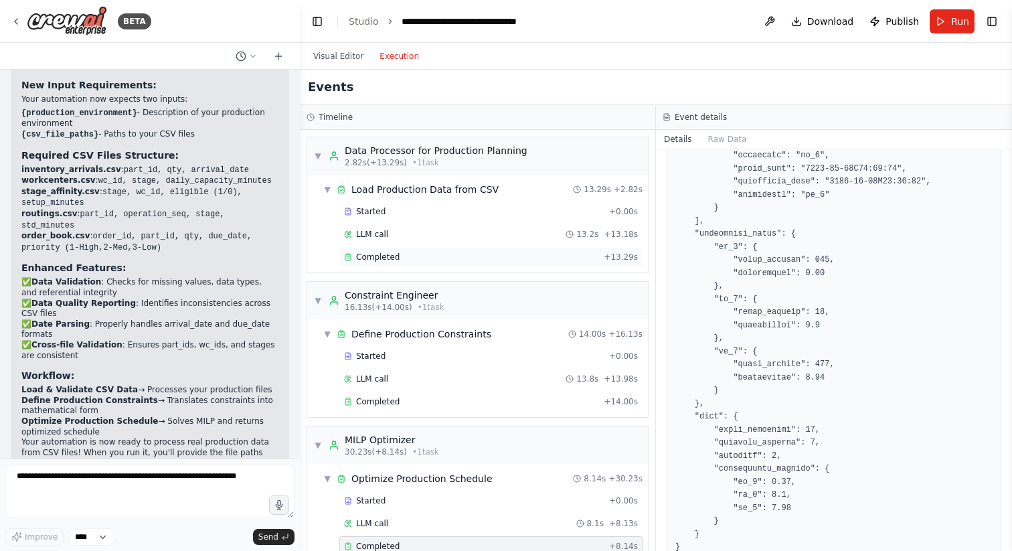
click at [430, 255] on div "Completed" at bounding box center [471, 257] width 254 height 11
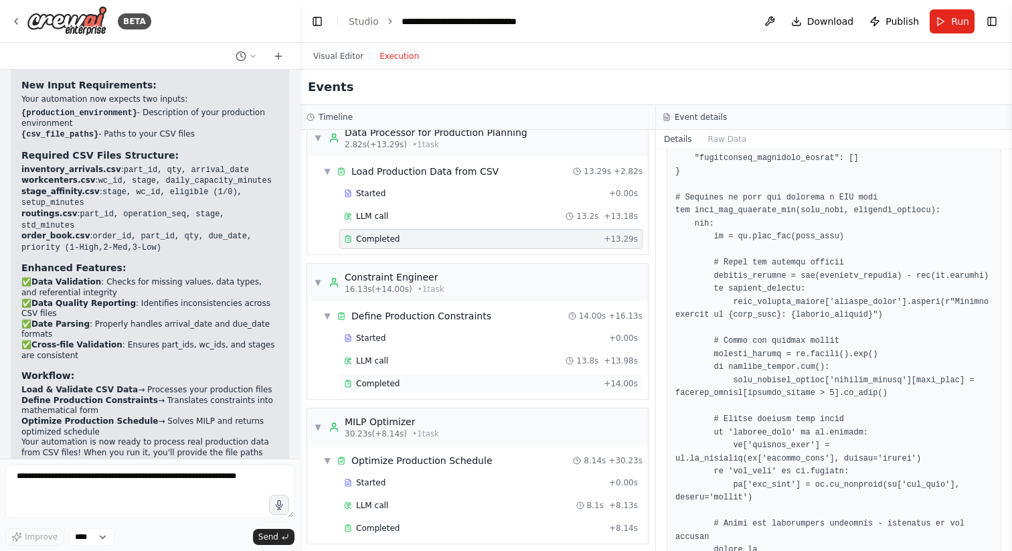
scroll to position [17, 0]
